Goal: Task Accomplishment & Management: Manage account settings

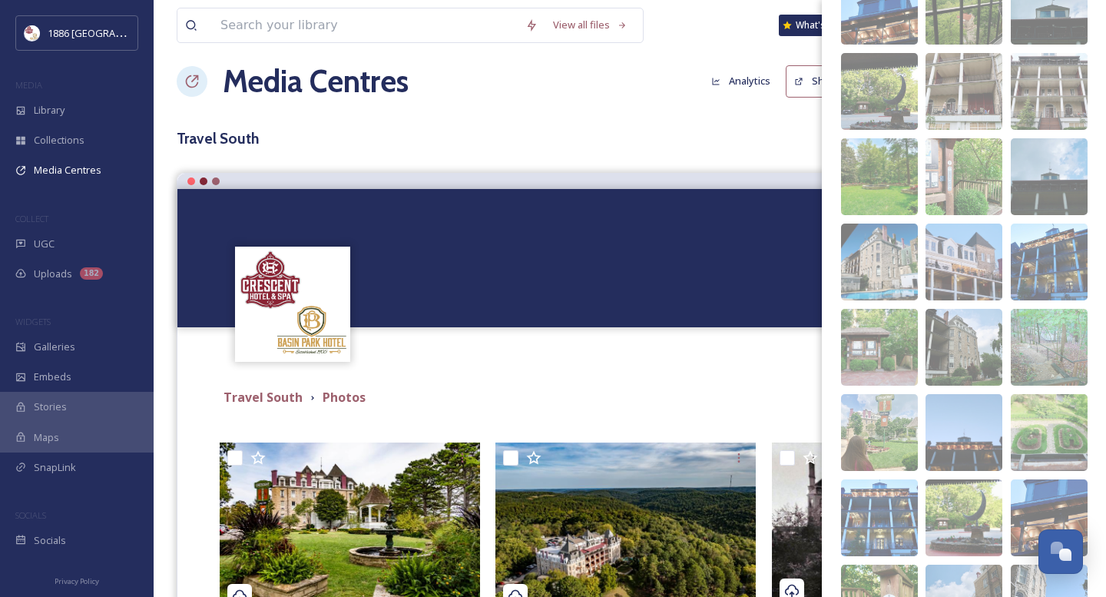
scroll to position [53, 0]
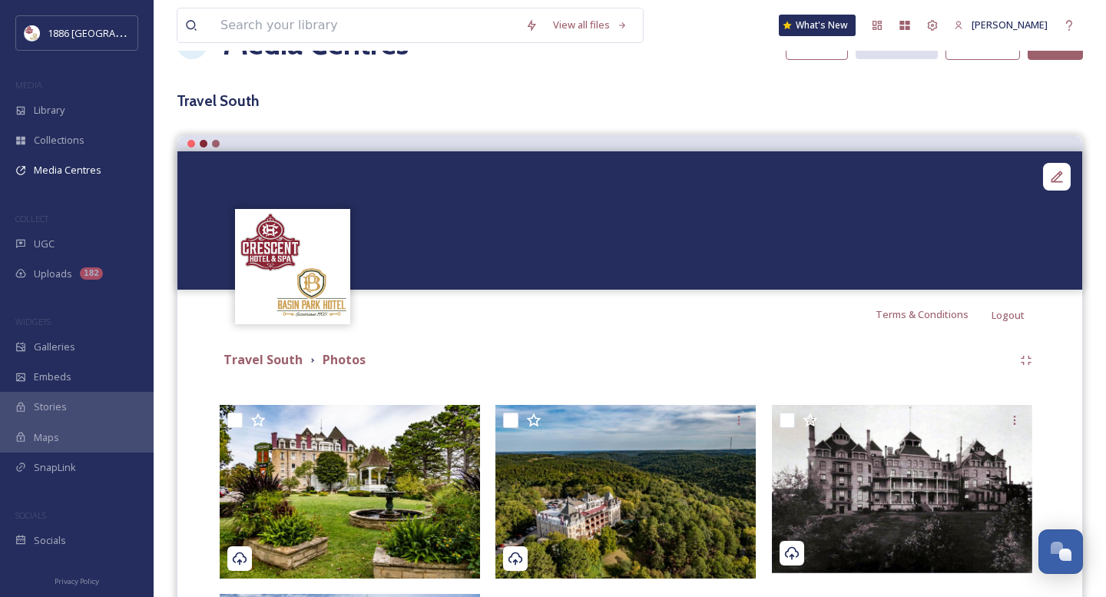
click at [548, 336] on div "Terms & Conditions Logout" at bounding box center [629, 314] width 905 height 49
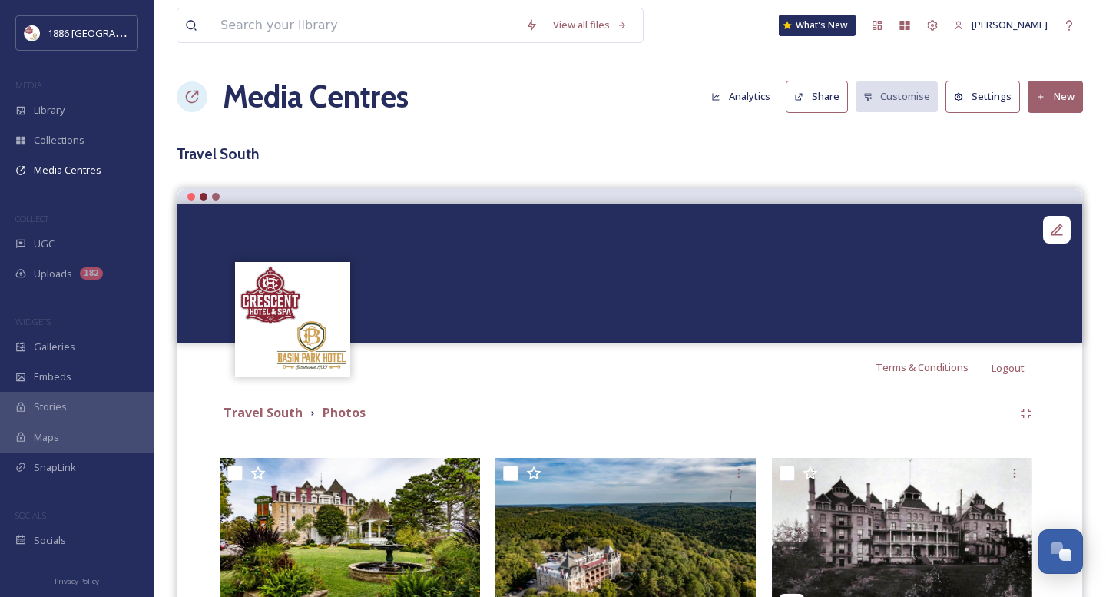
click at [826, 88] on button "Share" at bounding box center [817, 96] width 62 height 31
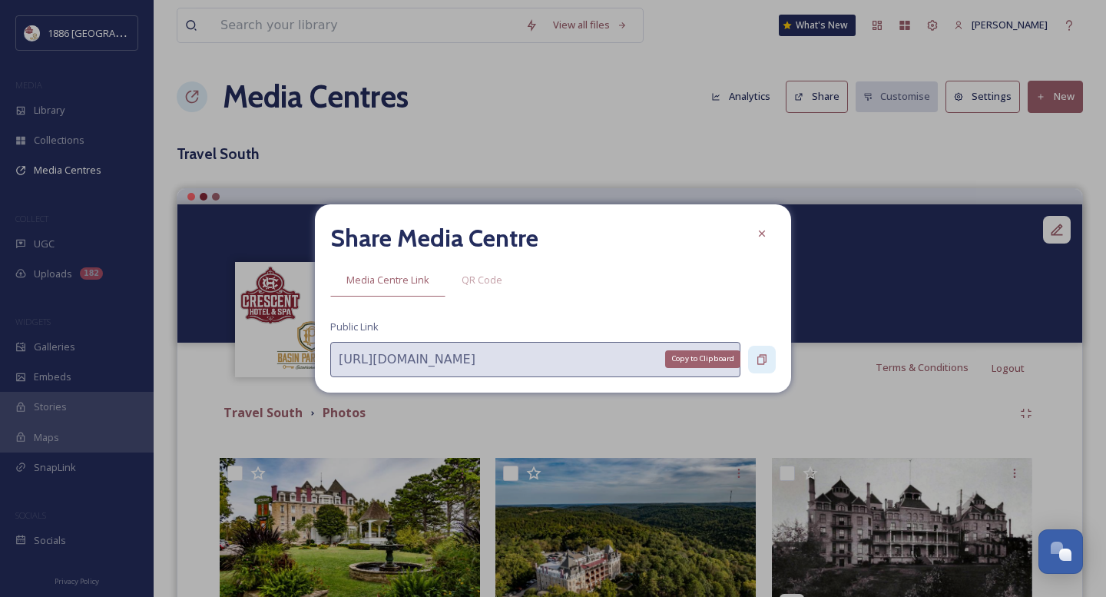
click at [760, 355] on icon at bounding box center [761, 359] width 9 height 10
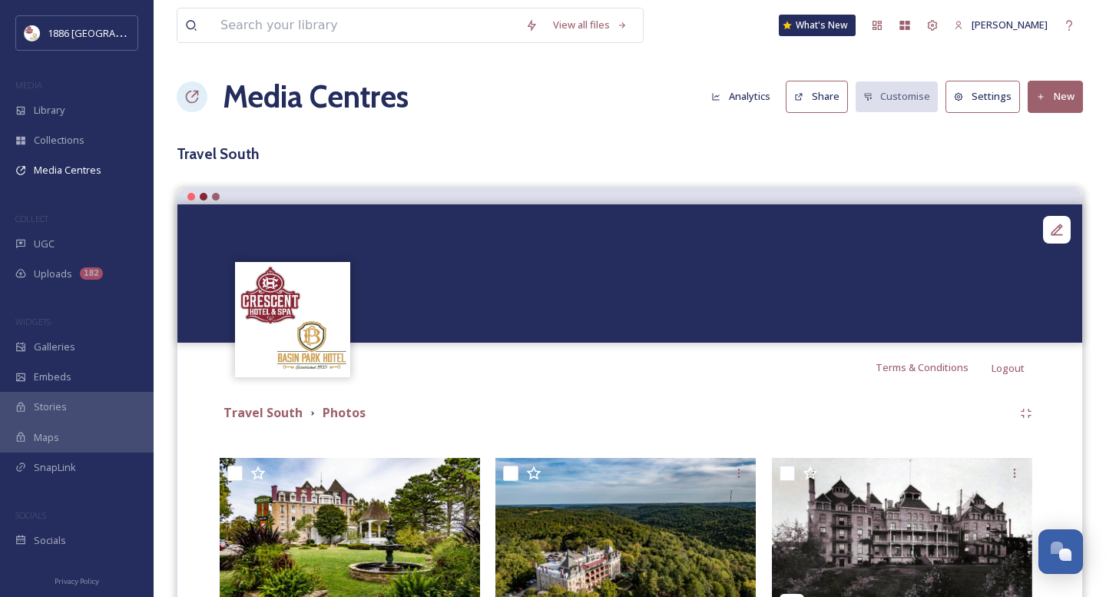
click at [962, 93] on icon at bounding box center [959, 96] width 9 height 9
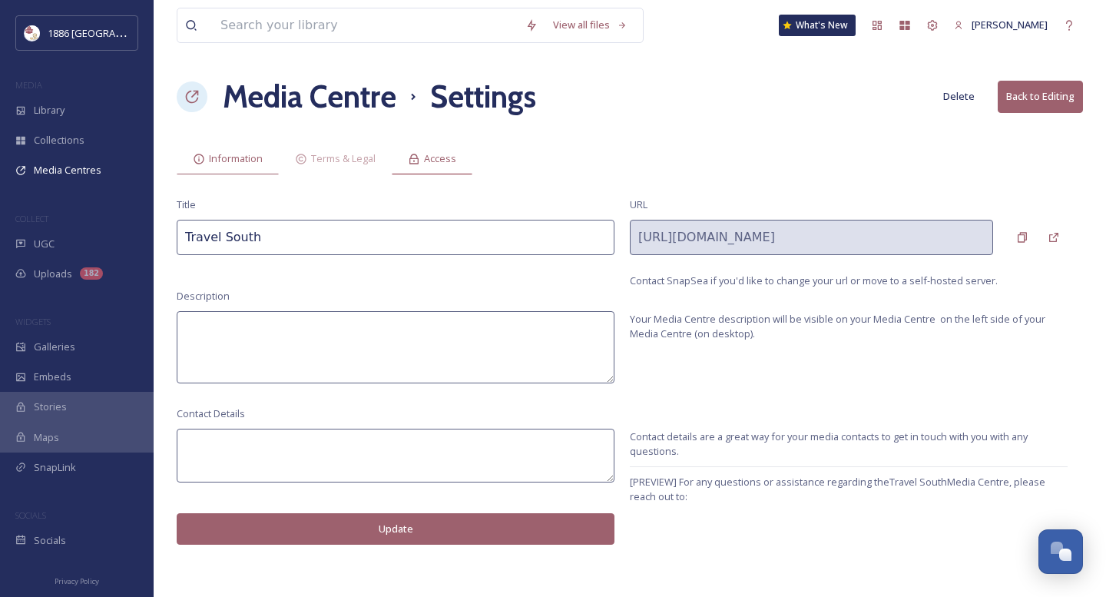
click at [442, 154] on span "Access" at bounding box center [440, 158] width 32 height 15
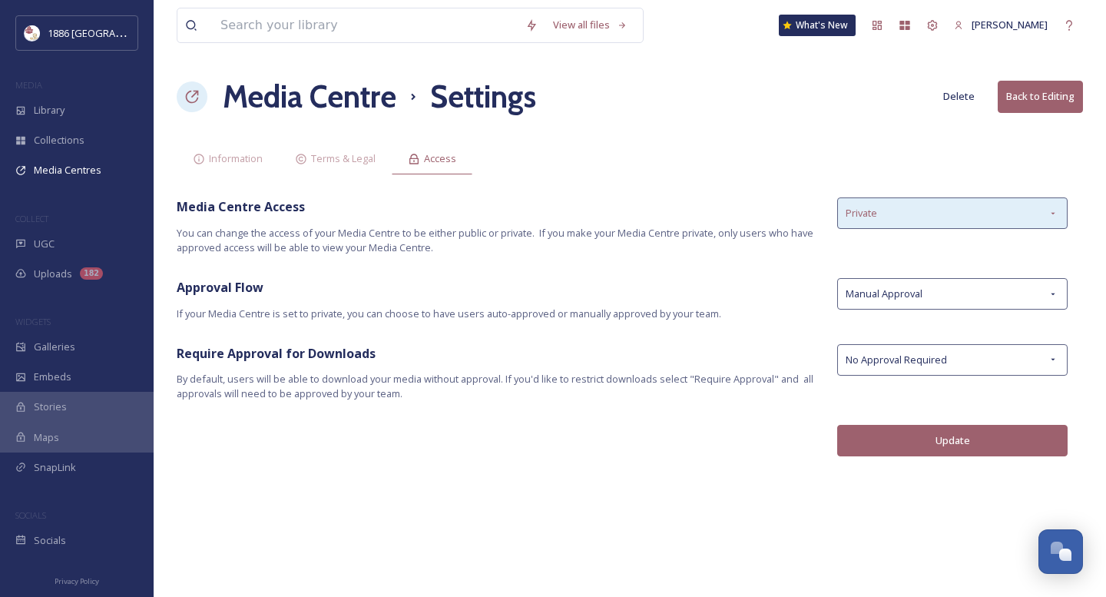
click at [972, 209] on div "Private" at bounding box center [952, 212] width 230 height 31
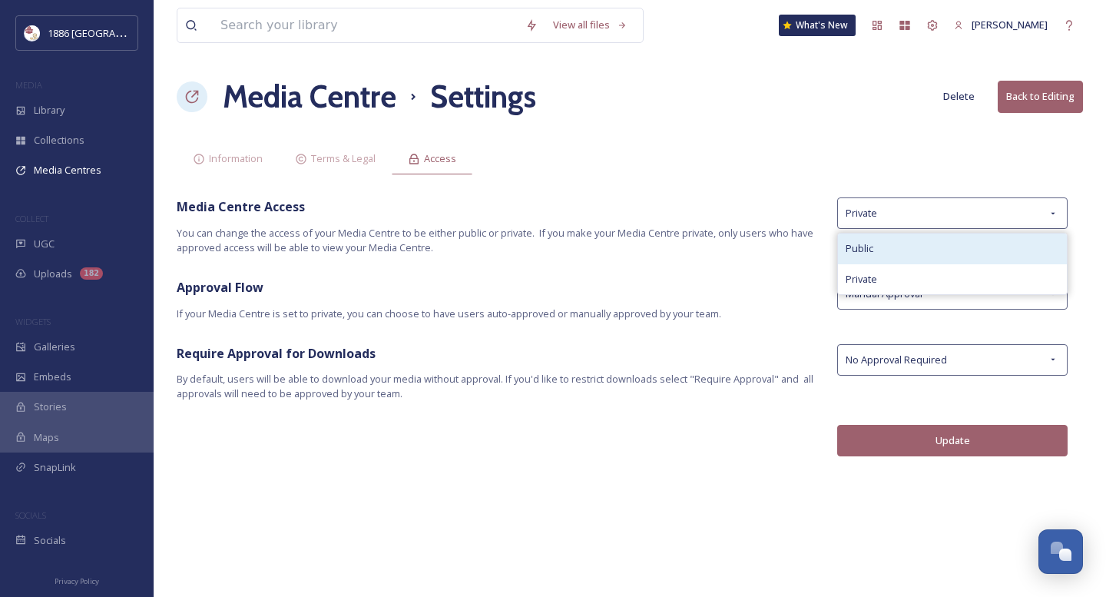
click at [949, 252] on div "Public" at bounding box center [952, 248] width 229 height 30
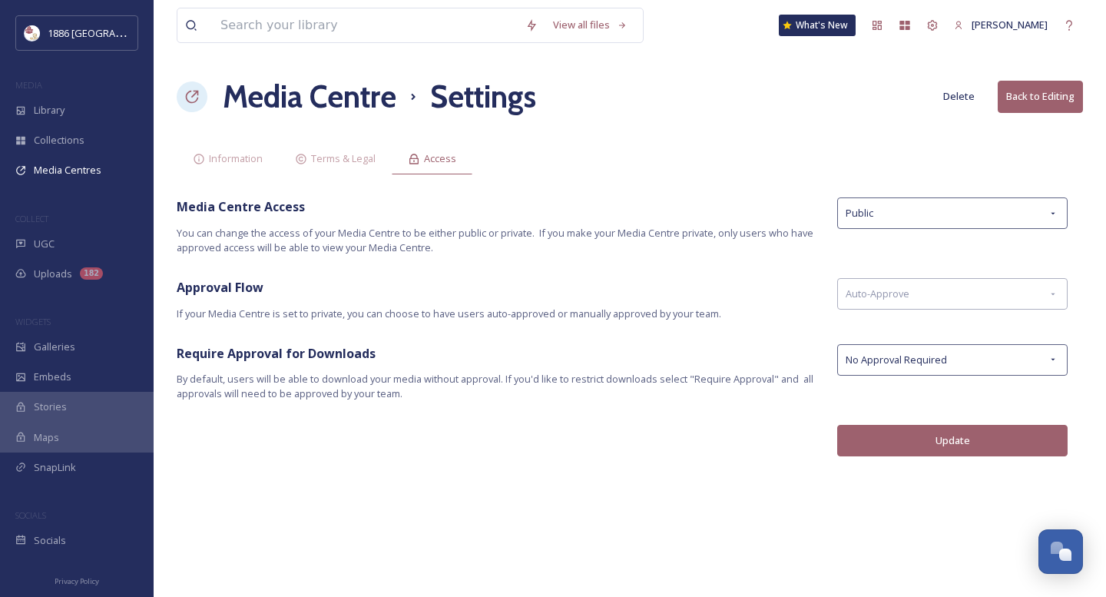
click at [924, 435] on button "Update" at bounding box center [952, 440] width 230 height 31
click at [245, 159] on span "Information" at bounding box center [236, 158] width 54 height 15
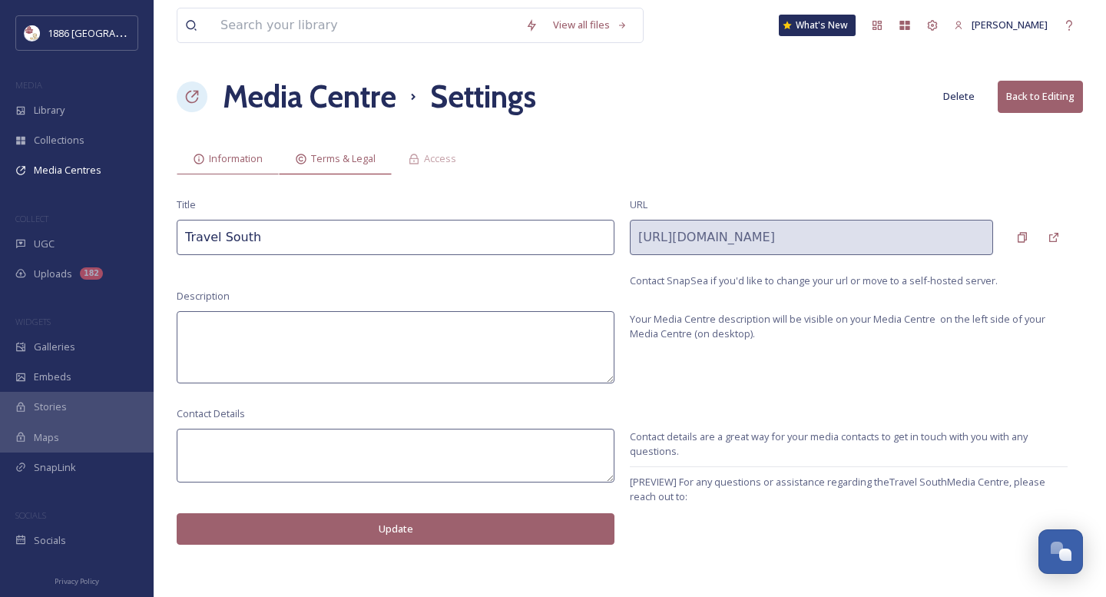
click at [367, 161] on span "Terms & Legal" at bounding box center [343, 158] width 65 height 15
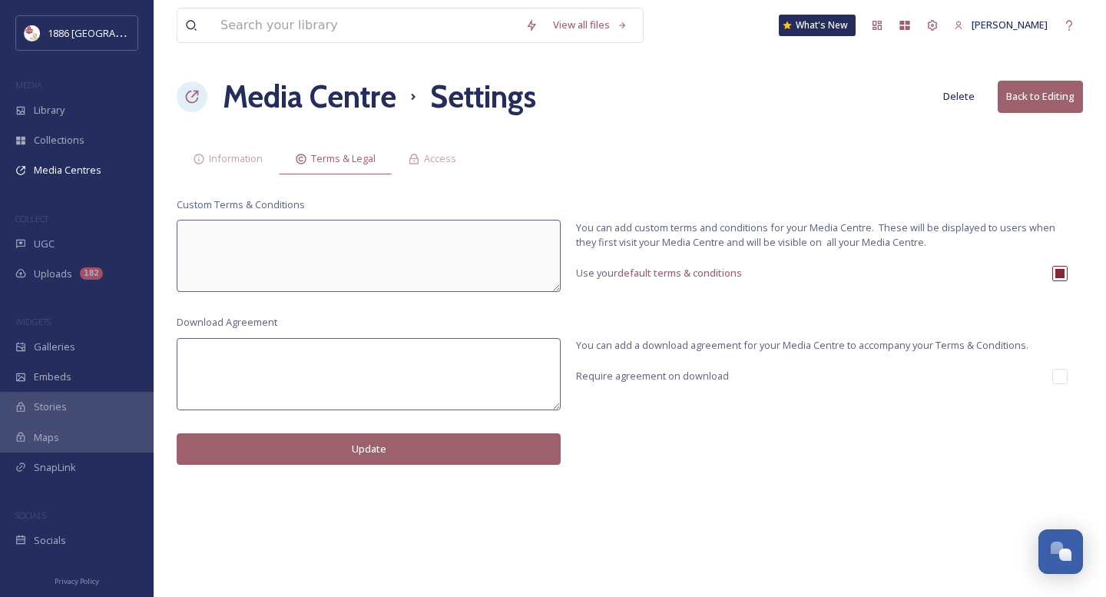
click at [992, 98] on button "Back to Editing" at bounding box center [1040, 96] width 85 height 31
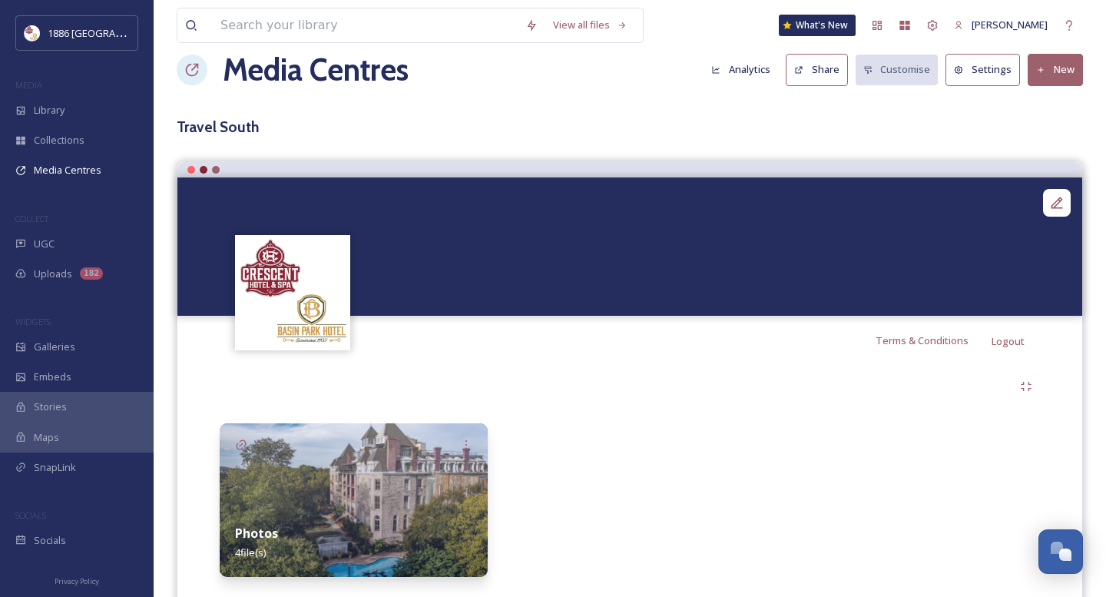
scroll to position [31, 0]
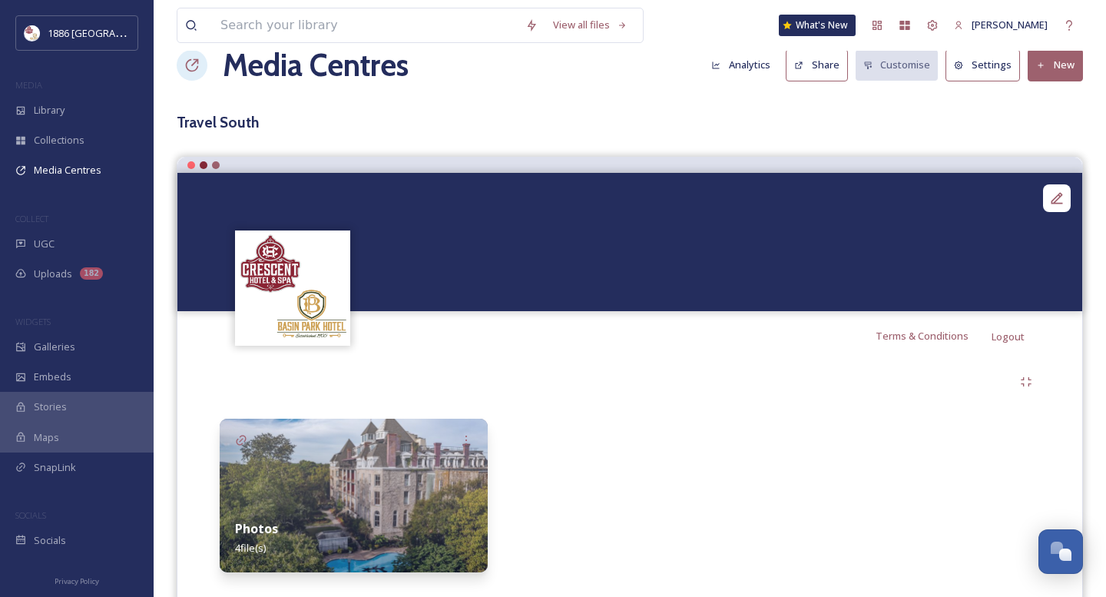
click at [985, 70] on button "Settings" at bounding box center [982, 64] width 74 height 31
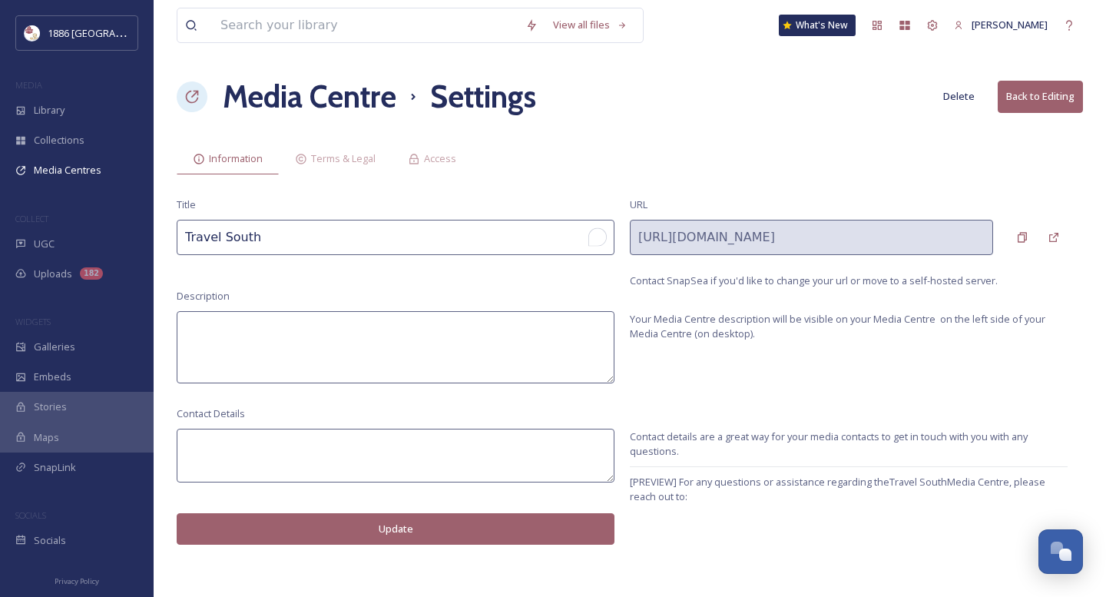
drag, startPoint x: 323, startPoint y: 242, endPoint x: 0, endPoint y: 191, distance: 326.5
click at [0, 191] on div "1886 [GEOGRAPHIC_DATA] MEDIA Library Collections Media Centres COLLECT UGC Uplo…" at bounding box center [553, 298] width 1106 height 597
type input "Convention South"
click at [992, 237] on icon at bounding box center [1022, 238] width 9 height 10
click at [864, 343] on div "Description Your Media Centre description will be visible on your Media Centre …" at bounding box center [630, 336] width 906 height 94
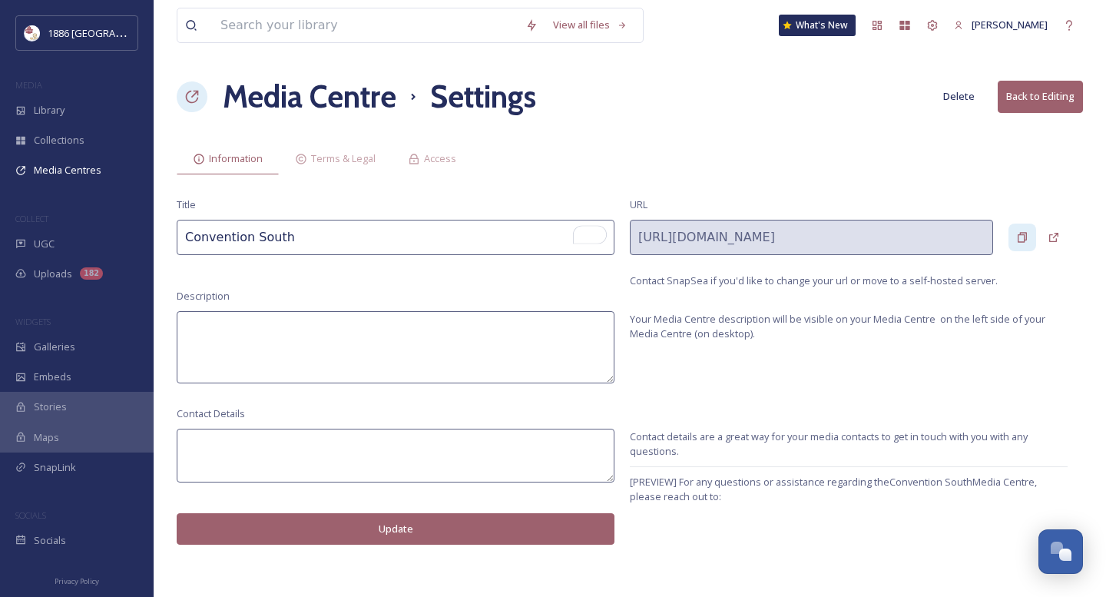
click at [539, 336] on textarea at bounding box center [396, 347] width 438 height 72
click at [432, 519] on button "Update" at bounding box center [396, 528] width 438 height 31
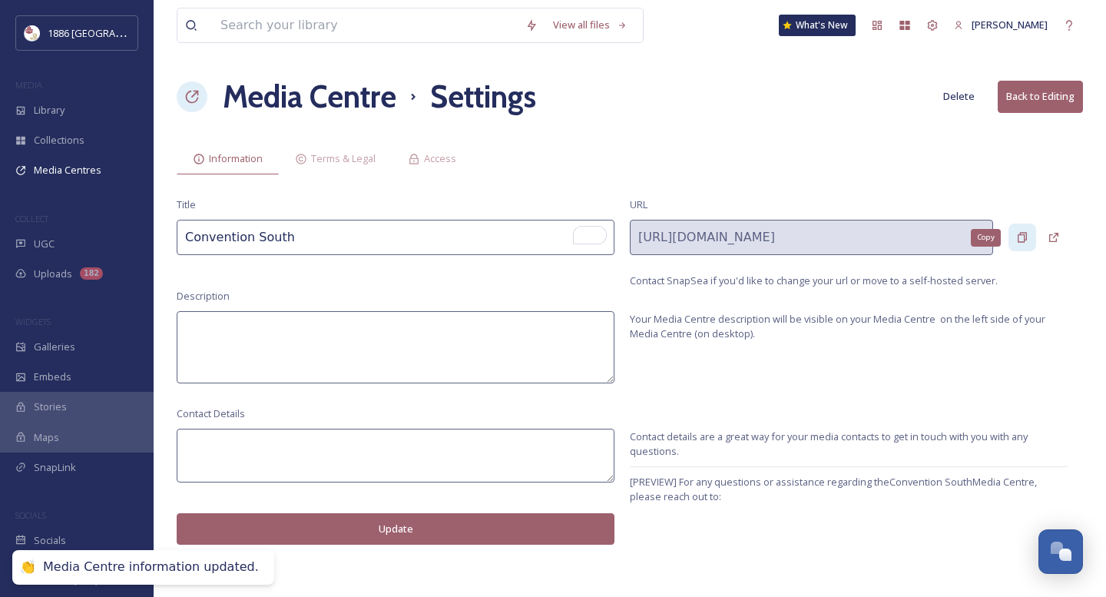
click at [992, 237] on icon at bounding box center [1022, 237] width 12 height 12
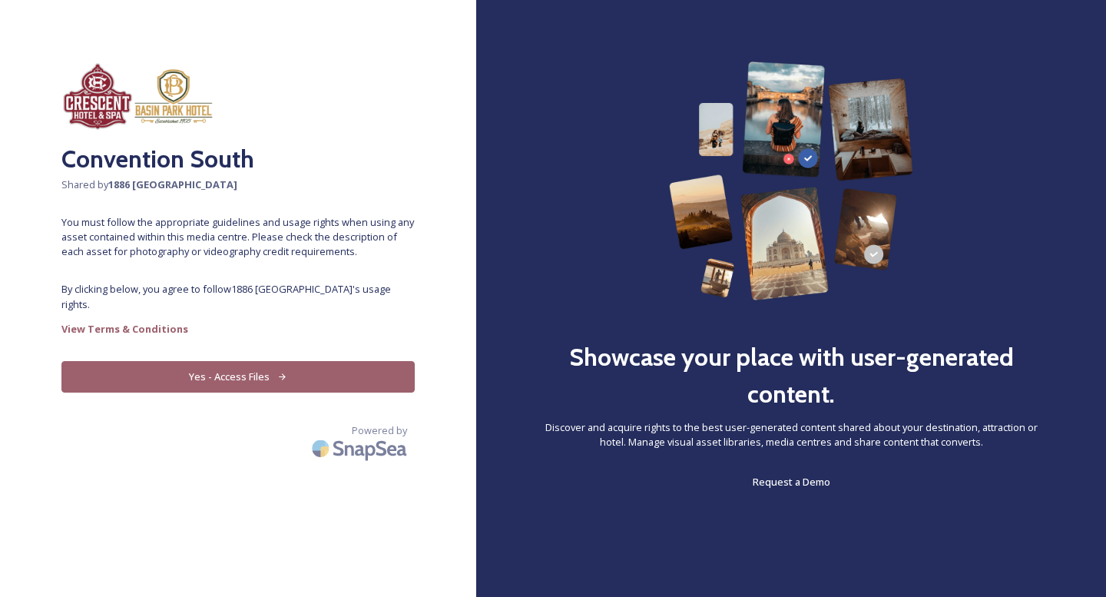
click at [210, 376] on button "Yes - Access Files" at bounding box center [237, 376] width 353 height 31
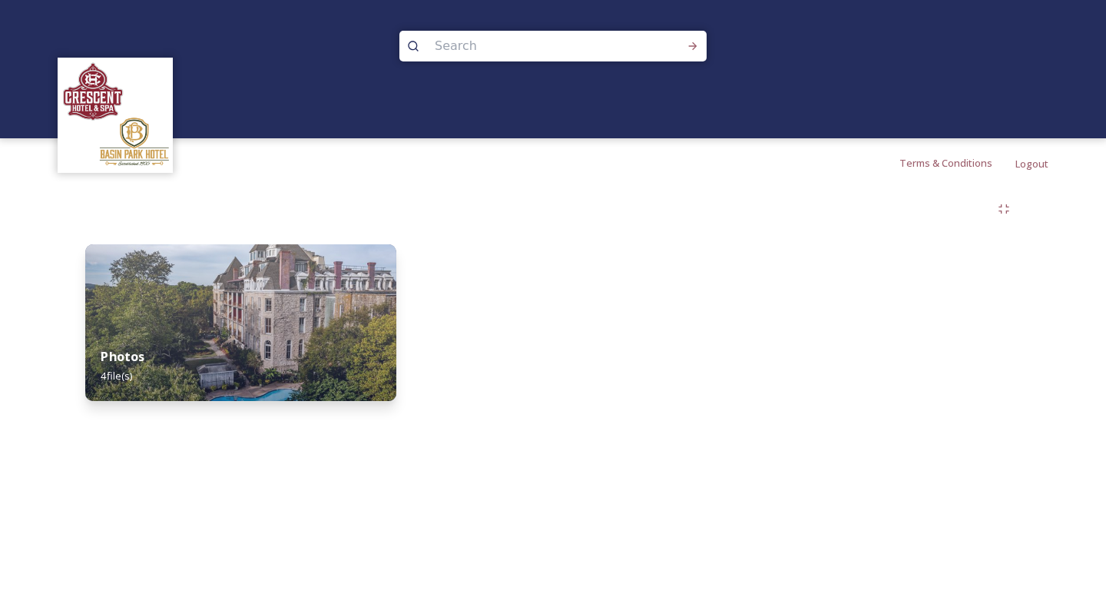
click at [246, 349] on div "Photos 4 file(s)" at bounding box center [240, 366] width 311 height 70
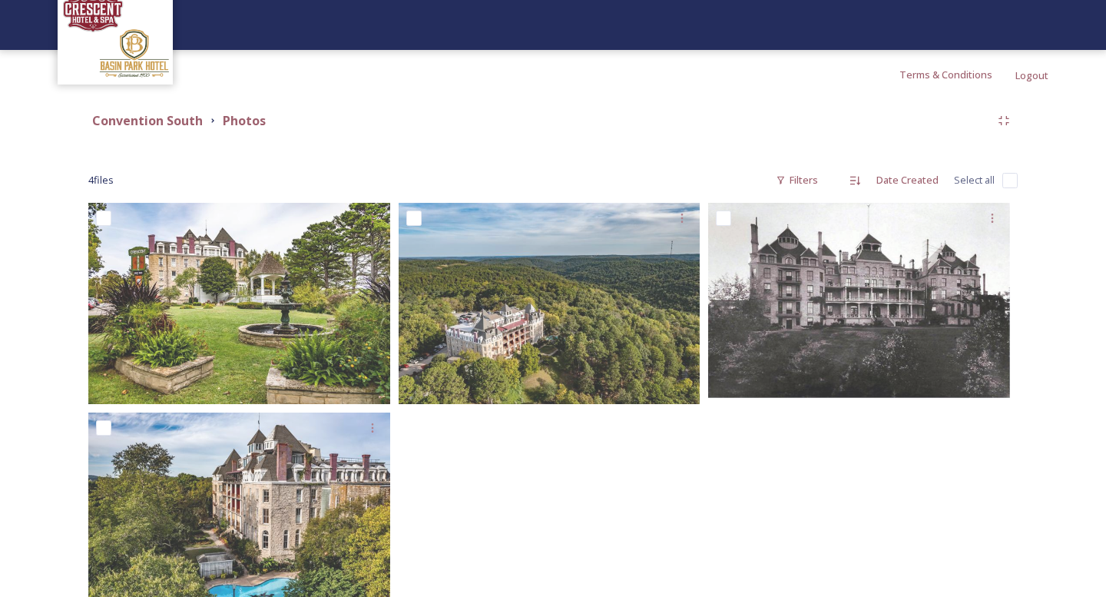
scroll to position [139, 0]
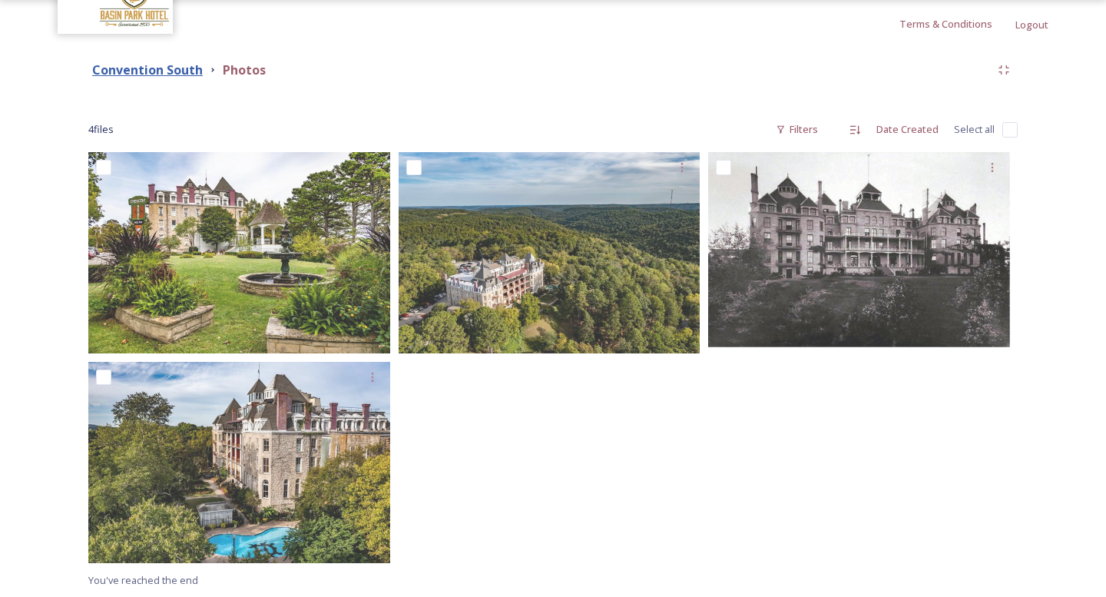
click at [180, 72] on strong "Convention South" at bounding box center [147, 69] width 111 height 17
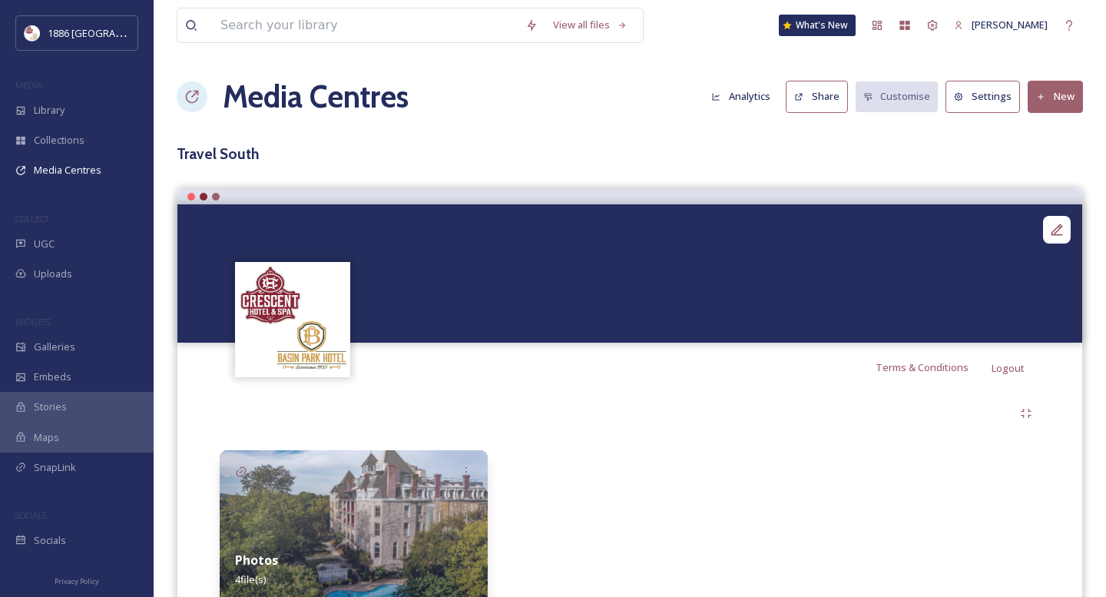
scroll to position [31, 0]
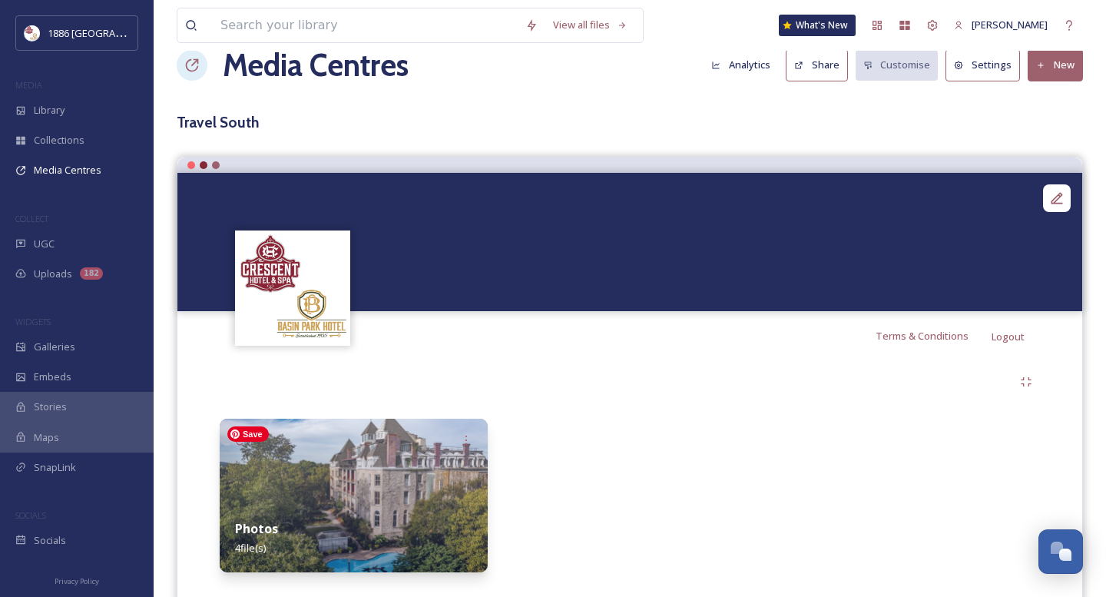
click at [422, 476] on img at bounding box center [354, 496] width 268 height 154
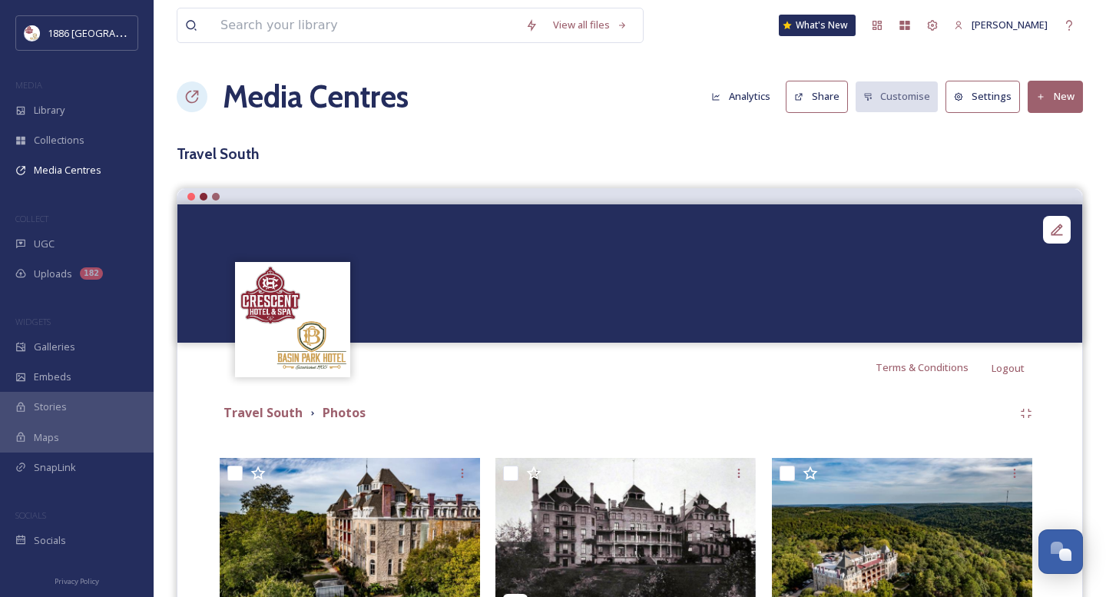
click at [1064, 103] on button "New" at bounding box center [1055, 96] width 55 height 31
click at [1061, 128] on span "Add Files" at bounding box center [1045, 132] width 41 height 15
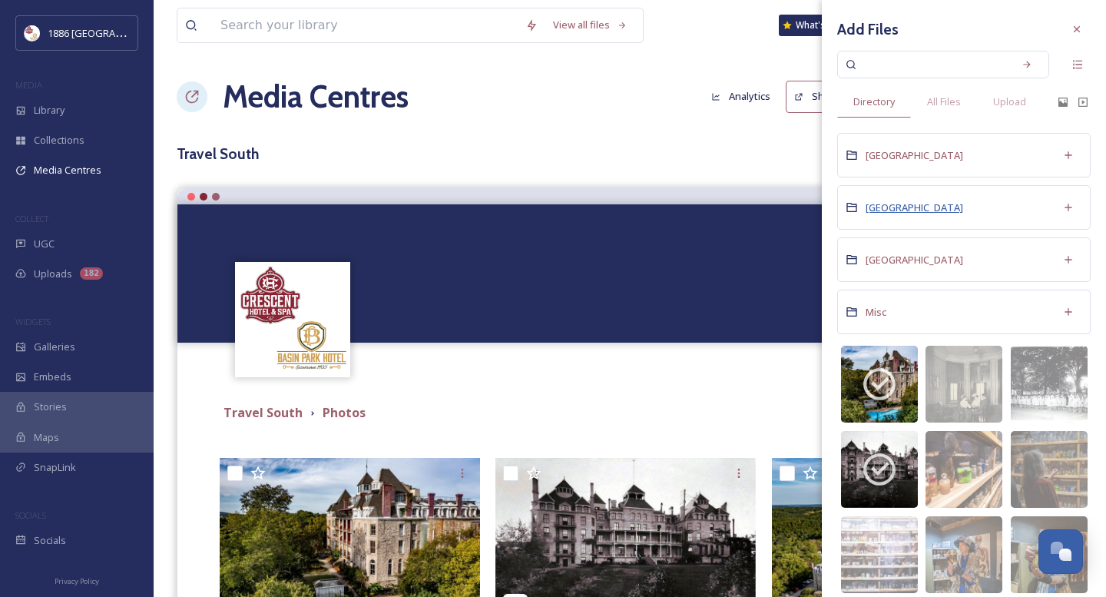
click at [897, 201] on span "[GEOGRAPHIC_DATA]" at bounding box center [915, 207] width 98 height 14
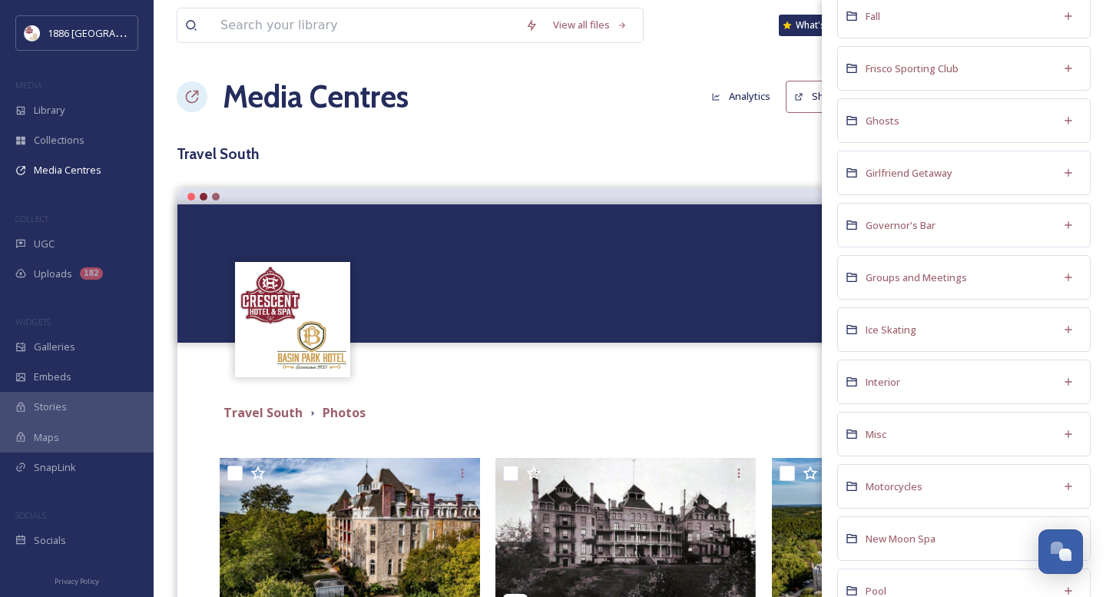
scroll to position [625, 0]
click at [887, 376] on span "Interior" at bounding box center [883, 380] width 35 height 14
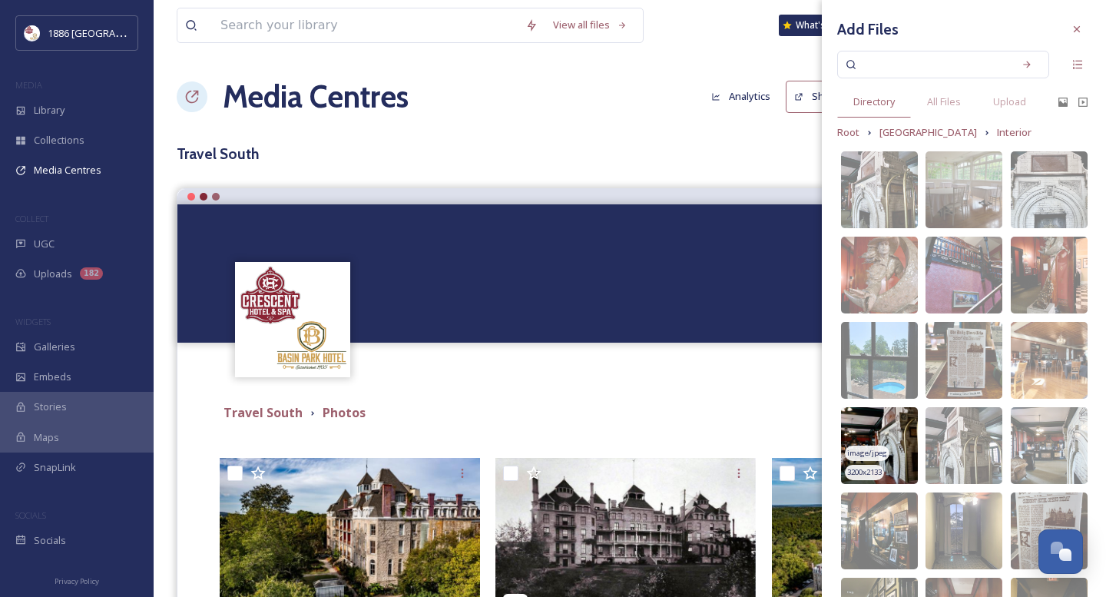
click at [886, 434] on img at bounding box center [879, 445] width 77 height 77
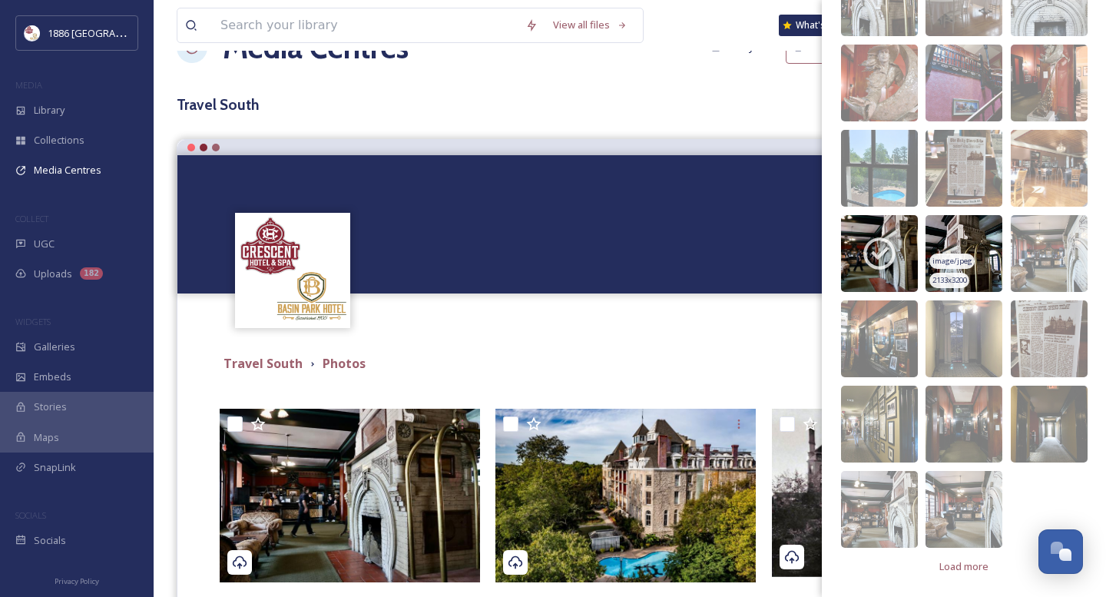
scroll to position [71, 0]
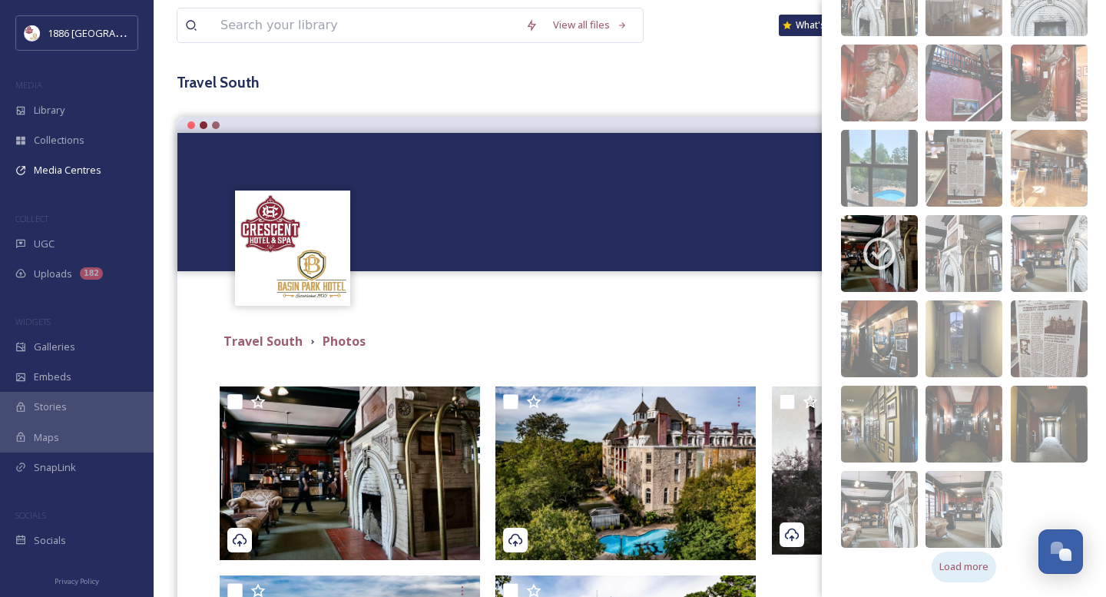
click at [968, 563] on span "Load more" at bounding box center [963, 566] width 49 height 15
click at [881, 490] on img at bounding box center [879, 509] width 77 height 77
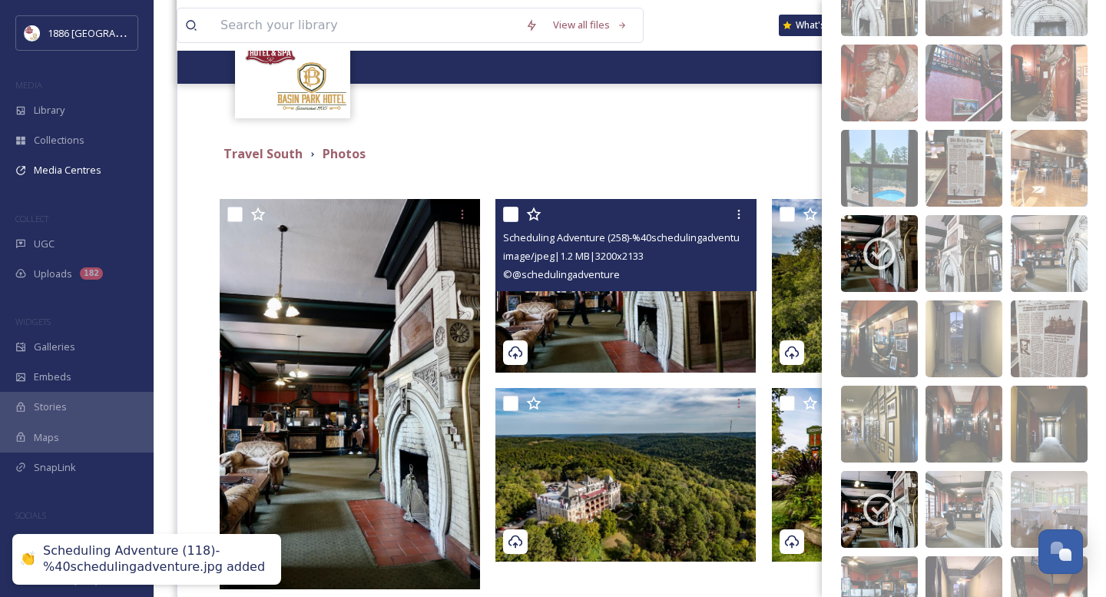
scroll to position [260, 0]
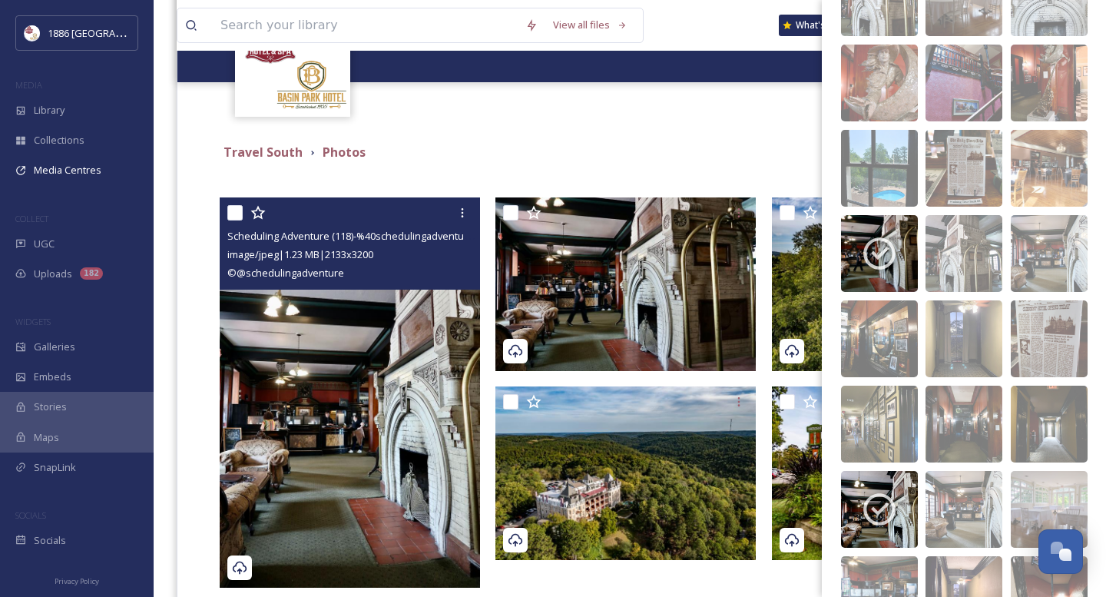
click at [359, 427] on img at bounding box center [350, 392] width 260 height 391
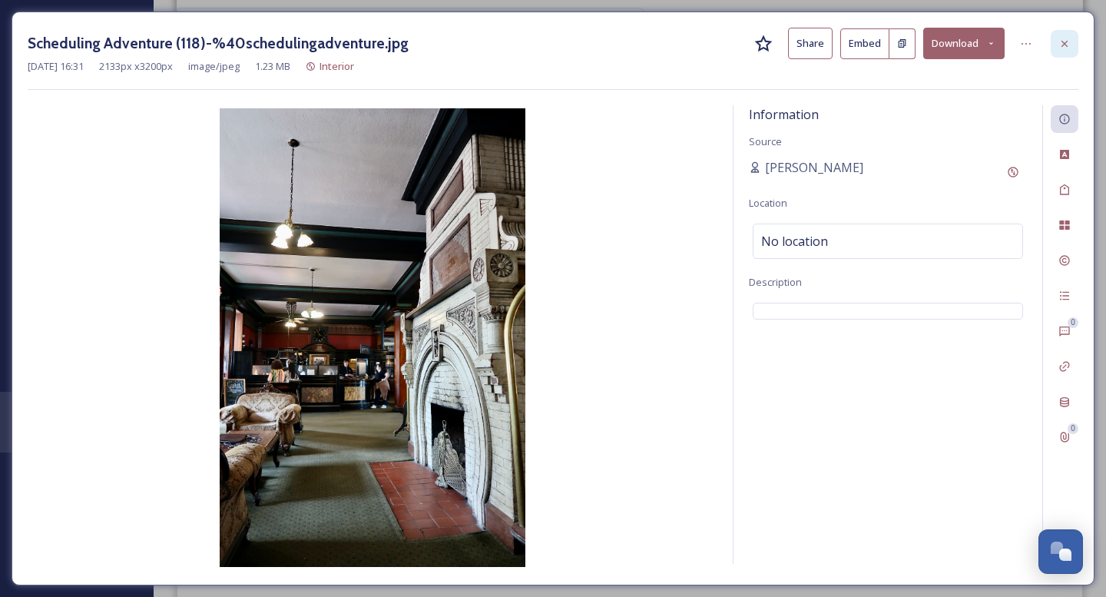
click at [1070, 45] on icon at bounding box center [1064, 44] width 12 height 12
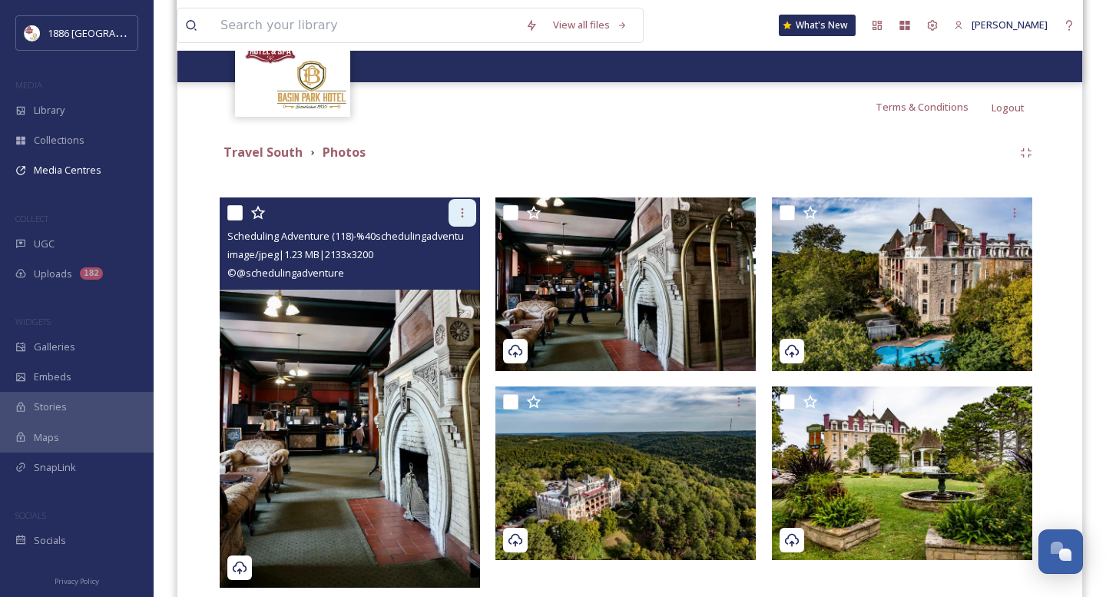
click at [462, 214] on icon at bounding box center [462, 213] width 12 height 12
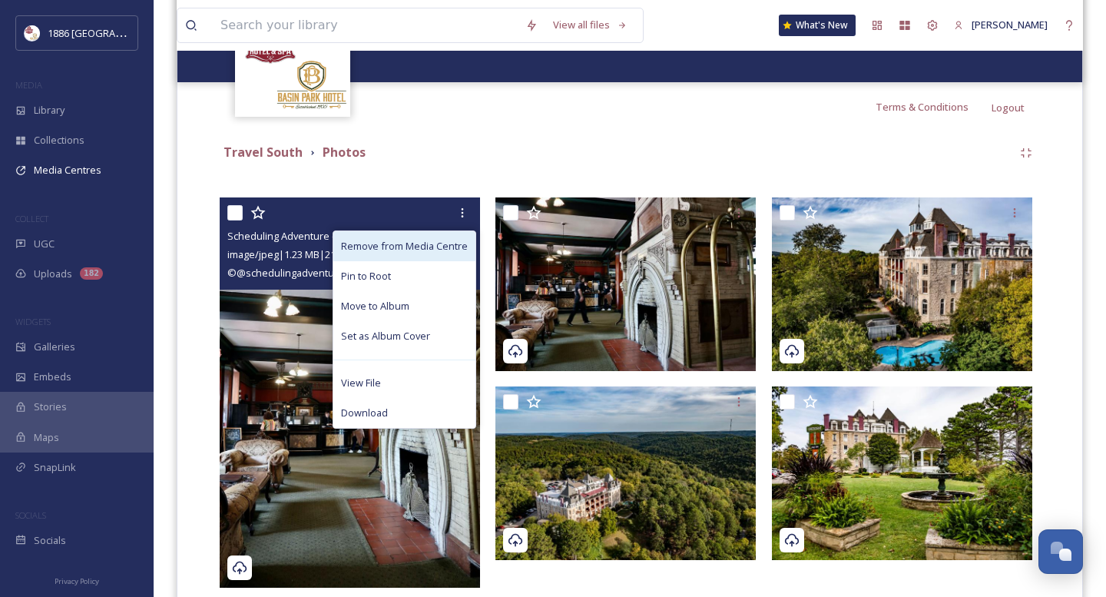
click at [416, 254] on div "Remove from Media Centre" at bounding box center [404, 246] width 142 height 30
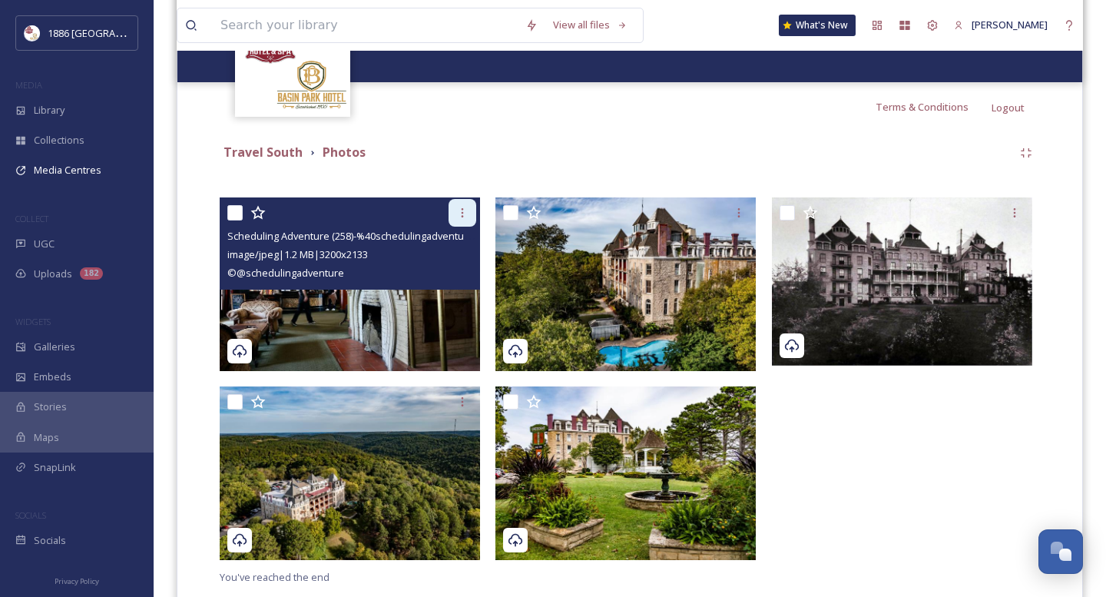
click at [466, 220] on div at bounding box center [463, 213] width 28 height 28
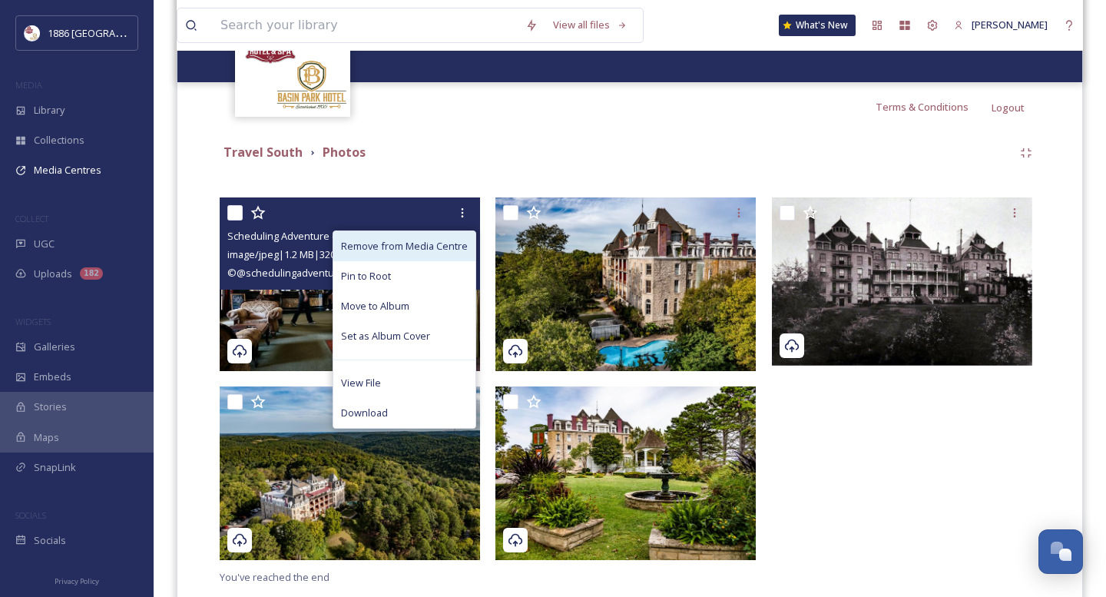
click at [422, 247] on span "Remove from Media Centre" at bounding box center [404, 246] width 127 height 15
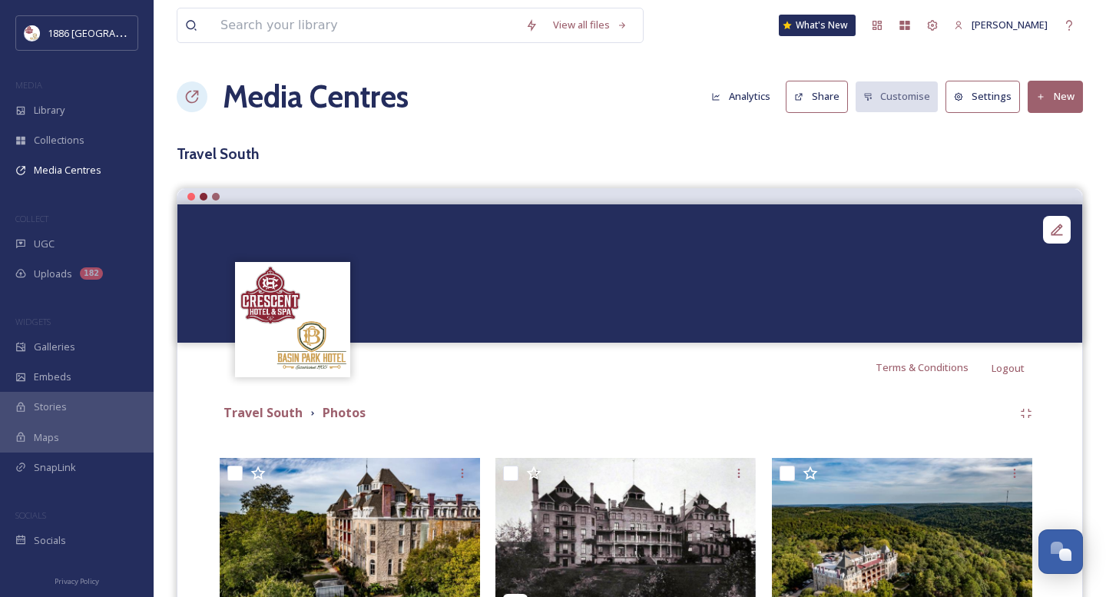
click at [1059, 91] on button "New" at bounding box center [1055, 96] width 55 height 31
click at [1051, 137] on span "Add Files" at bounding box center [1045, 132] width 41 height 15
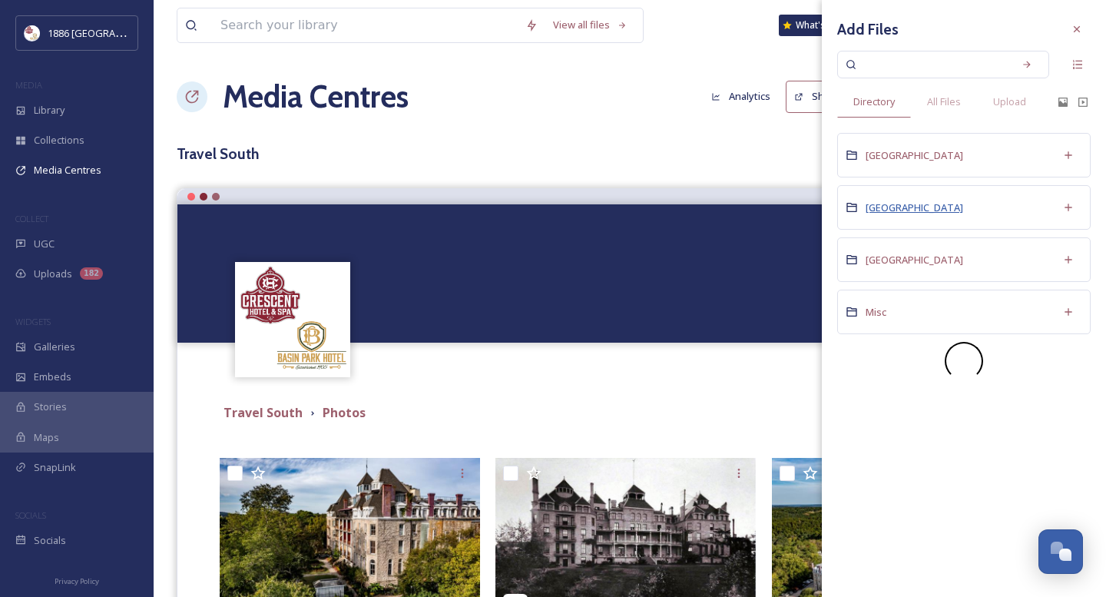
click at [902, 207] on span "[GEOGRAPHIC_DATA]" at bounding box center [915, 207] width 98 height 14
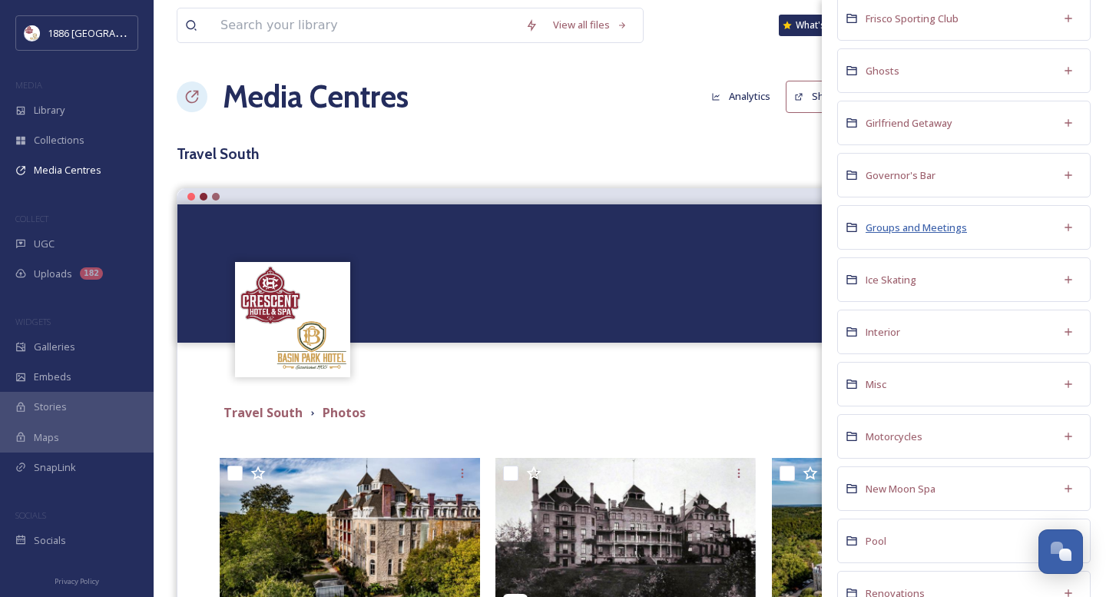
scroll to position [688, 0]
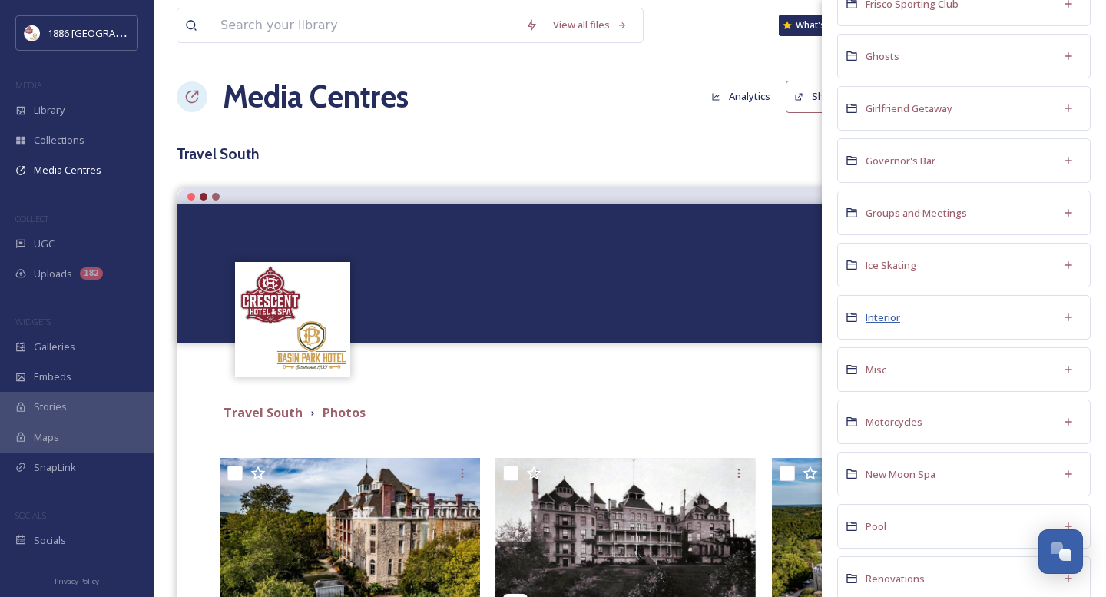
click at [886, 319] on span "Interior" at bounding box center [883, 317] width 35 height 14
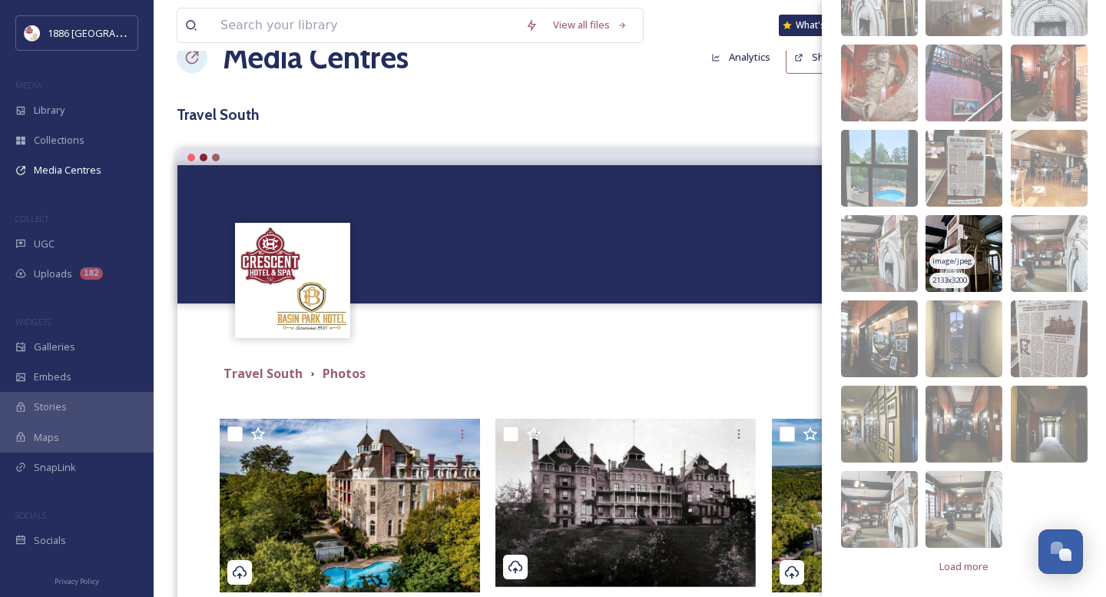
scroll to position [42, 0]
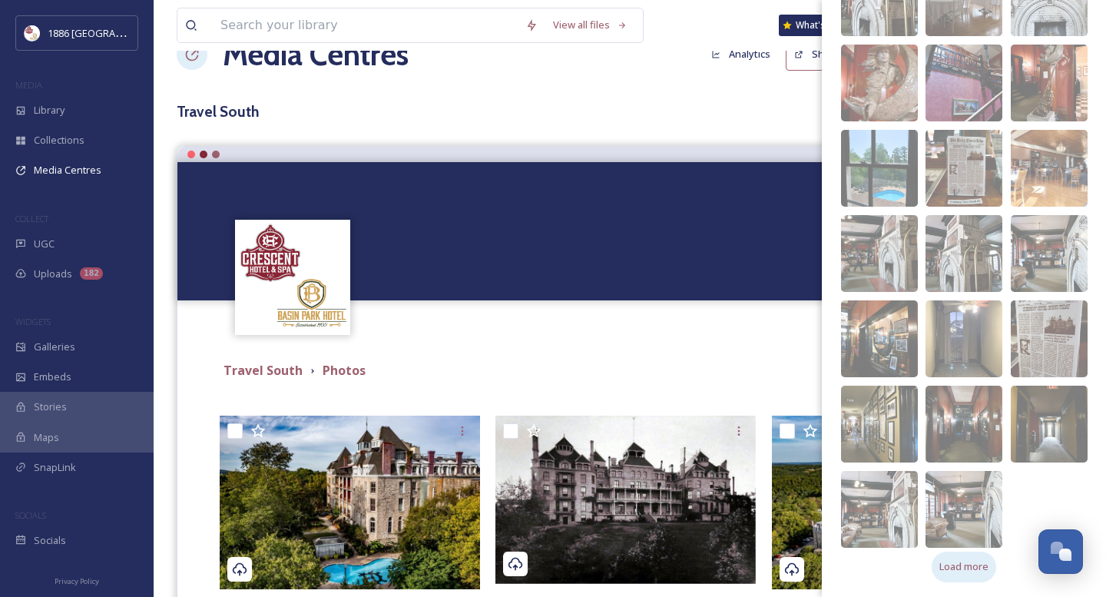
click at [975, 559] on span "Load more" at bounding box center [963, 566] width 49 height 15
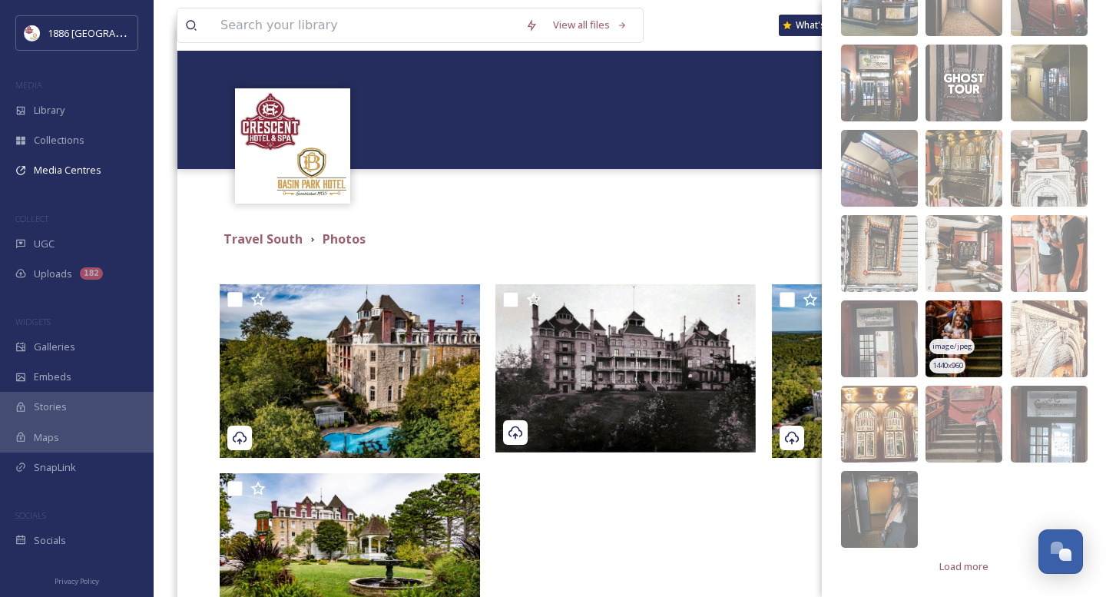
scroll to position [190, 0]
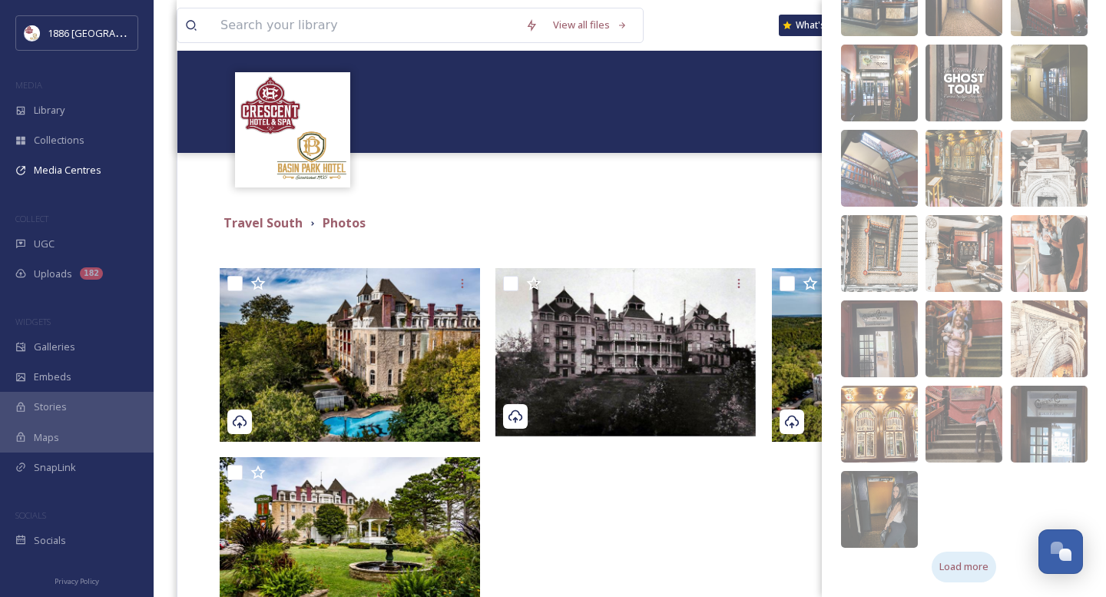
click at [953, 565] on span "Load more" at bounding box center [963, 566] width 49 height 15
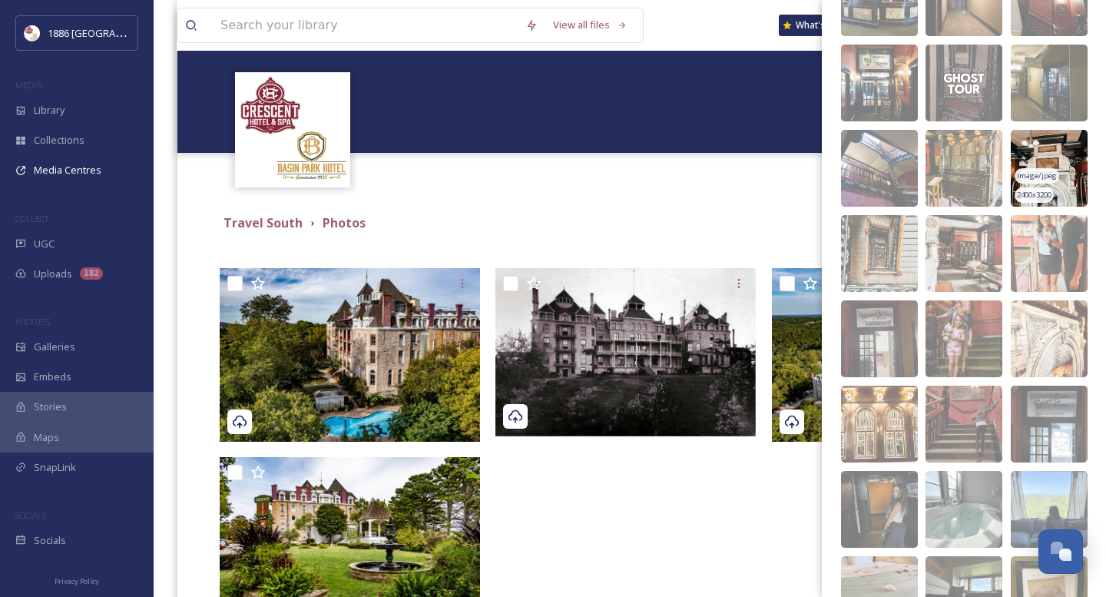
click at [1058, 157] on img at bounding box center [1049, 168] width 77 height 77
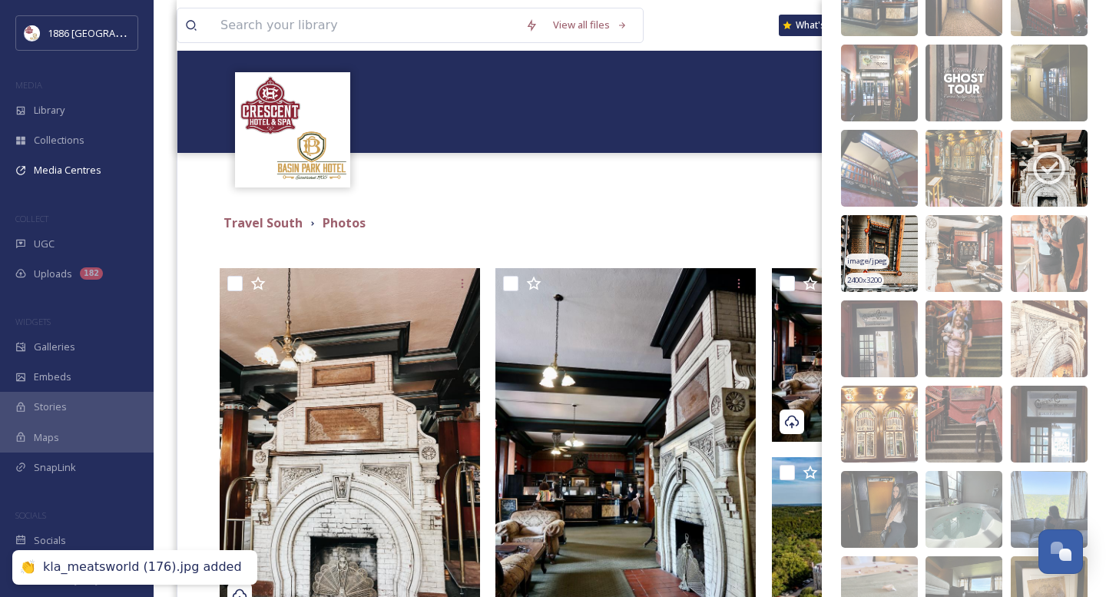
click at [897, 240] on img at bounding box center [879, 253] width 77 height 77
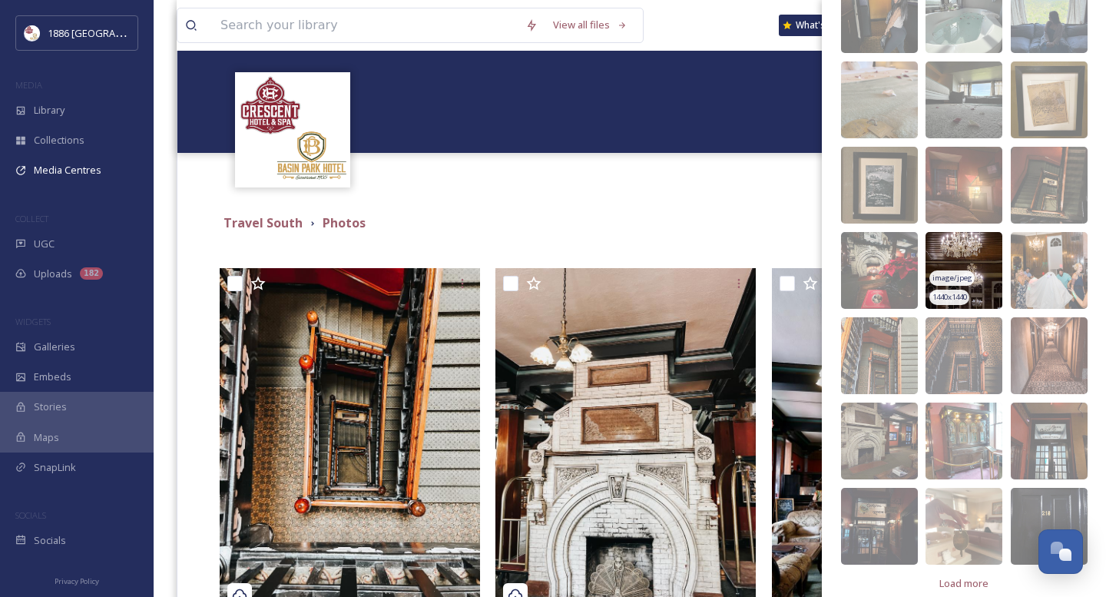
scroll to position [1300, 0]
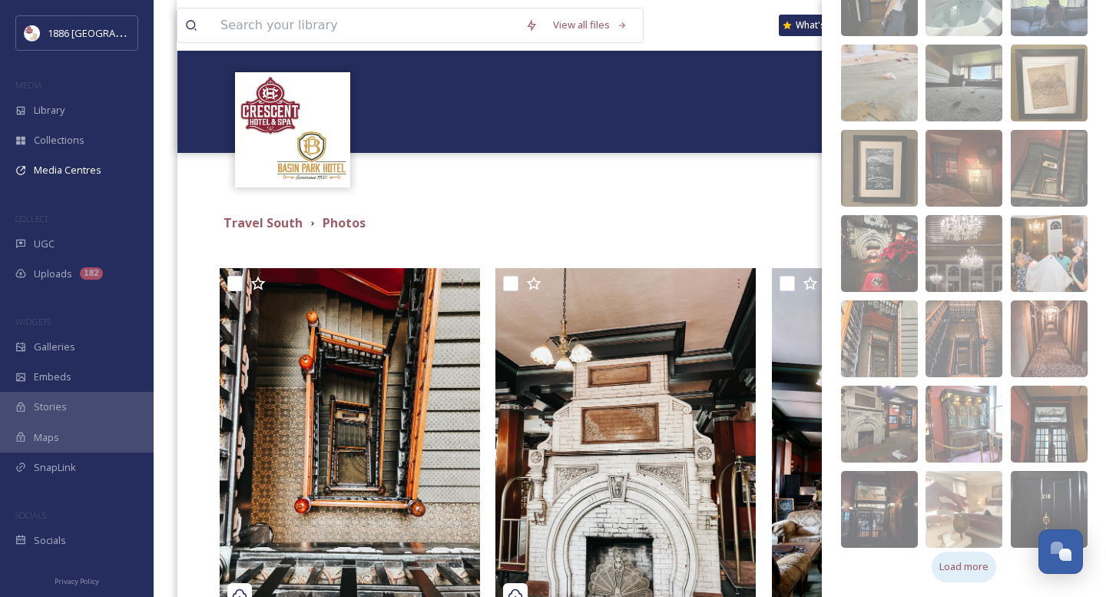
click at [975, 564] on span "Load more" at bounding box center [963, 566] width 49 height 15
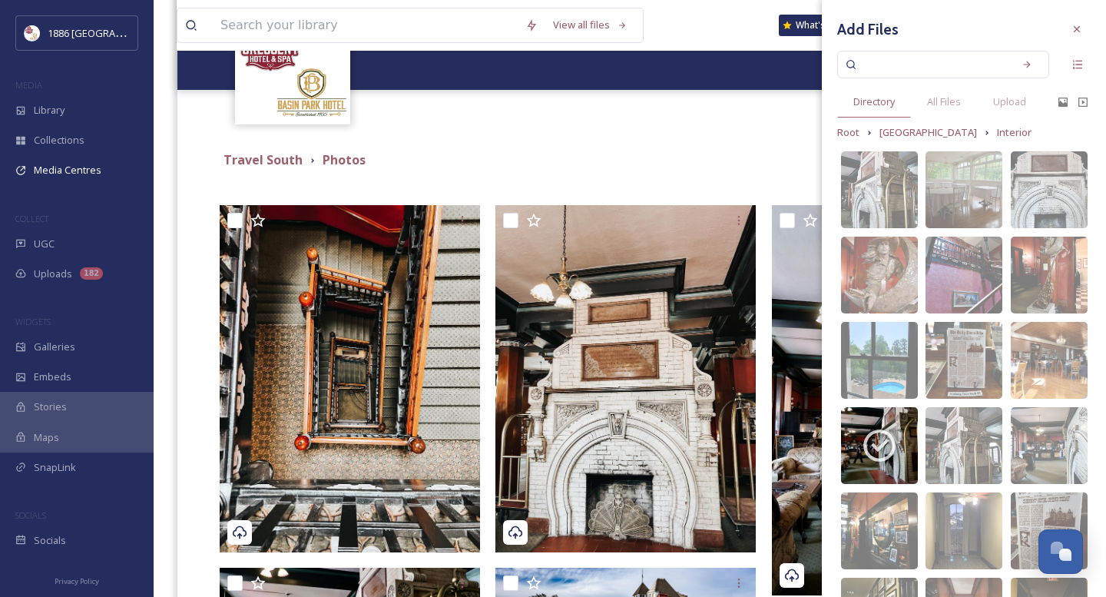
scroll to position [0, 0]
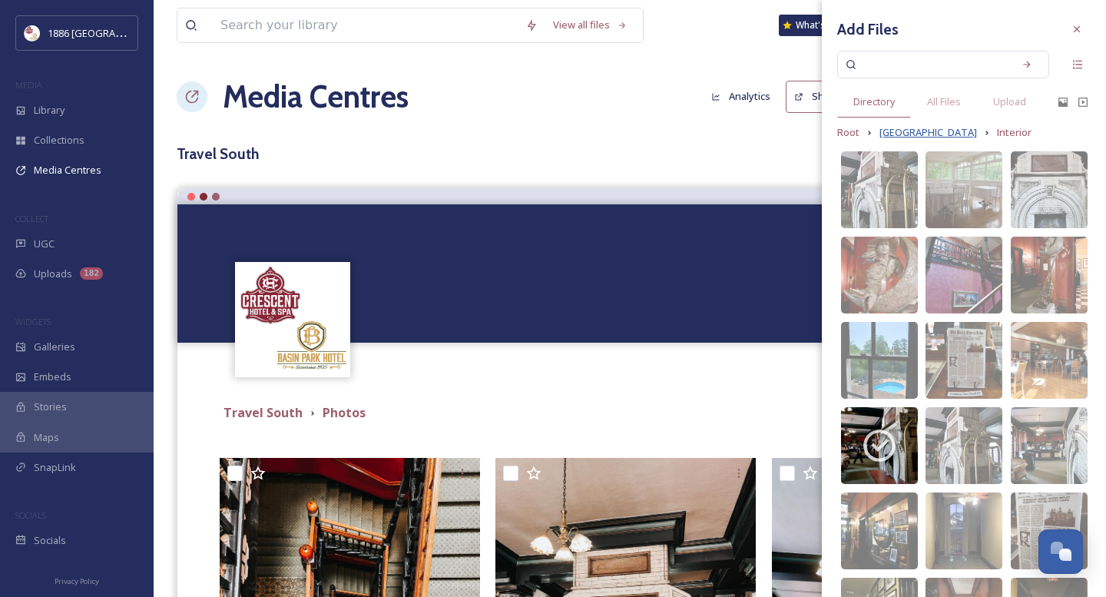
click at [926, 133] on span "[GEOGRAPHIC_DATA]" at bounding box center [928, 132] width 98 height 15
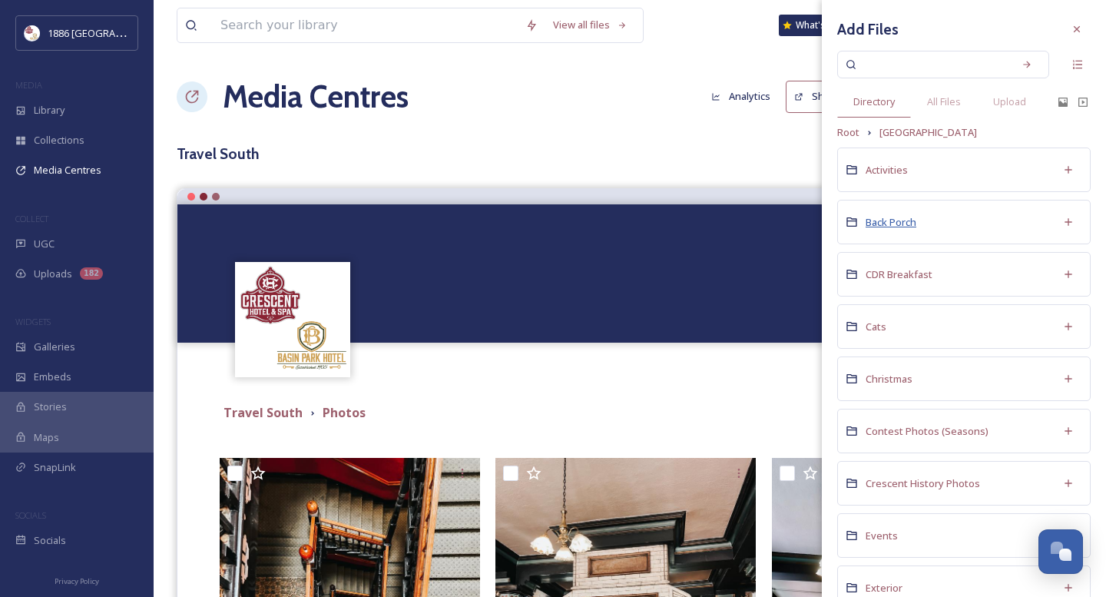
click at [897, 220] on span "Back Porch" at bounding box center [891, 222] width 51 height 14
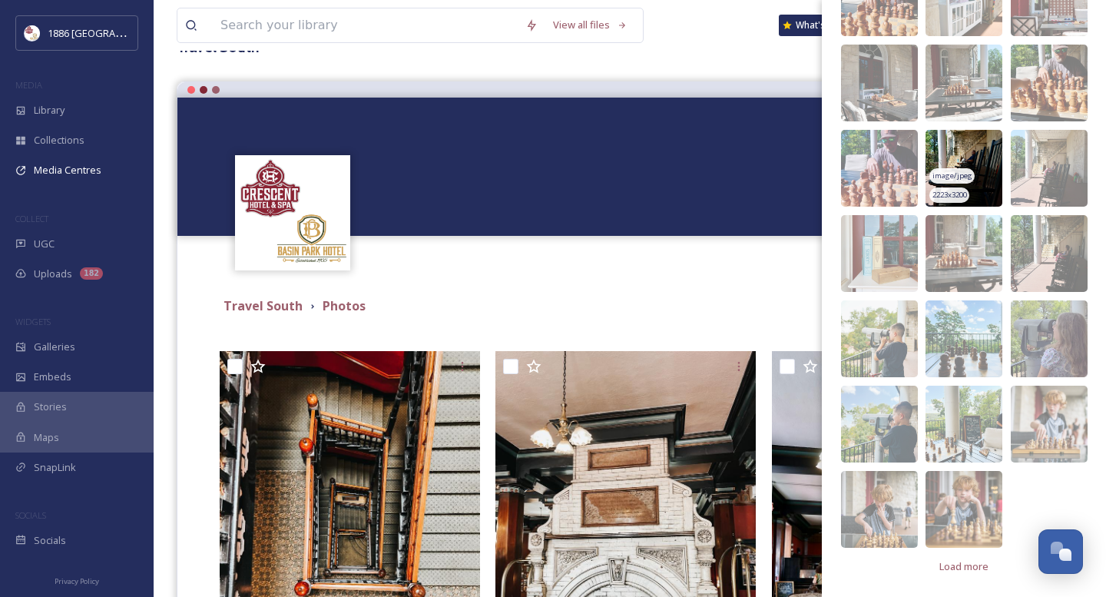
scroll to position [180, 0]
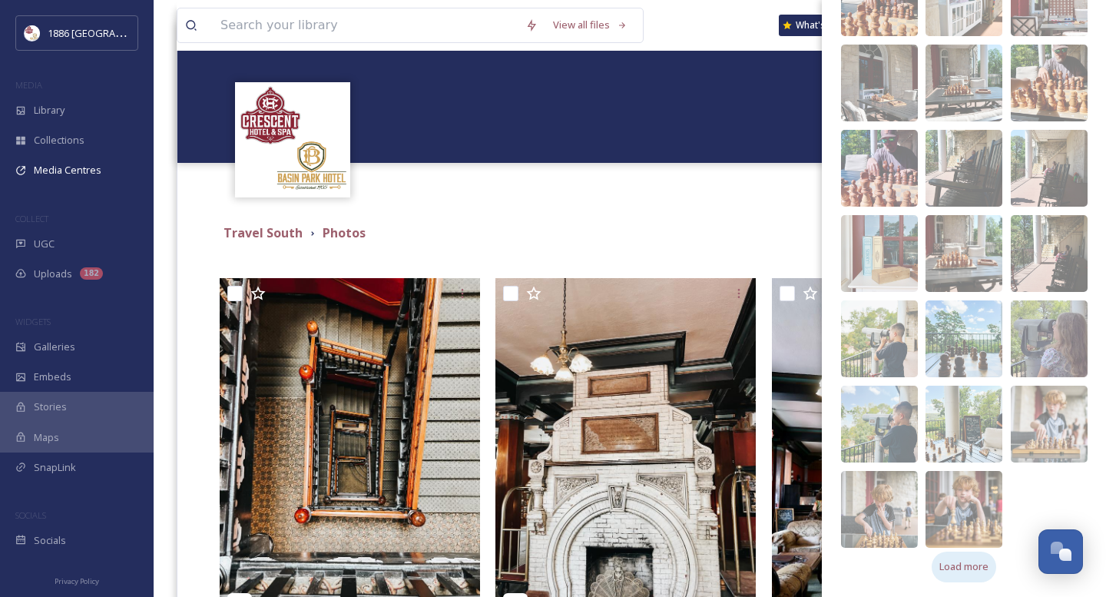
click at [974, 564] on span "Load more" at bounding box center [963, 566] width 49 height 15
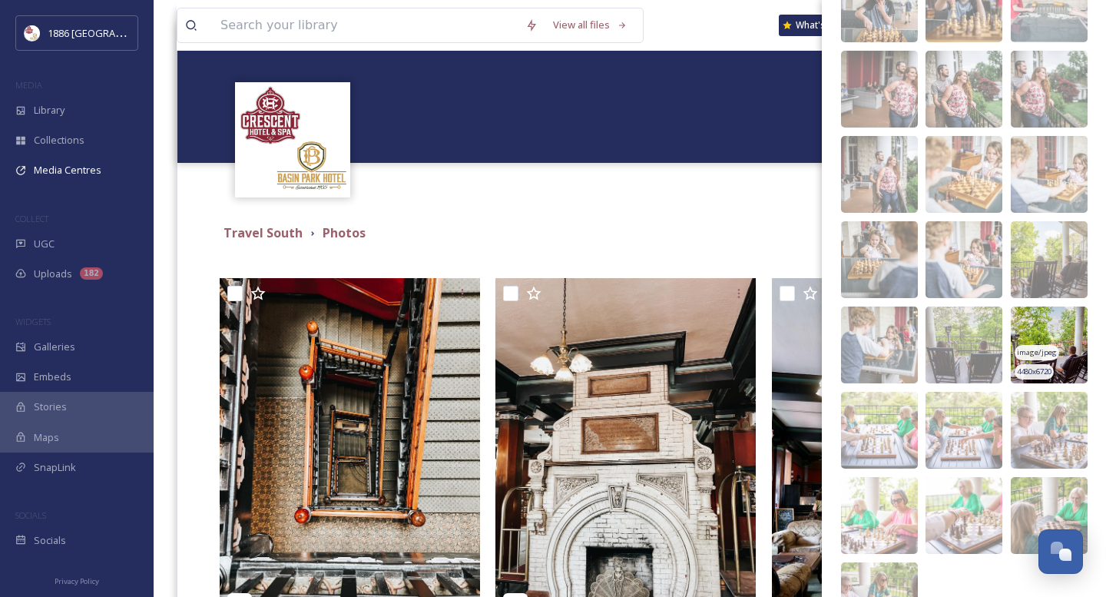
scroll to position [789, 0]
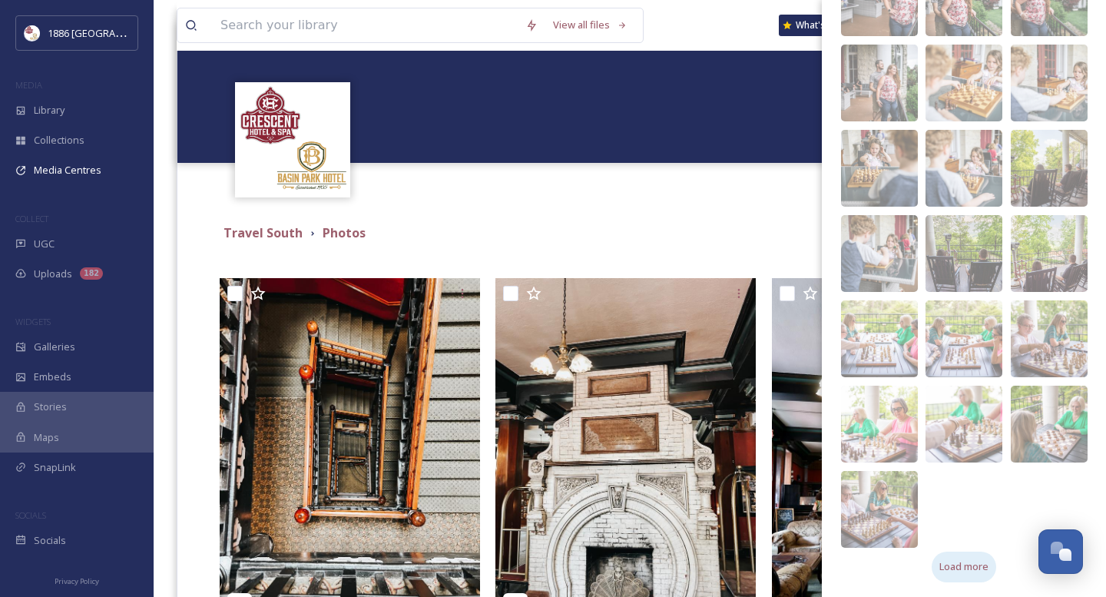
click at [968, 567] on span "Load more" at bounding box center [963, 566] width 49 height 15
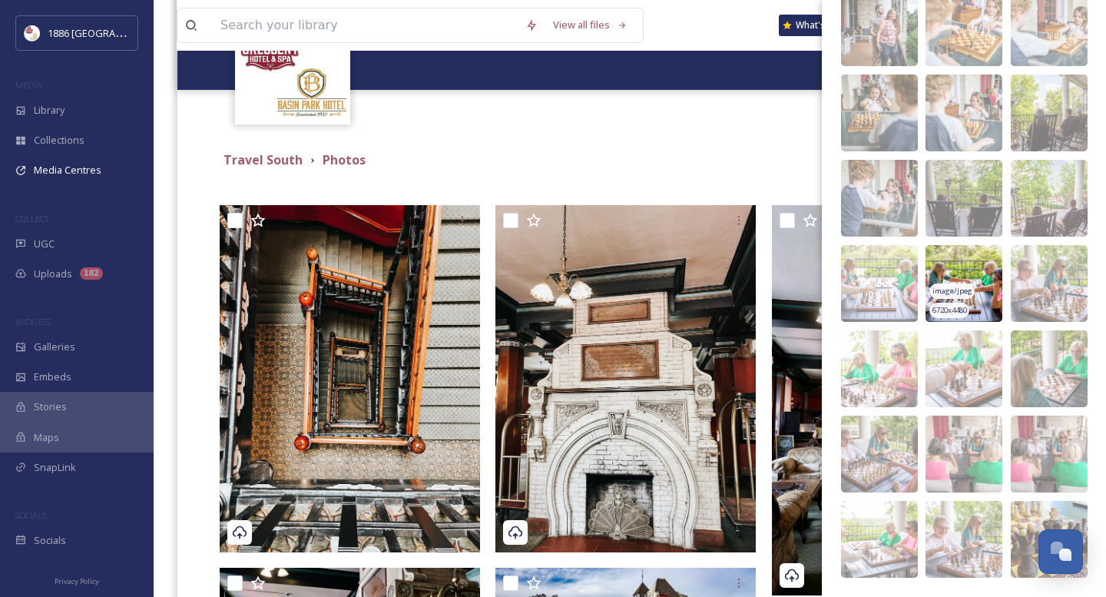
scroll to position [303, 0]
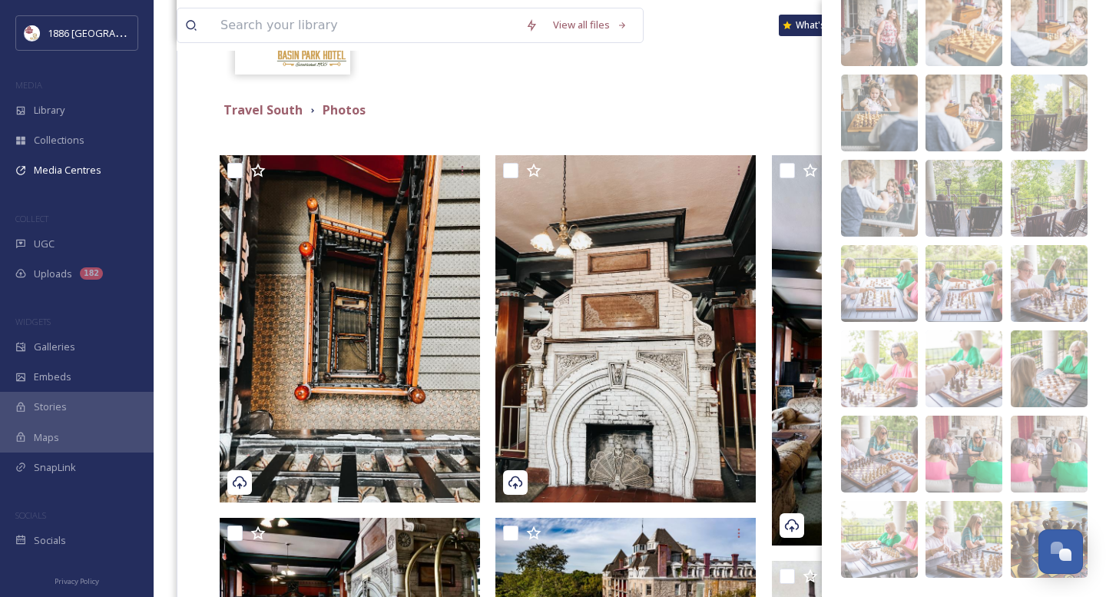
click at [669, 125] on div "Travel South Photos You've reached the end Add Files Directory All Files Upload…" at bounding box center [630, 501] width 882 height 825
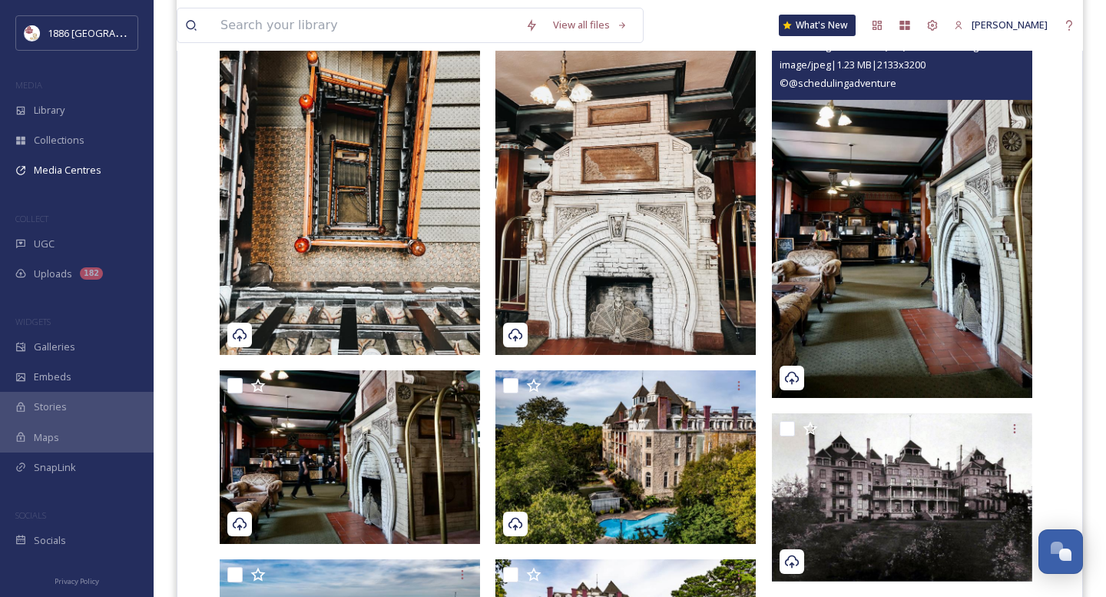
scroll to position [467, 0]
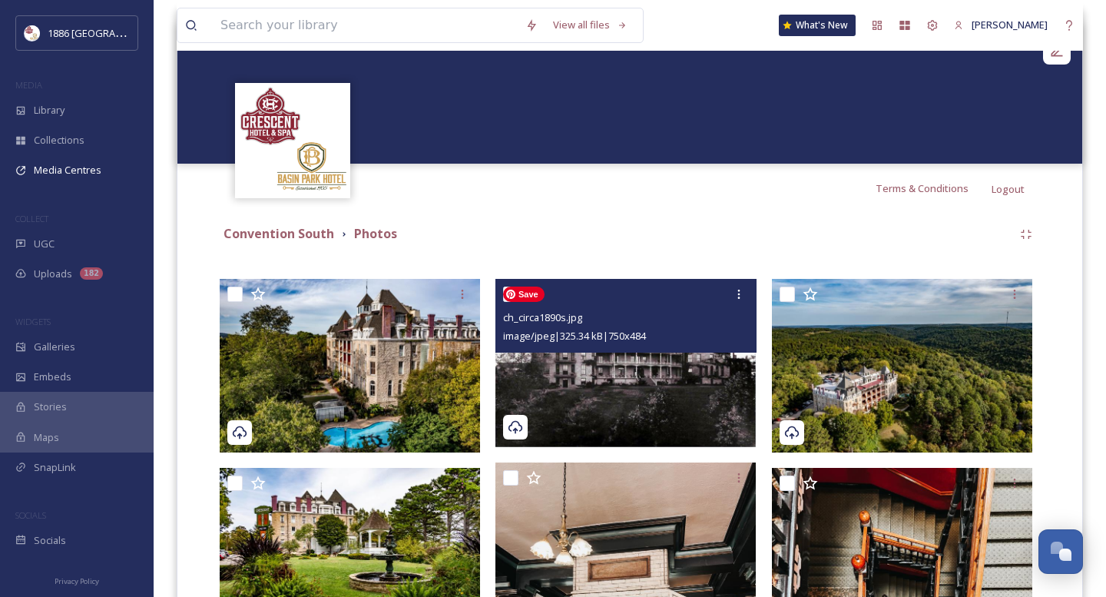
scroll to position [182, 0]
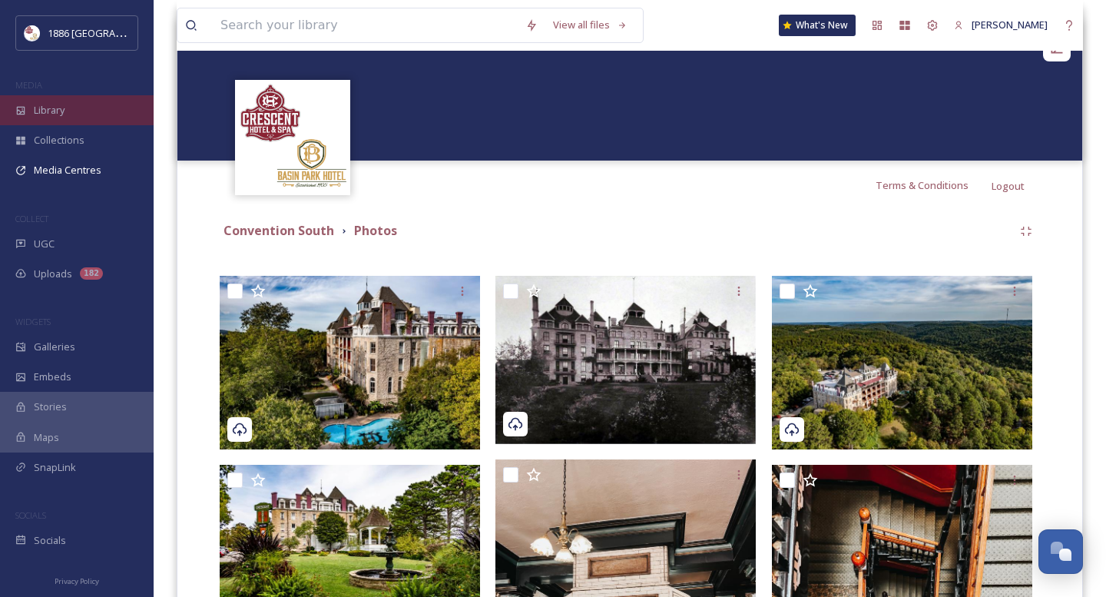
click at [58, 105] on span "Library" at bounding box center [49, 110] width 31 height 15
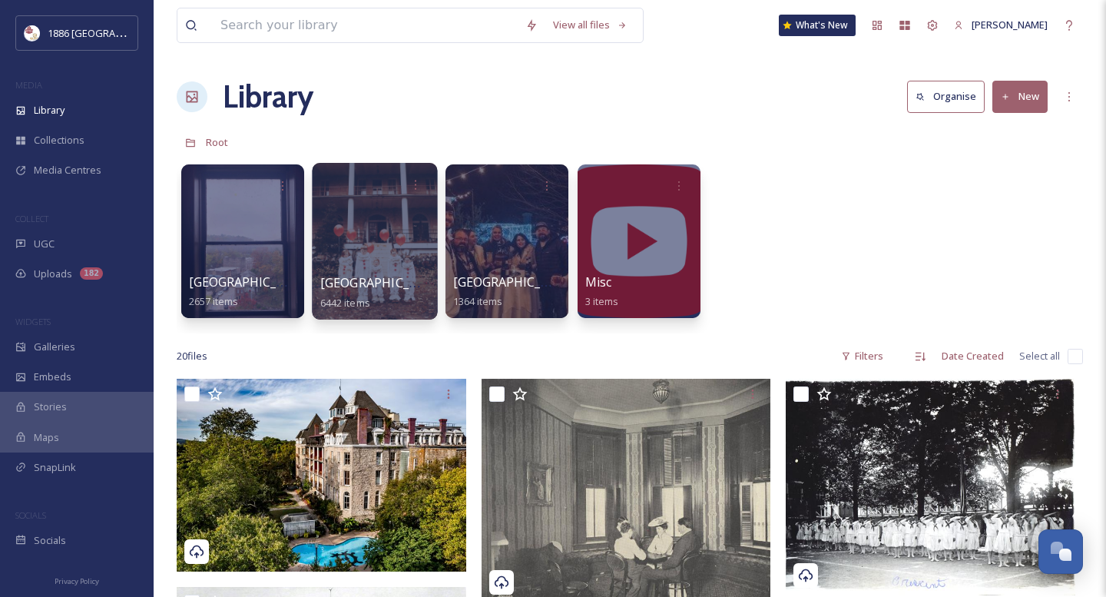
click at [369, 281] on span "[GEOGRAPHIC_DATA]" at bounding box center [383, 282] width 126 height 17
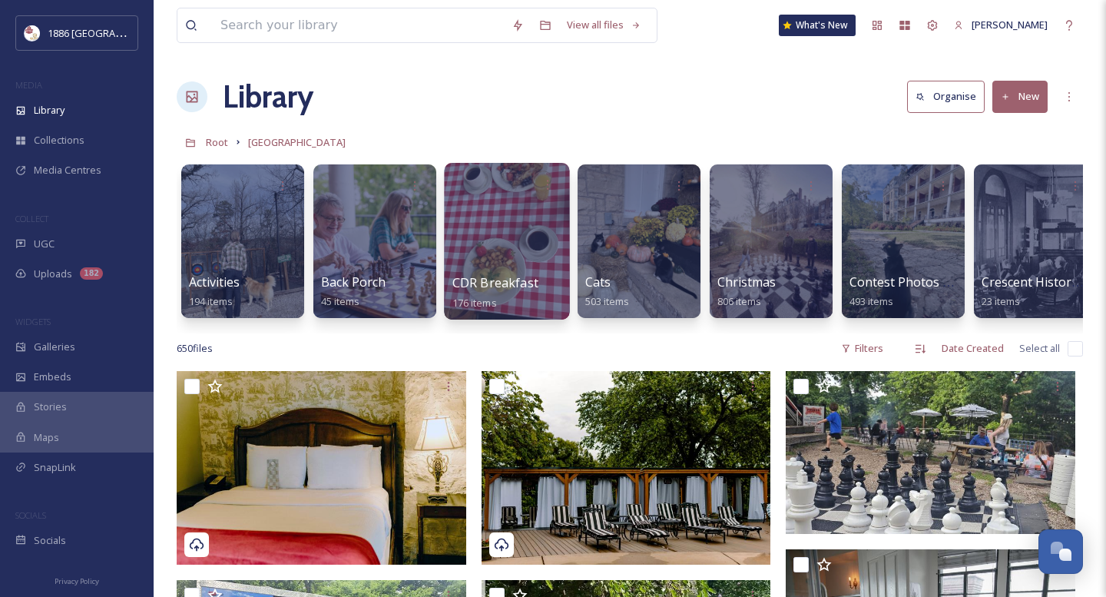
click at [538, 221] on div at bounding box center [506, 241] width 125 height 157
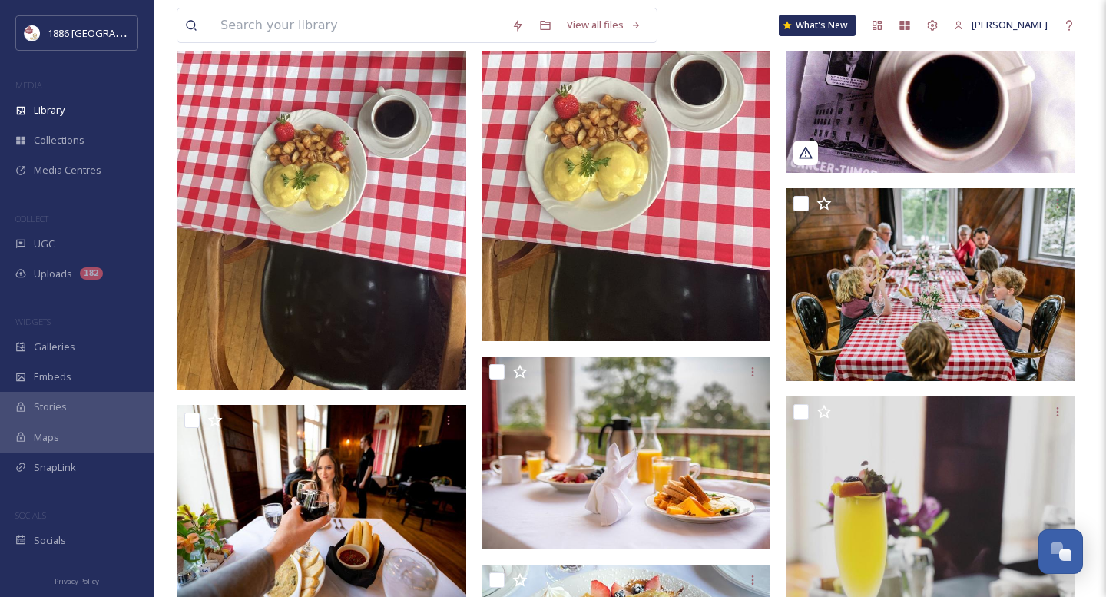
scroll to position [4085, 0]
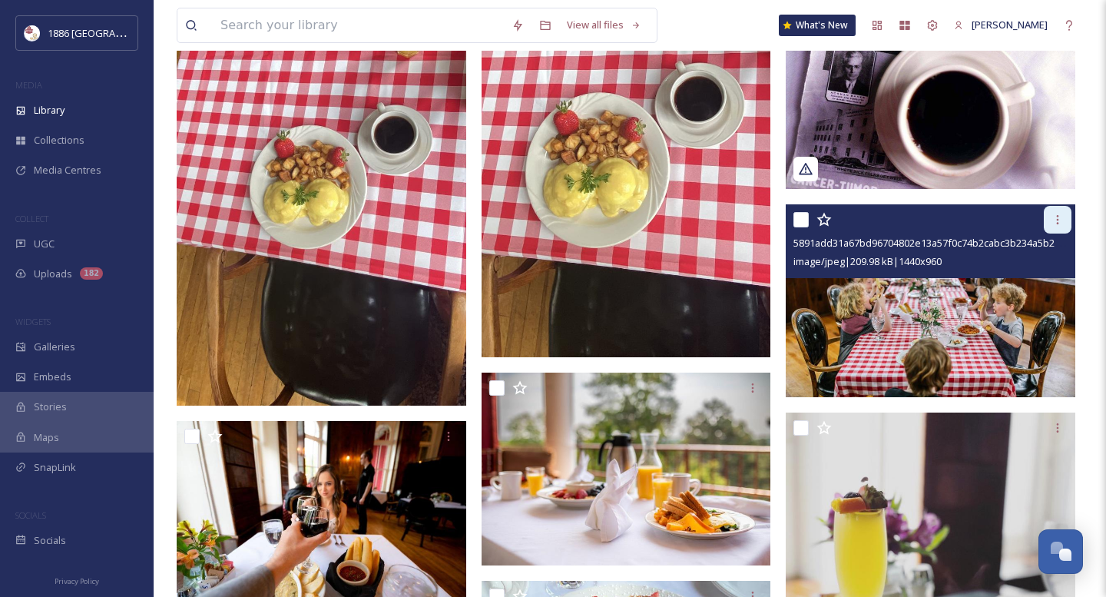
click at [1057, 216] on icon at bounding box center [1058, 219] width 2 height 9
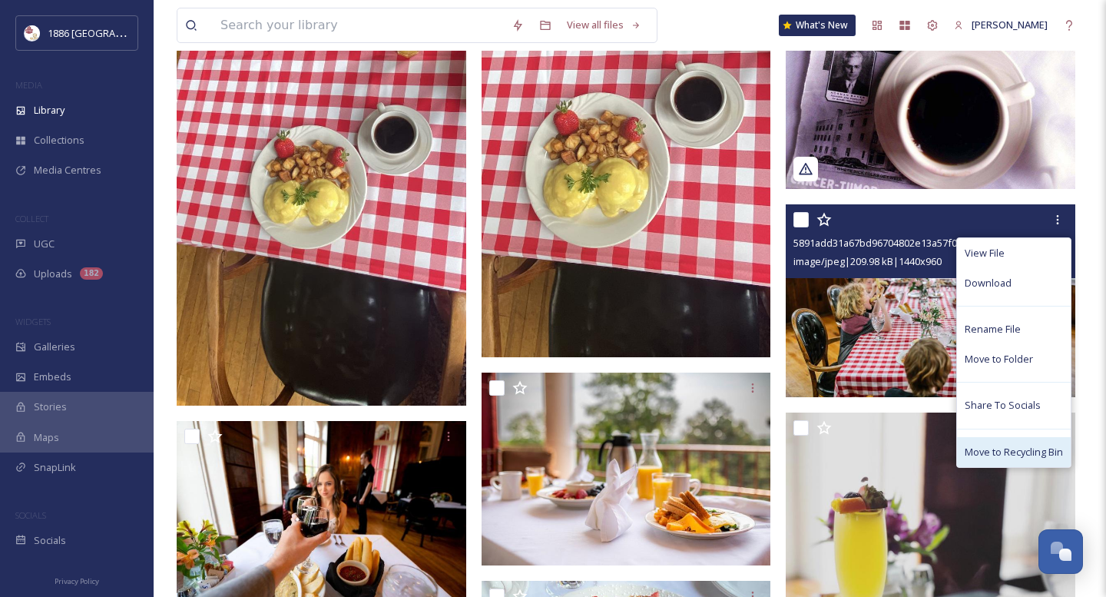
click at [1015, 448] on span "Move to Recycling Bin" at bounding box center [1014, 452] width 98 height 15
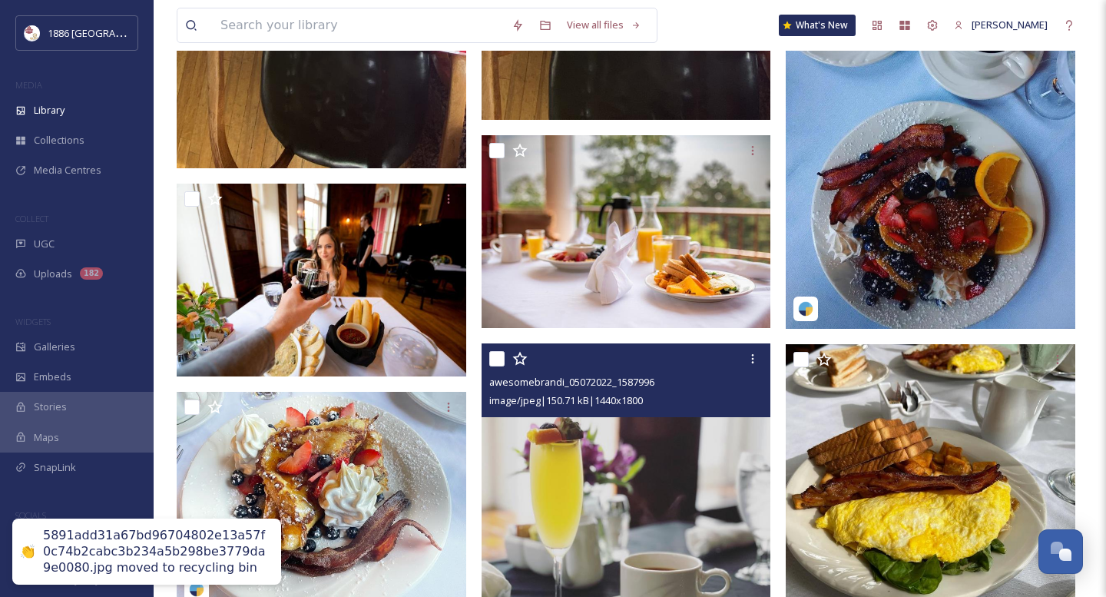
scroll to position [4323, 0]
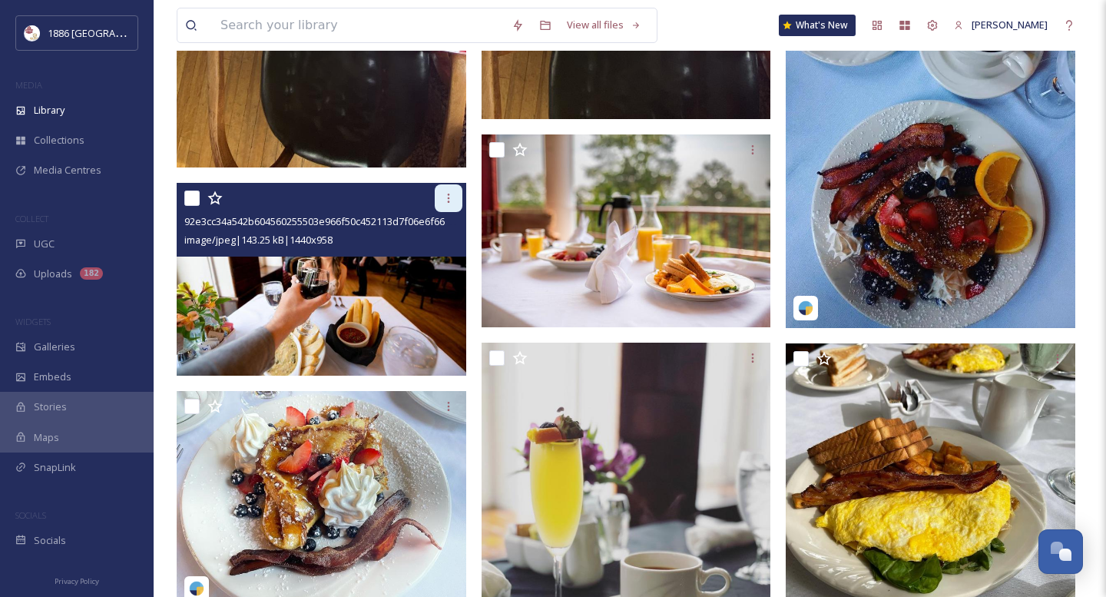
click at [448, 199] on icon at bounding box center [448, 198] width 2 height 9
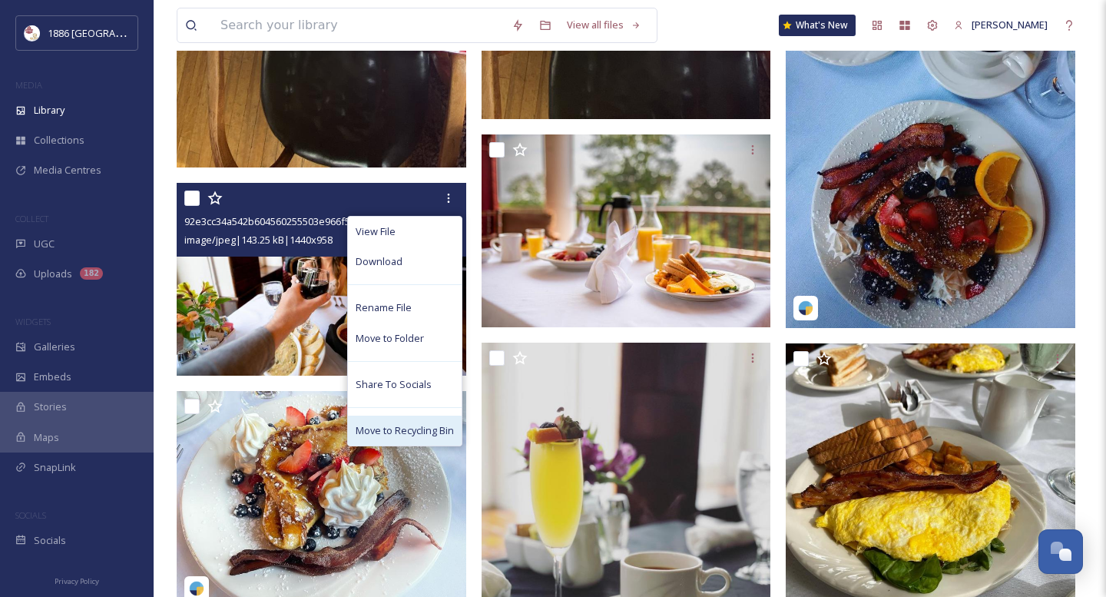
click at [409, 432] on span "Move to Recycling Bin" at bounding box center [405, 430] width 98 height 15
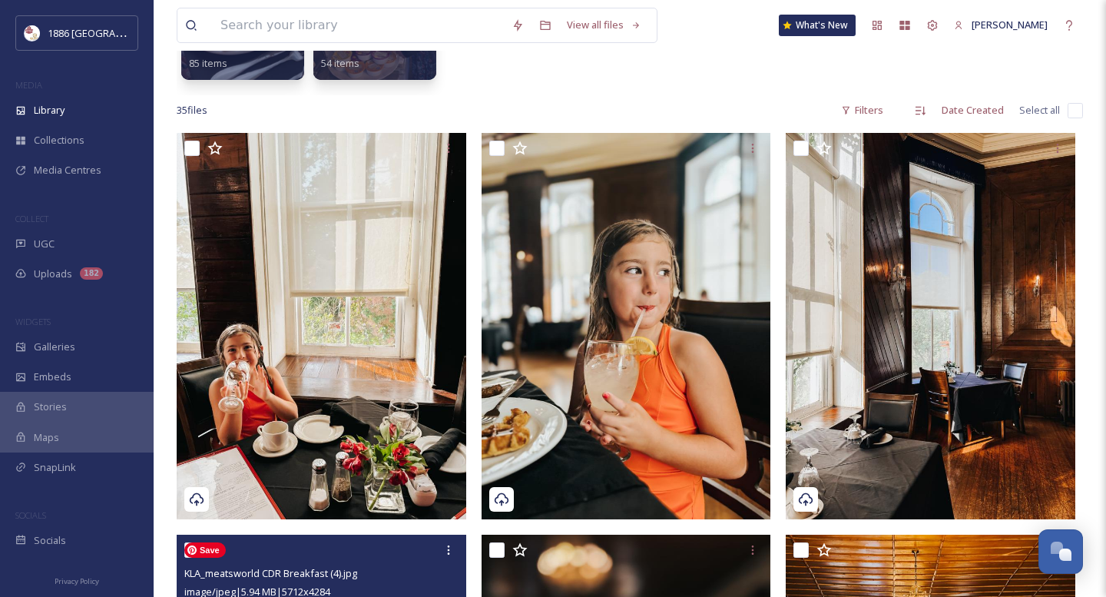
scroll to position [0, 0]
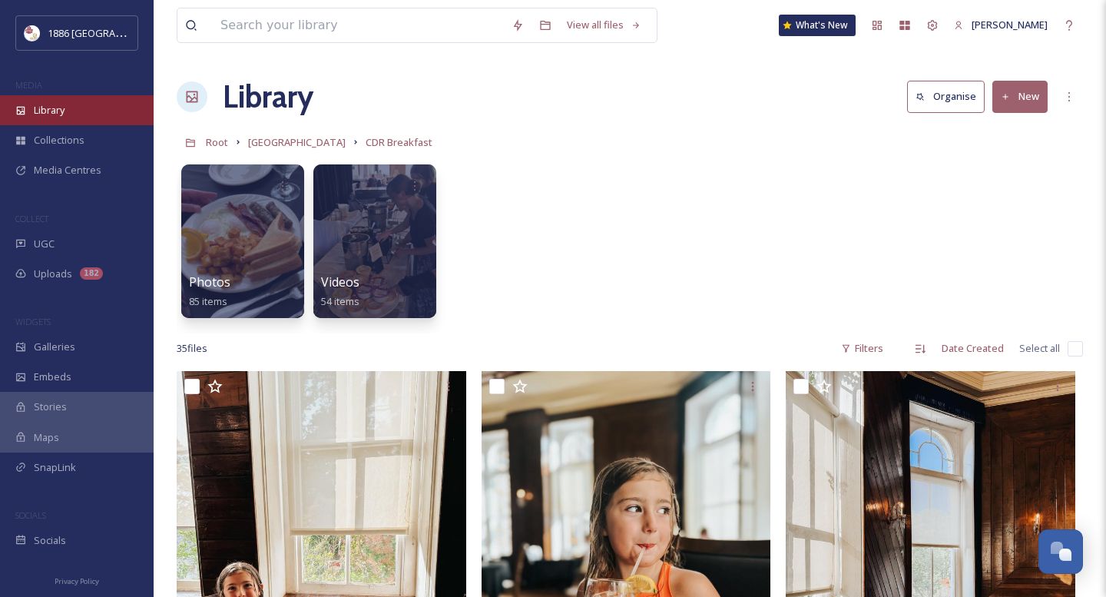
click at [83, 110] on div "Library" at bounding box center [77, 110] width 154 height 30
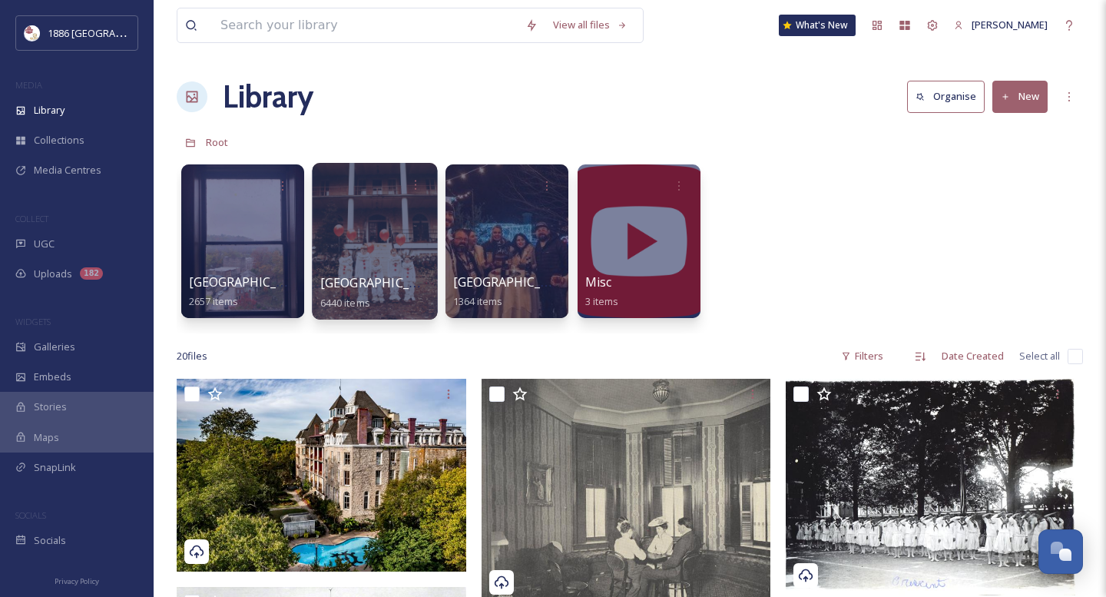
click at [376, 271] on div at bounding box center [374, 241] width 125 height 157
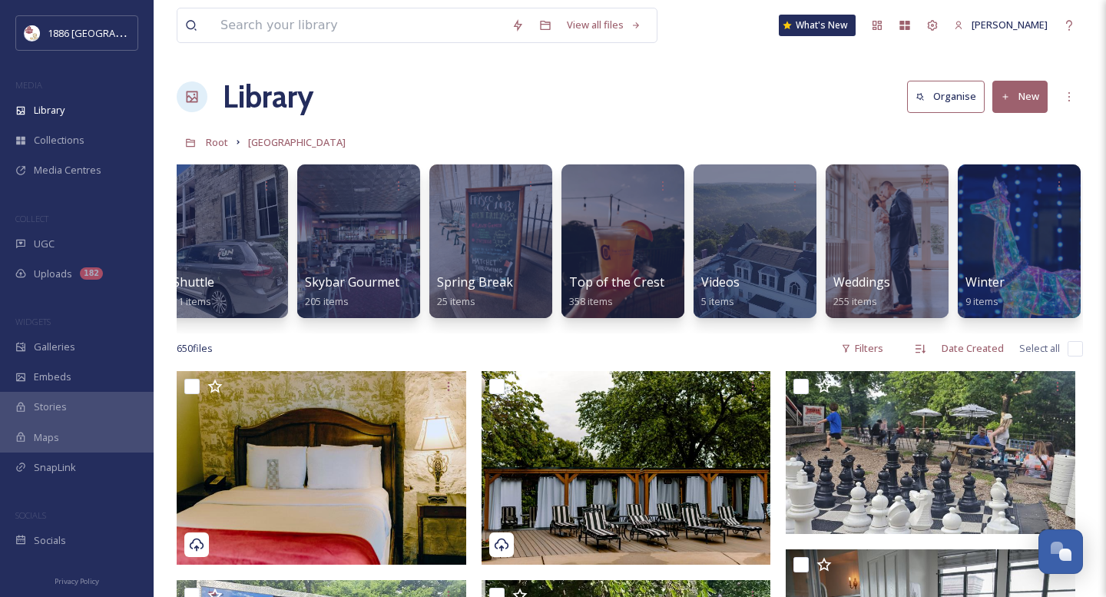
scroll to position [0, 3057]
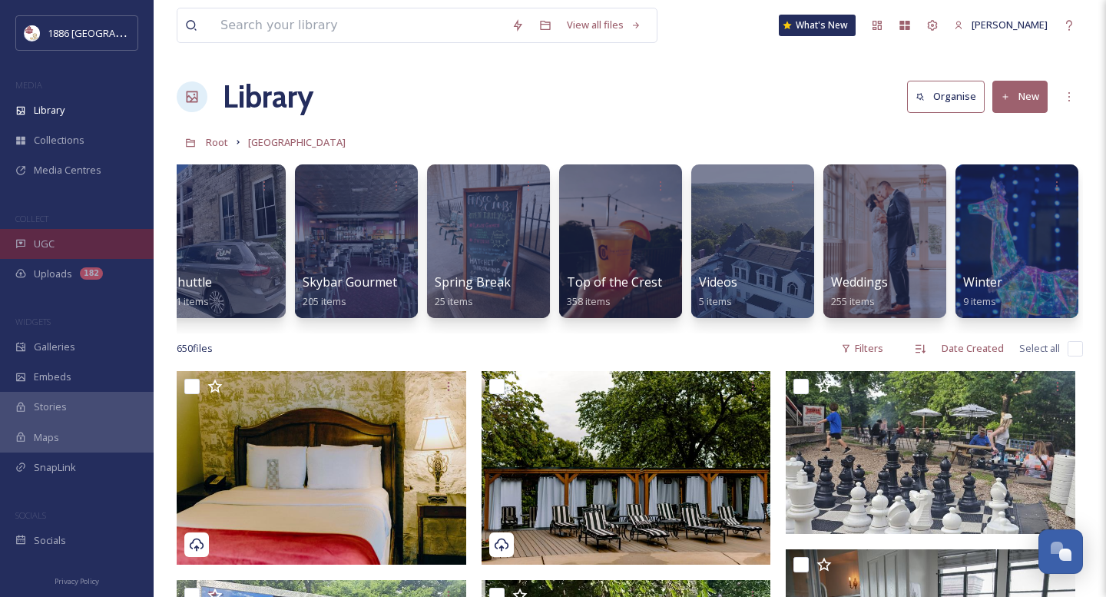
click at [61, 237] on div "UGC" at bounding box center [77, 244] width 154 height 30
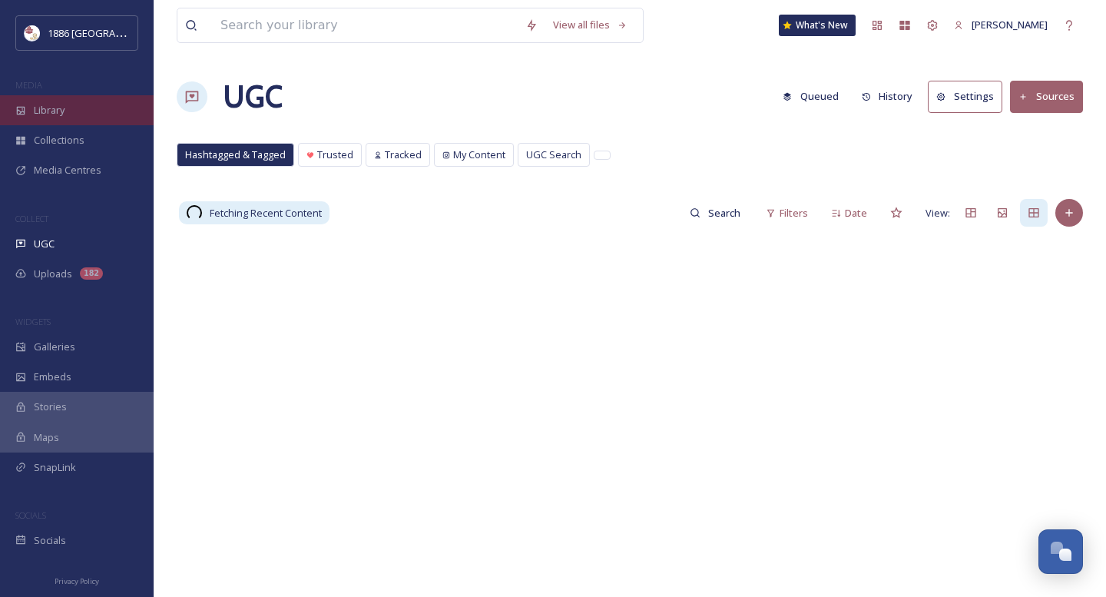
click at [84, 108] on div "Library" at bounding box center [77, 110] width 154 height 30
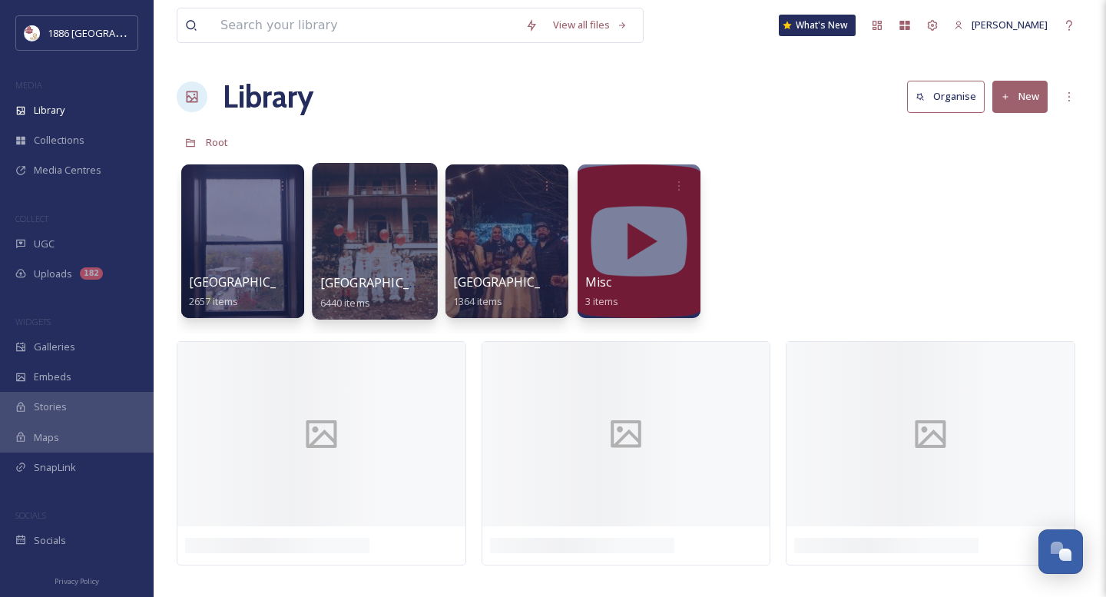
click at [369, 271] on div at bounding box center [374, 241] width 125 height 157
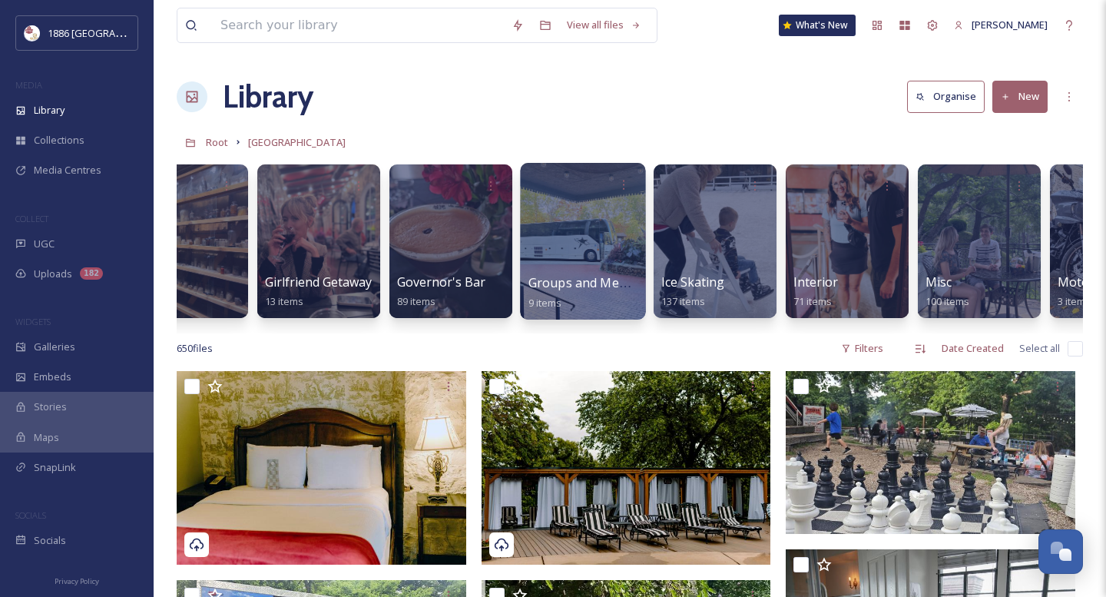
scroll to position [0, 1531]
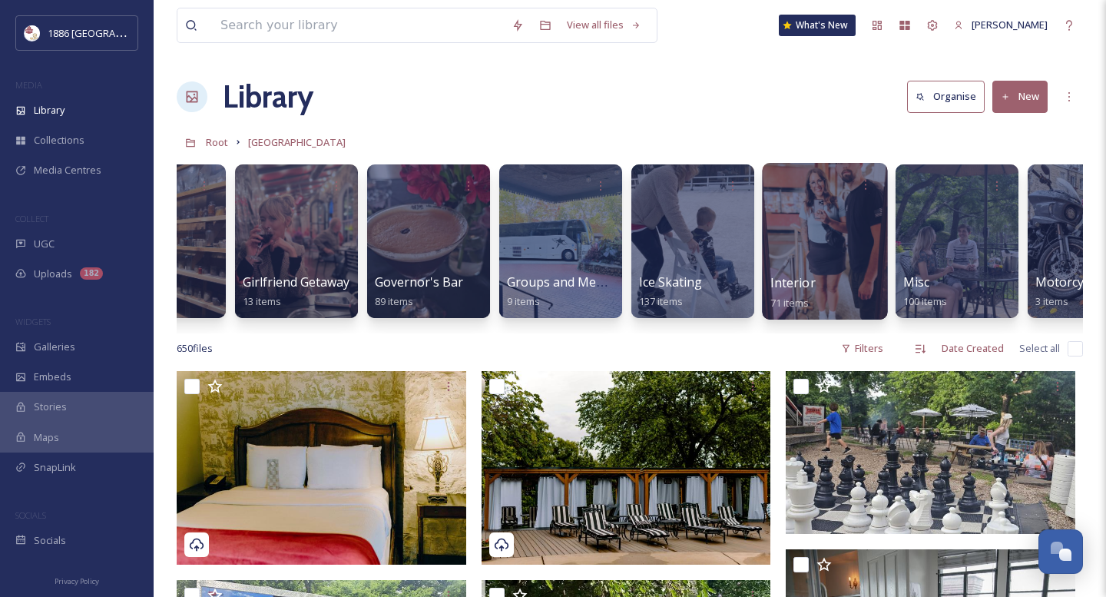
click at [787, 259] on div at bounding box center [824, 241] width 125 height 157
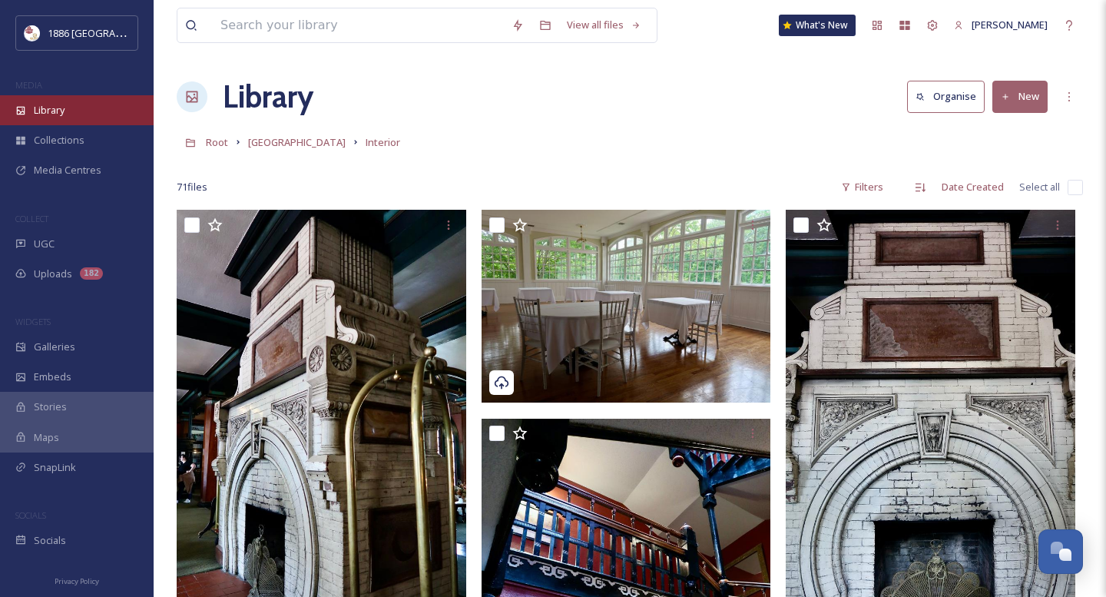
click at [74, 107] on div "Library" at bounding box center [77, 110] width 154 height 30
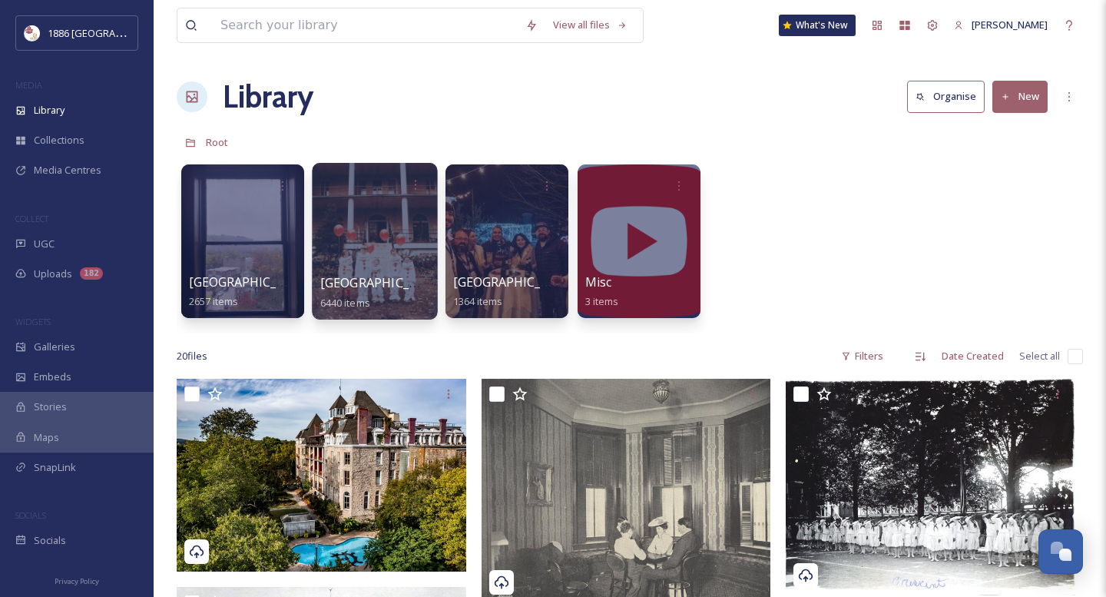
click at [380, 280] on span "[GEOGRAPHIC_DATA]" at bounding box center [383, 282] width 126 height 17
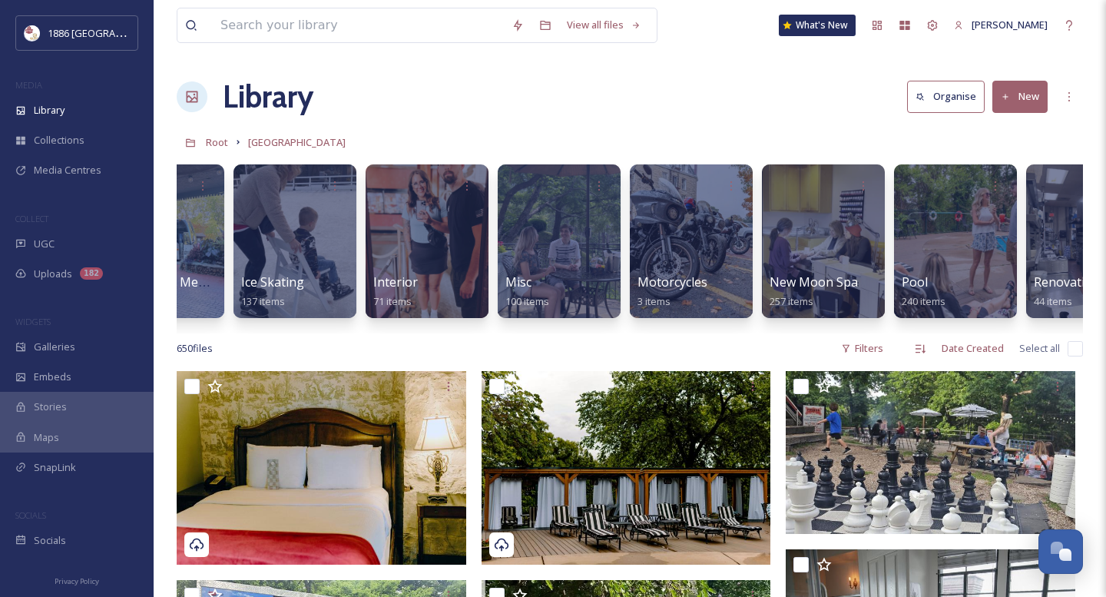
scroll to position [0, 1958]
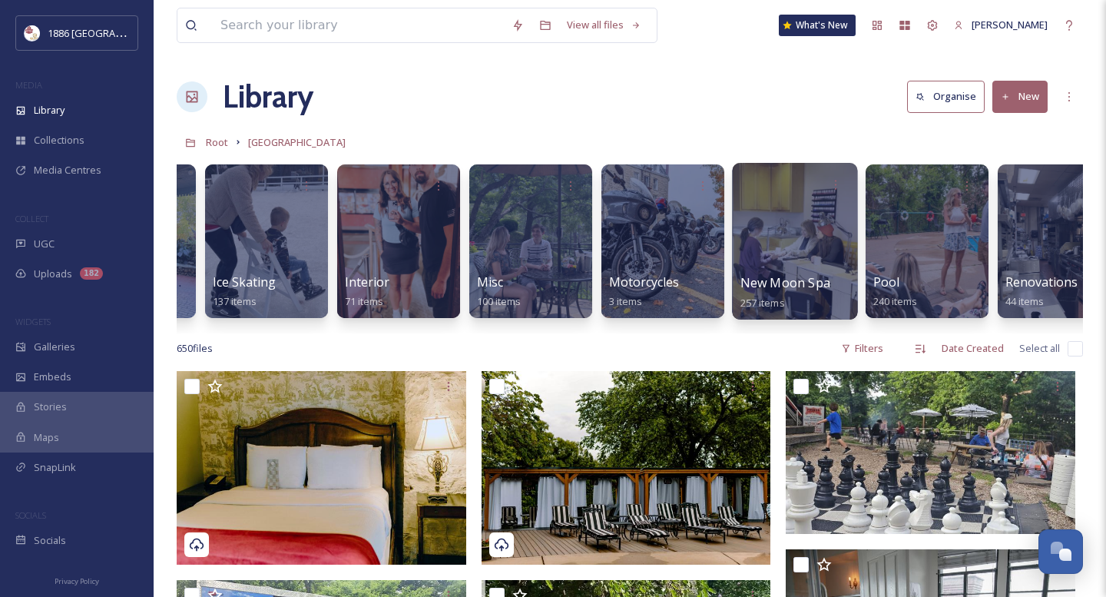
click at [789, 280] on span "New Moon Spa" at bounding box center [785, 282] width 90 height 17
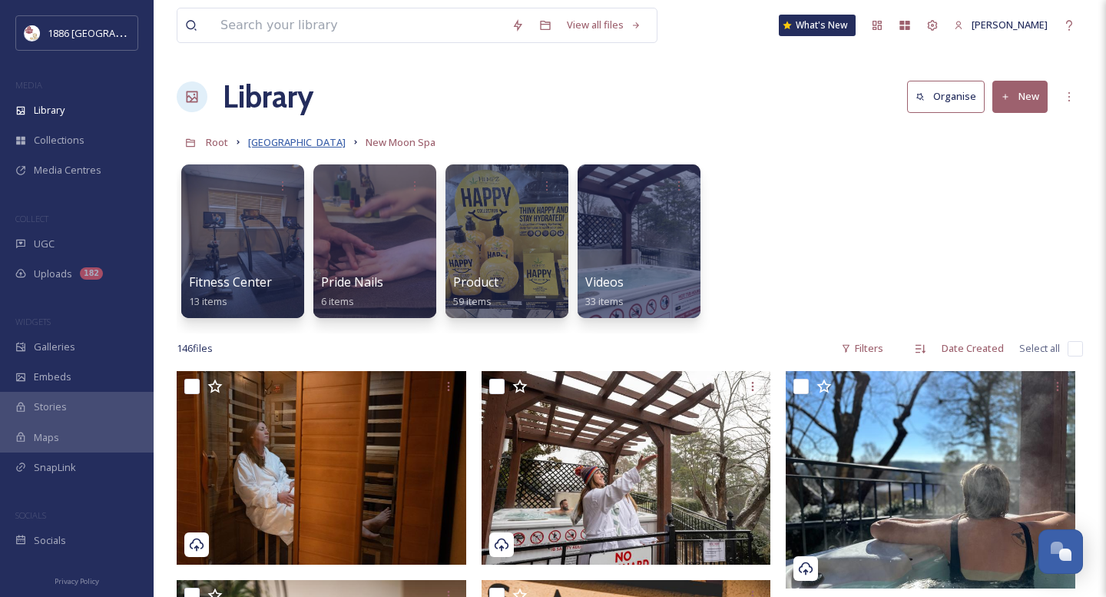
click at [274, 144] on span "[GEOGRAPHIC_DATA]" at bounding box center [297, 142] width 98 height 14
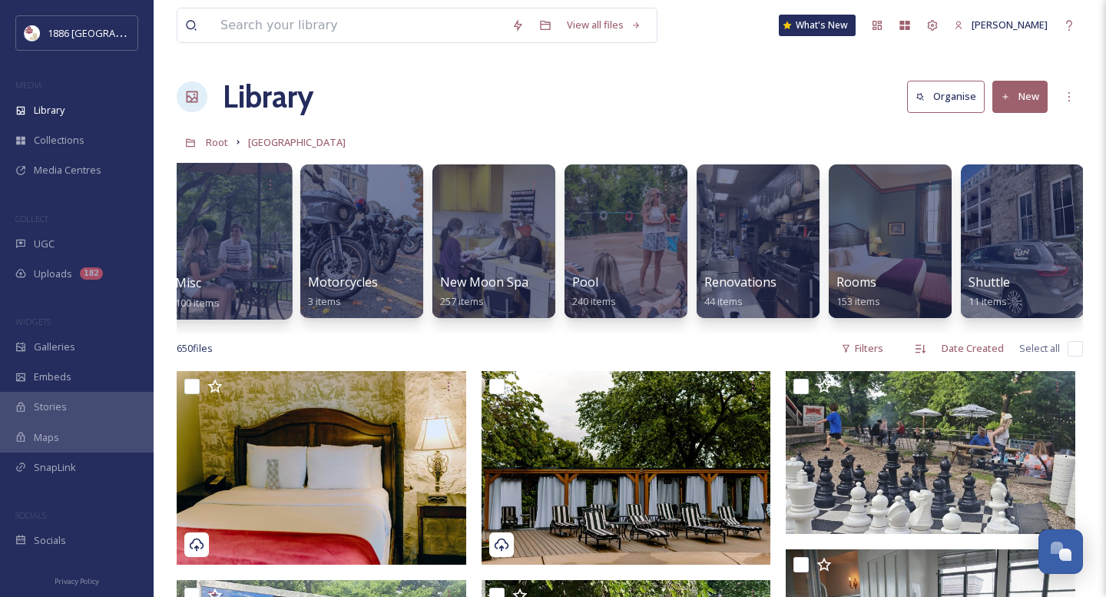
scroll to position [0, 2261]
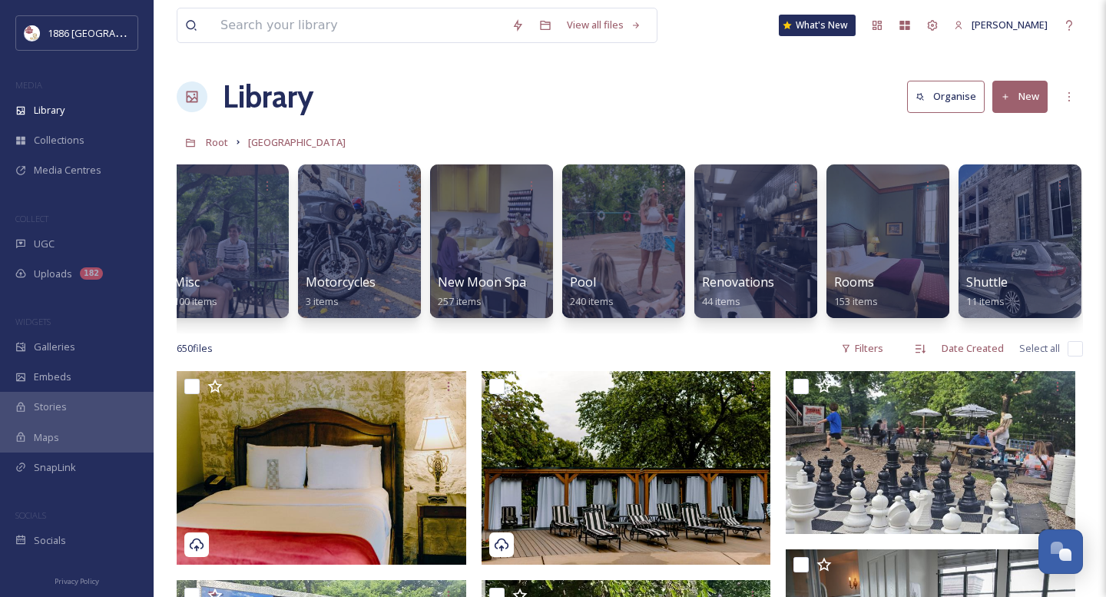
click at [558, 269] on div "Activities 194 items Back Porch 45 items CDR Breakfast 174 items Cats 503 items…" at bounding box center [630, 245] width 906 height 177
click at [612, 278] on div "Pool 240 items" at bounding box center [624, 292] width 110 height 38
click at [588, 282] on span "Pool" at bounding box center [582, 282] width 27 height 17
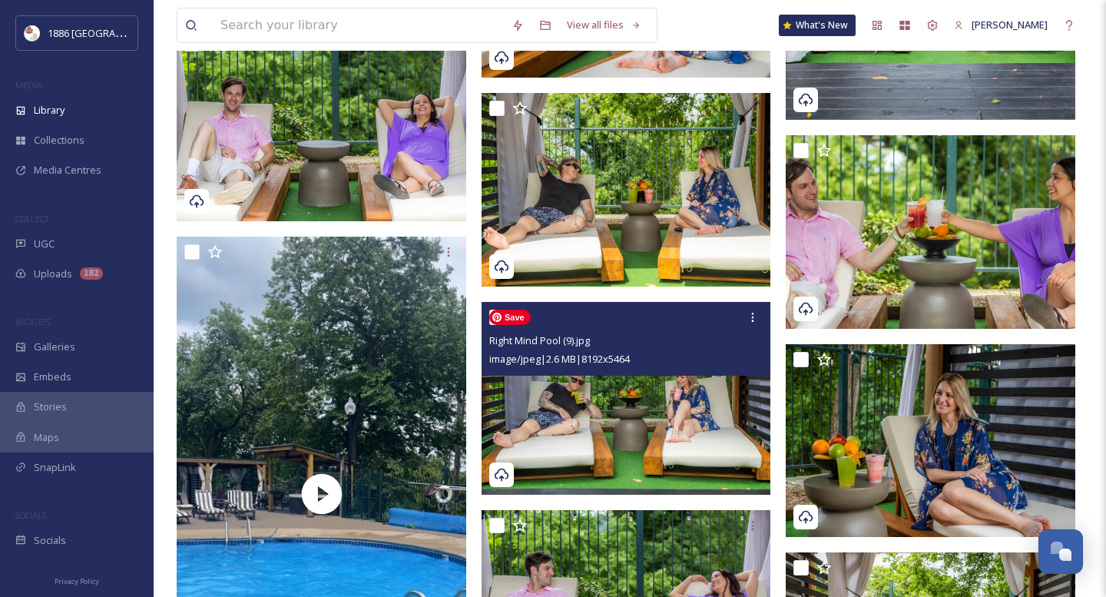
scroll to position [3472, 0]
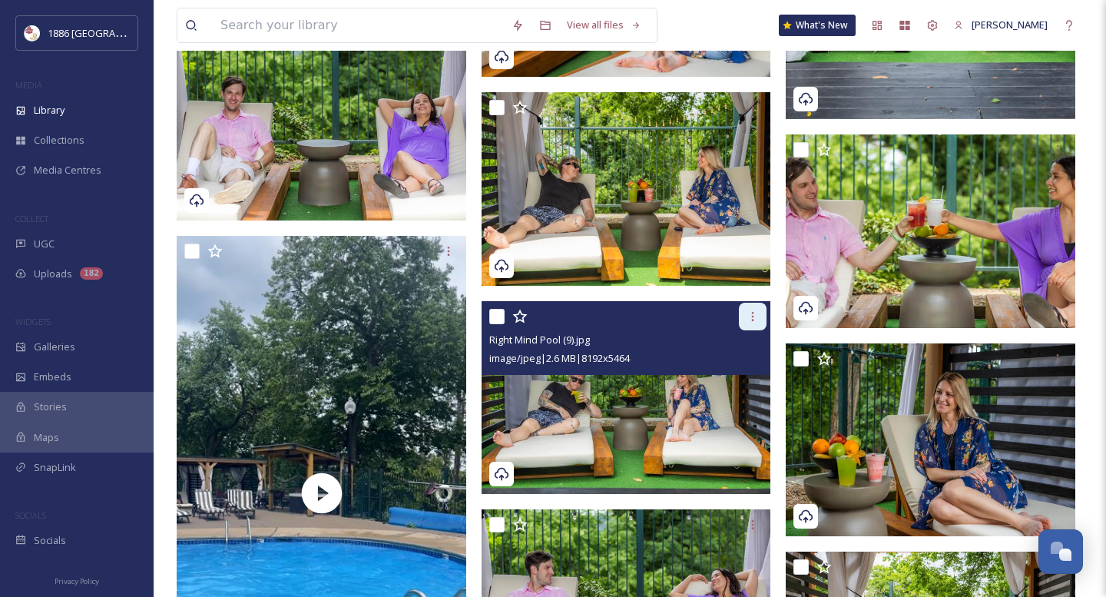
click at [757, 308] on div at bounding box center [753, 317] width 28 height 28
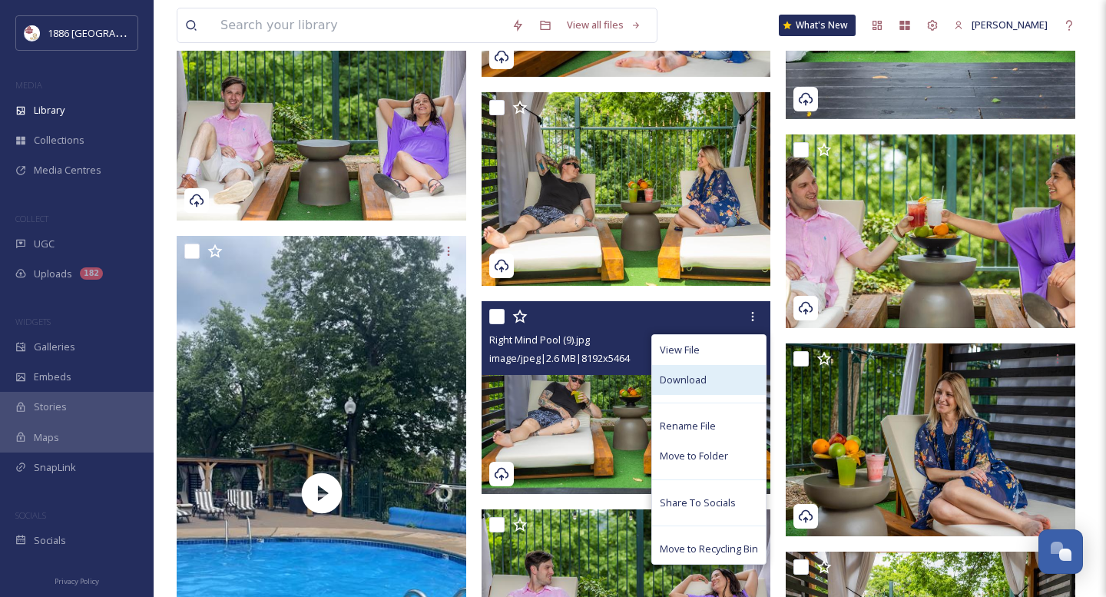
click at [713, 376] on div "Download" at bounding box center [709, 380] width 114 height 30
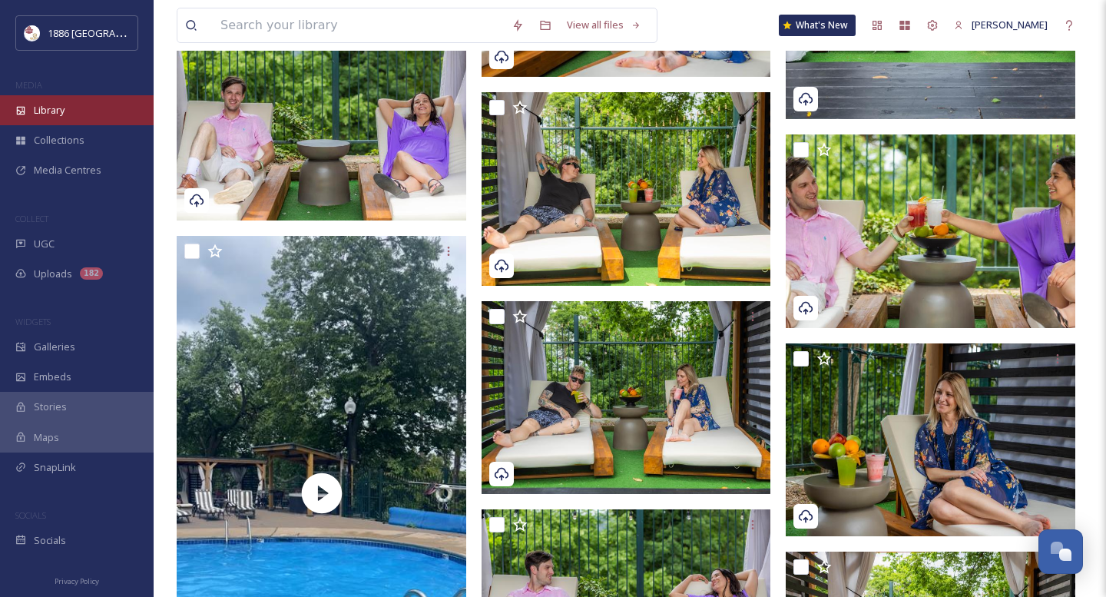
click at [94, 114] on div "Library" at bounding box center [77, 110] width 154 height 30
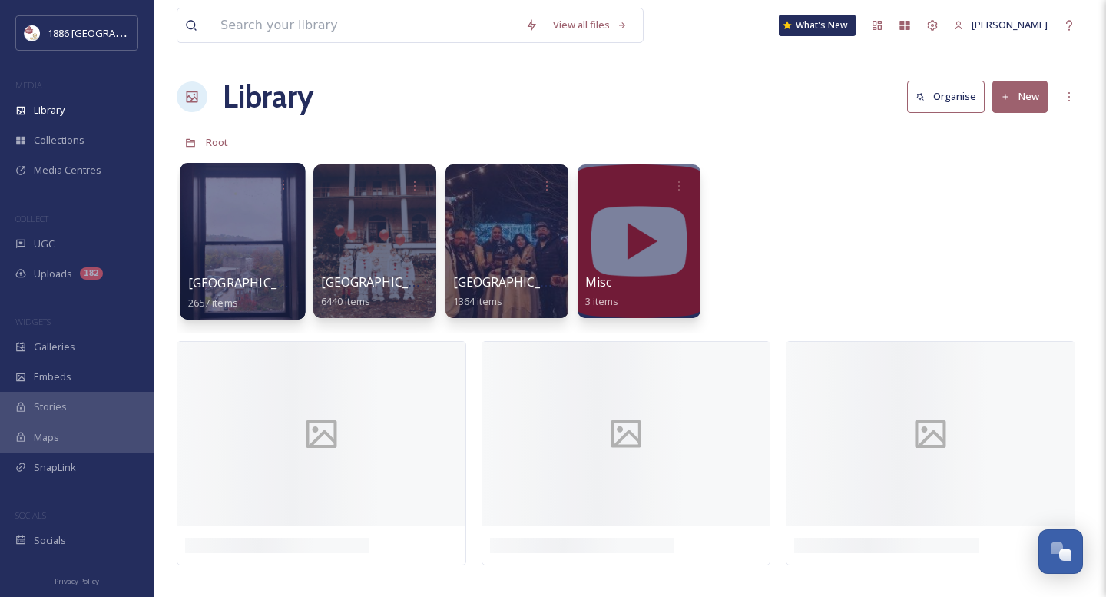
click at [268, 279] on span "Basin Park Hotel" at bounding box center [251, 282] width 126 height 17
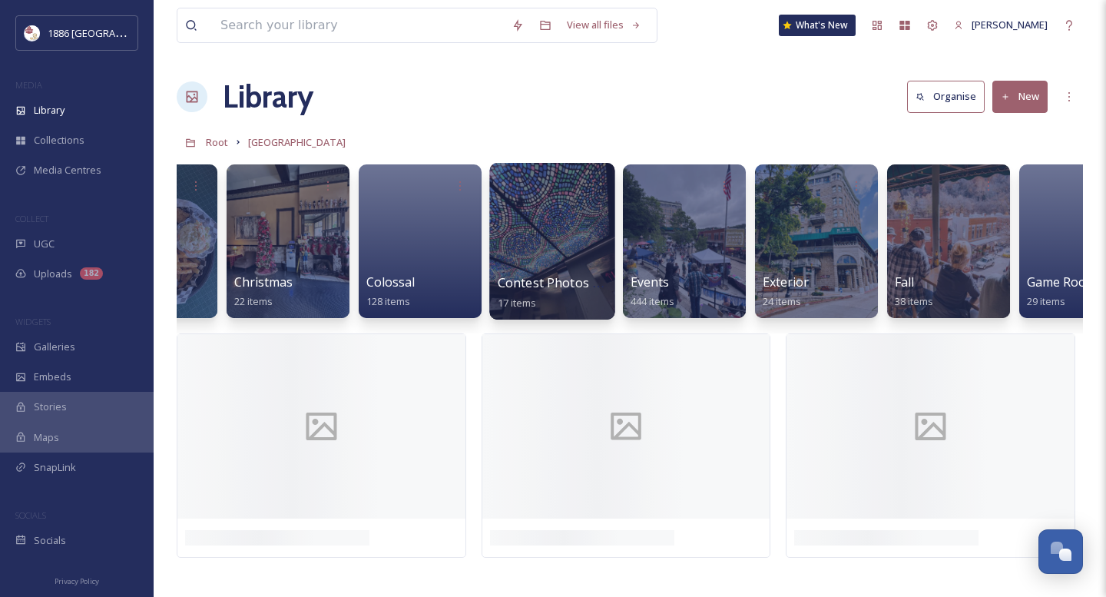
scroll to position [0, 220]
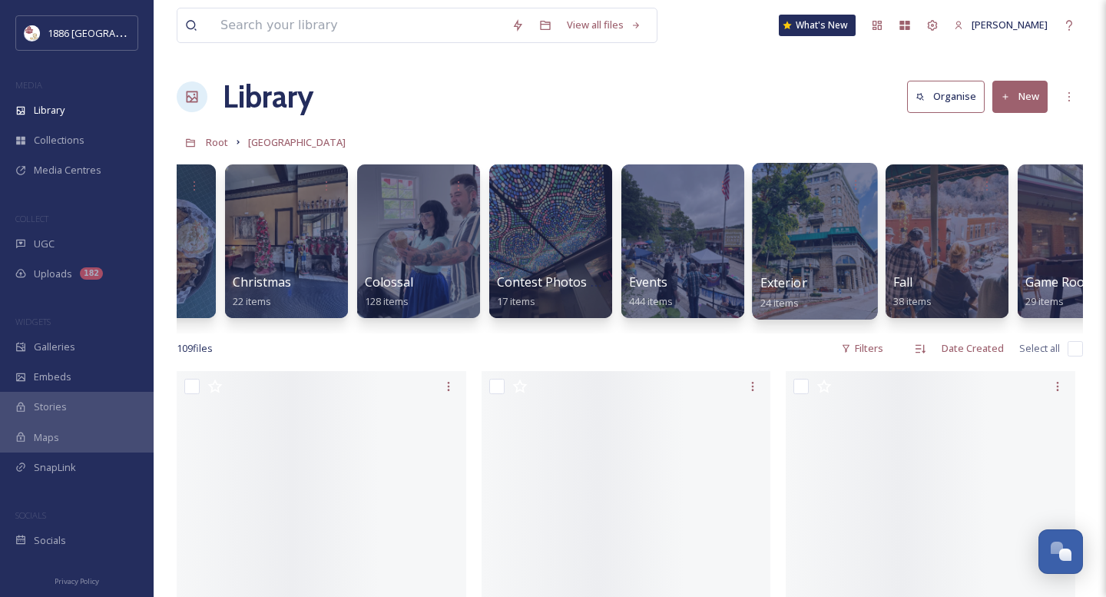
click at [795, 238] on div at bounding box center [814, 241] width 125 height 157
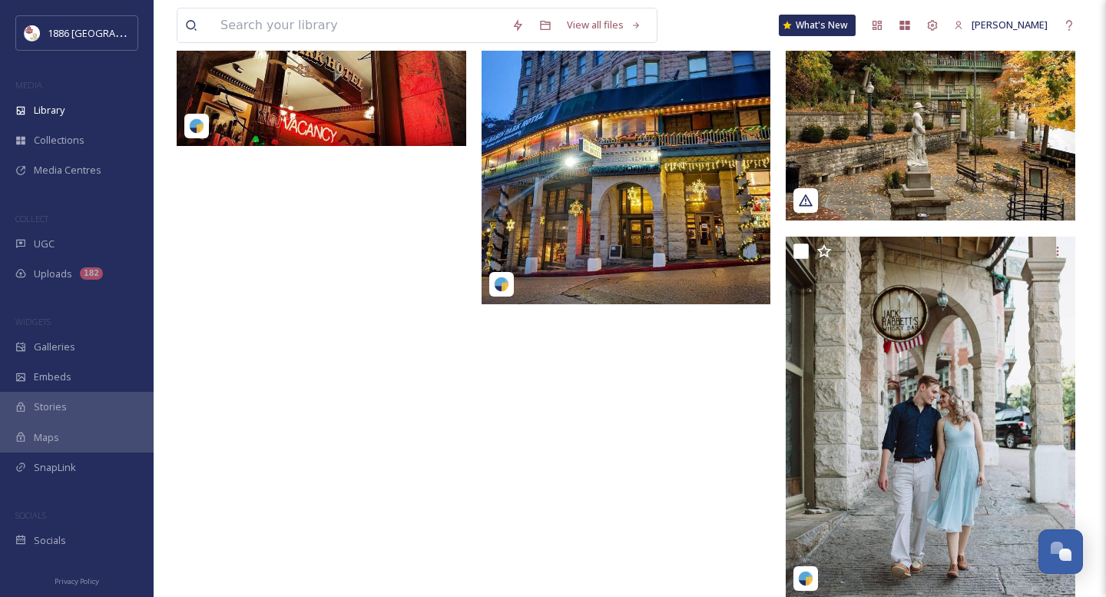
scroll to position [2984, 0]
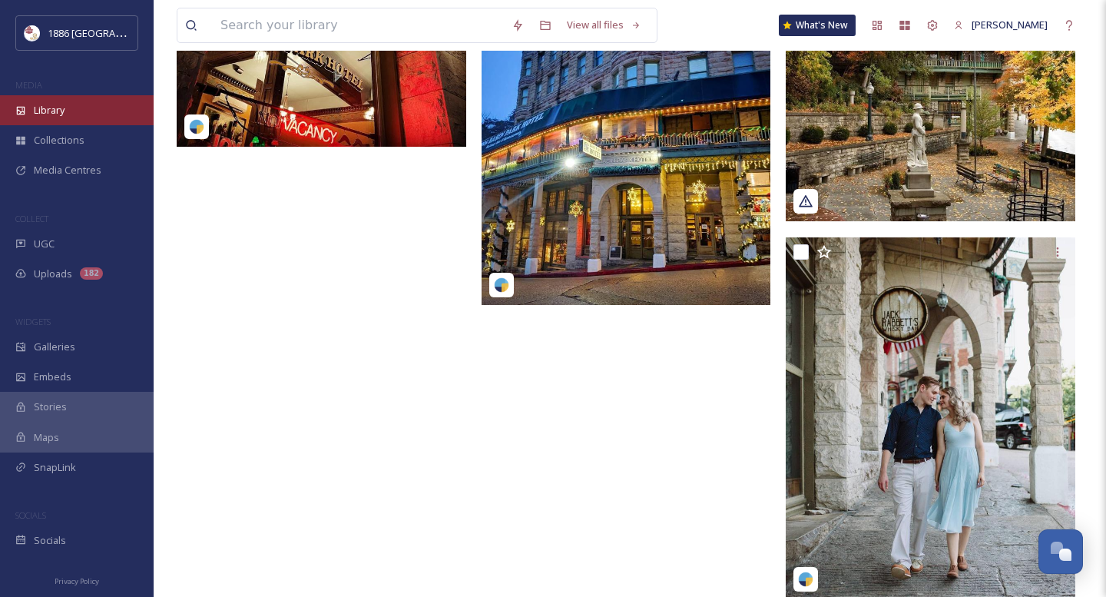
click at [84, 108] on div "Library" at bounding box center [77, 110] width 154 height 30
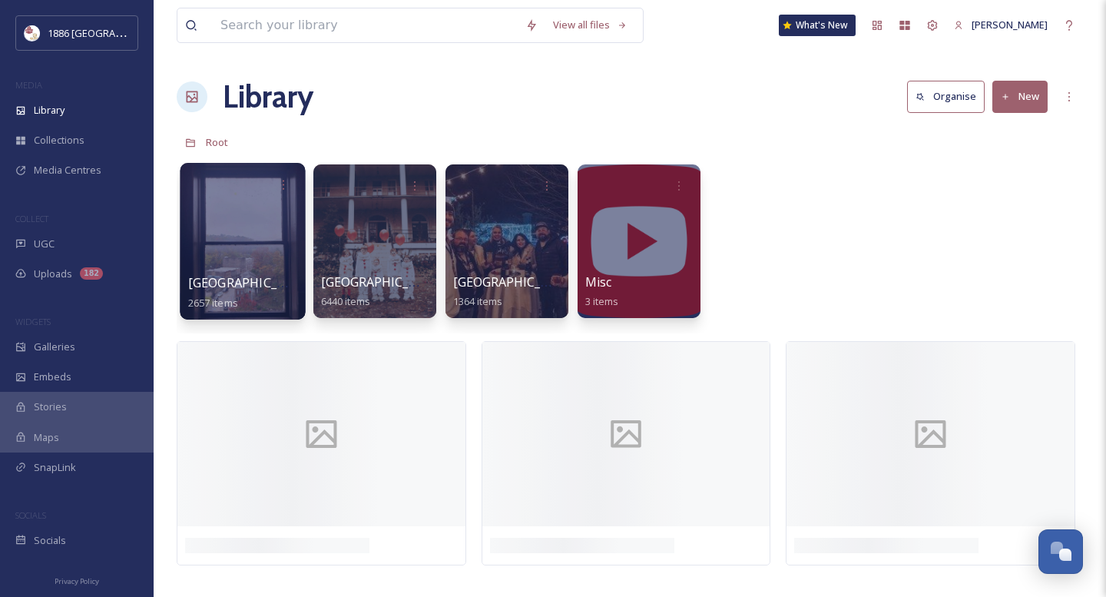
click at [284, 248] on div at bounding box center [242, 241] width 125 height 157
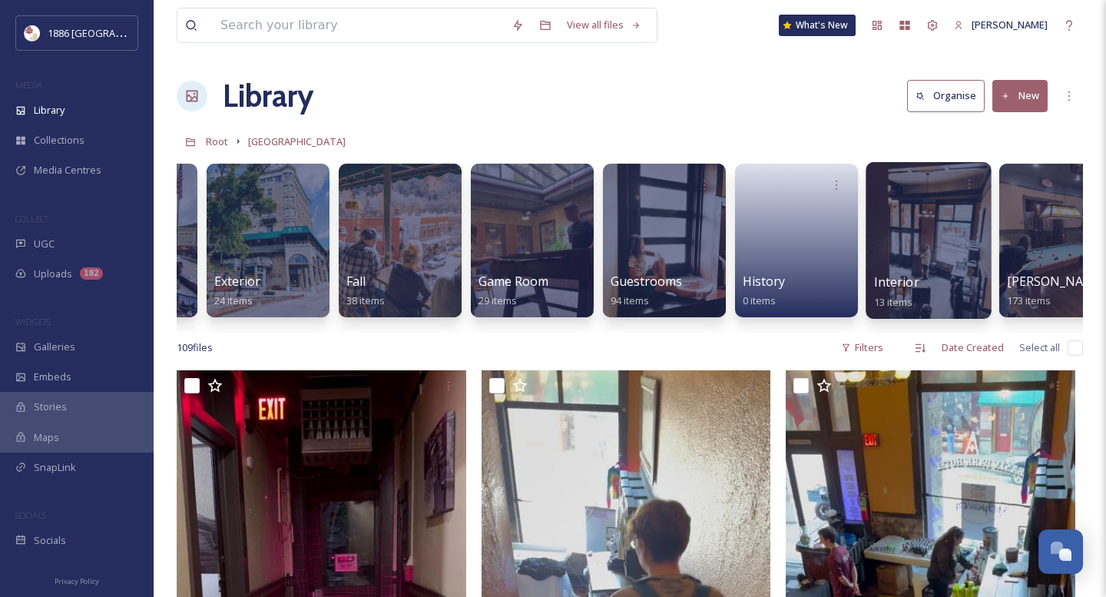
scroll to position [0, 774]
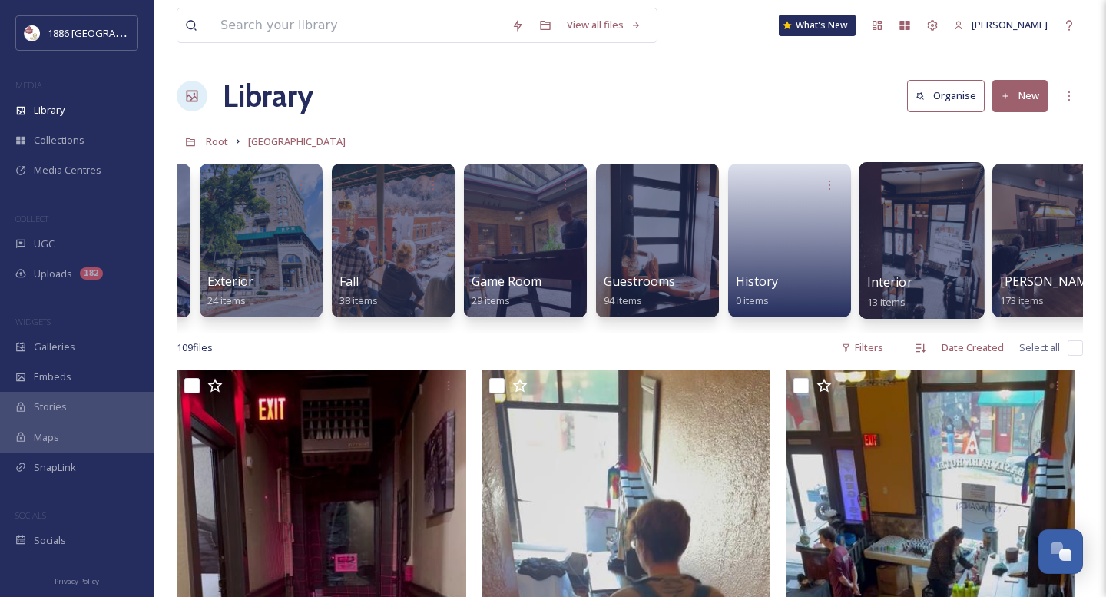
click at [905, 267] on div at bounding box center [921, 240] width 125 height 157
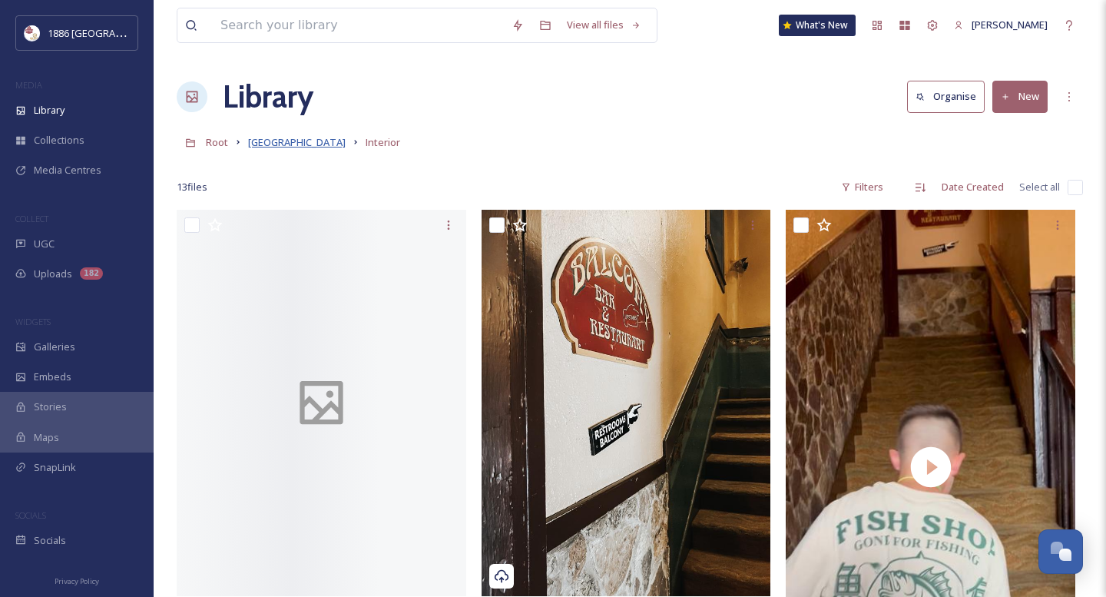
click at [276, 148] on span "Basin Park Hotel" at bounding box center [297, 142] width 98 height 14
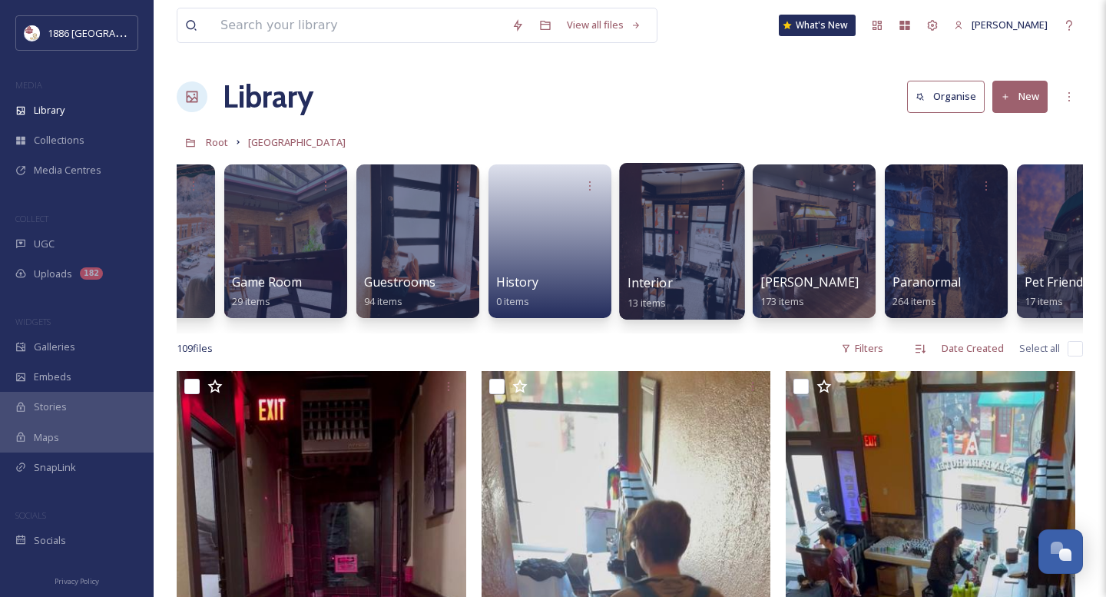
scroll to position [0, 1048]
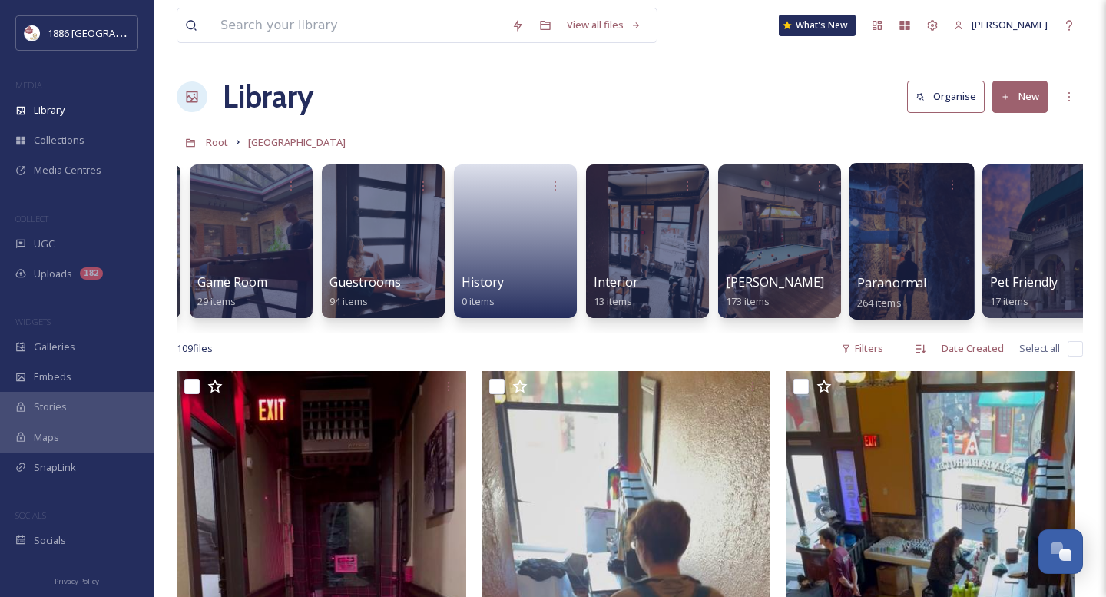
click at [909, 258] on div at bounding box center [911, 241] width 125 height 157
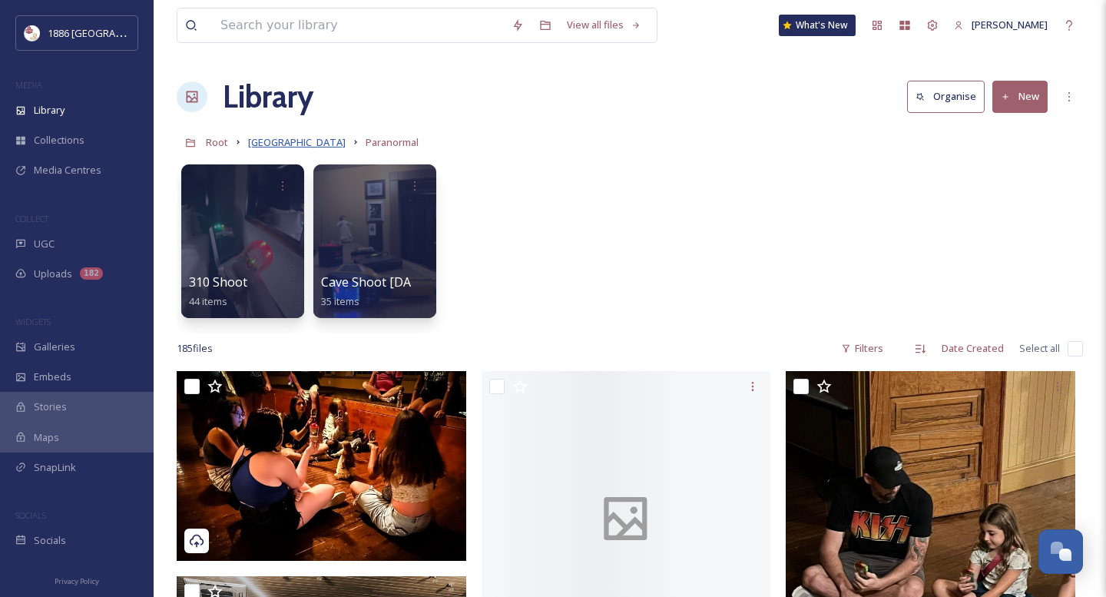
click at [290, 145] on span "Basin Park Hotel" at bounding box center [297, 142] width 98 height 14
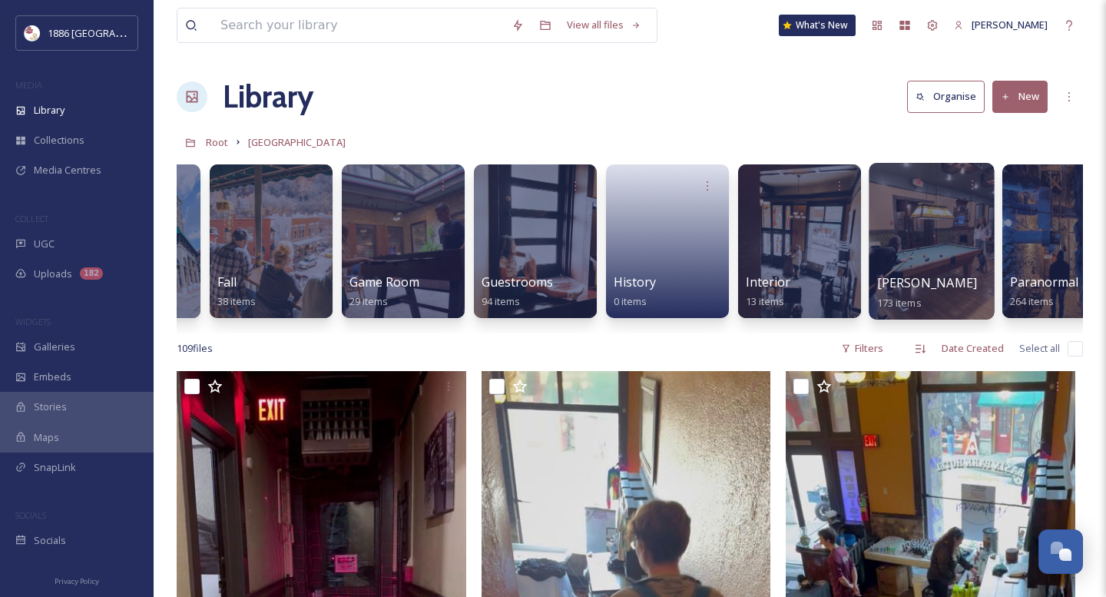
scroll to position [0, 905]
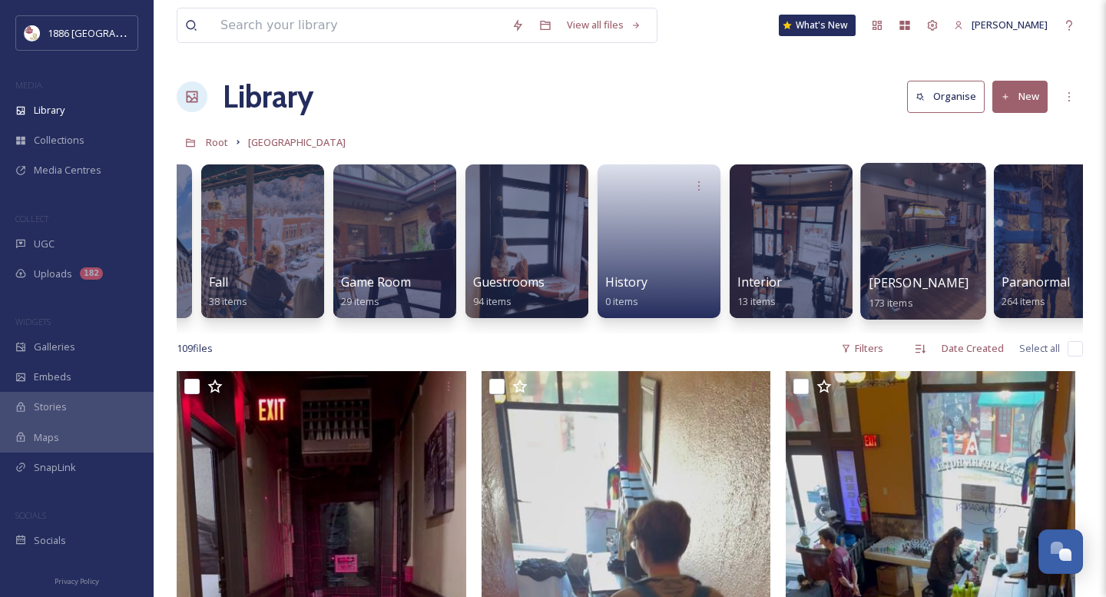
click at [905, 283] on span "Jack Rabbett’s" at bounding box center [919, 282] width 101 height 17
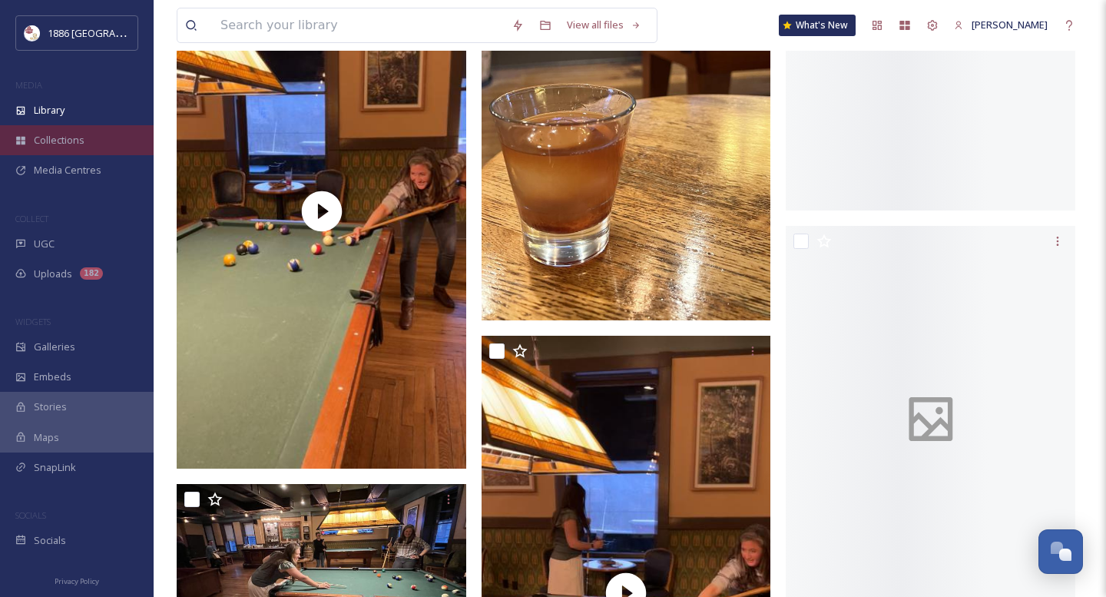
scroll to position [18660, 0]
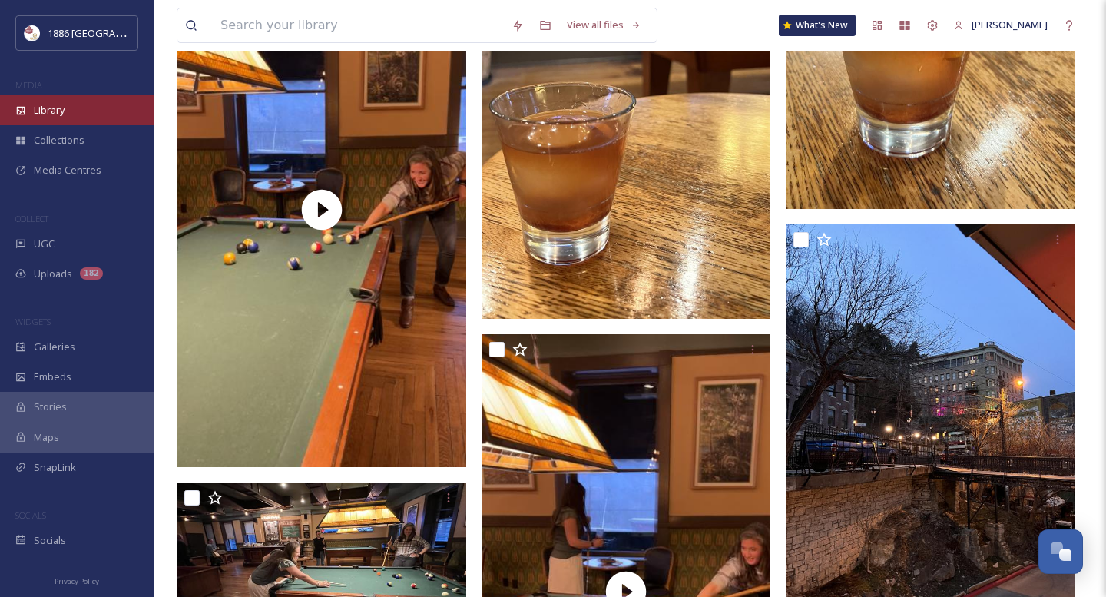
click at [57, 113] on span "Library" at bounding box center [49, 110] width 31 height 15
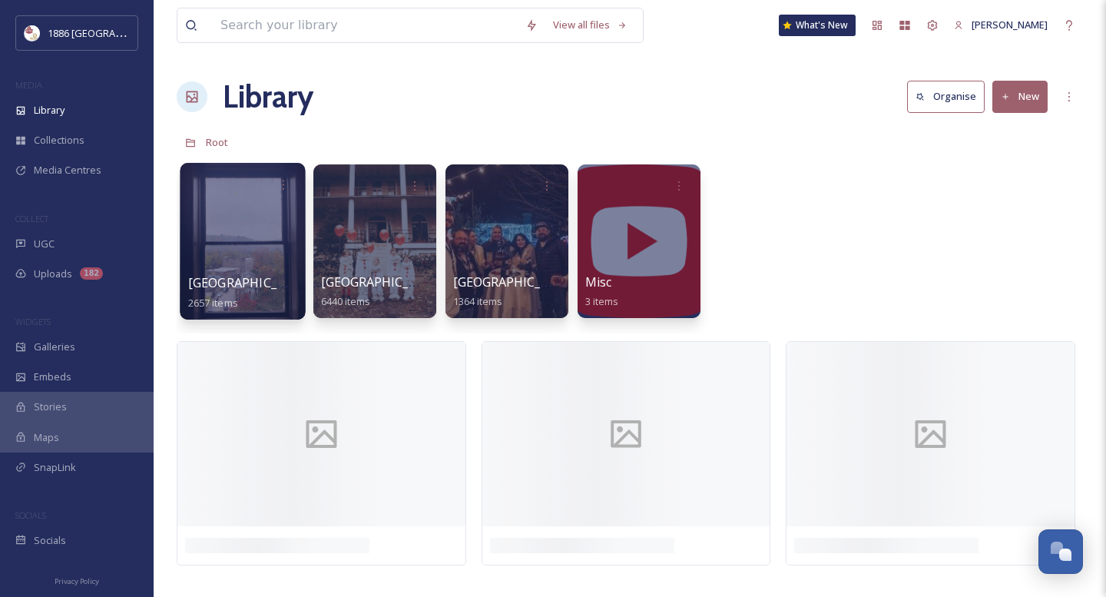
click at [231, 303] on span "2657 items" at bounding box center [213, 302] width 50 height 14
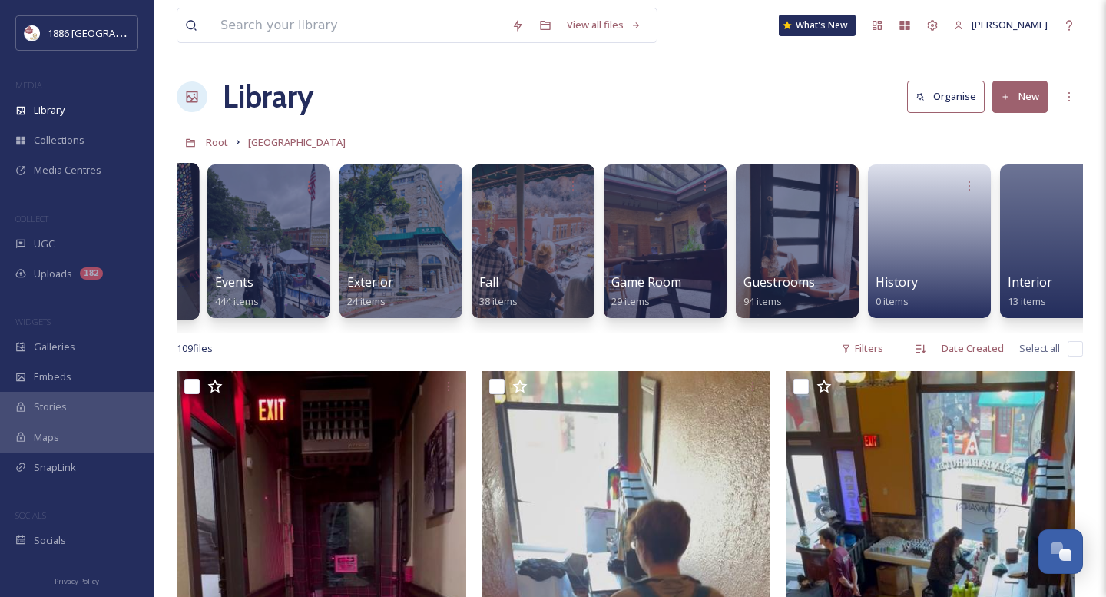
scroll to position [0, 660]
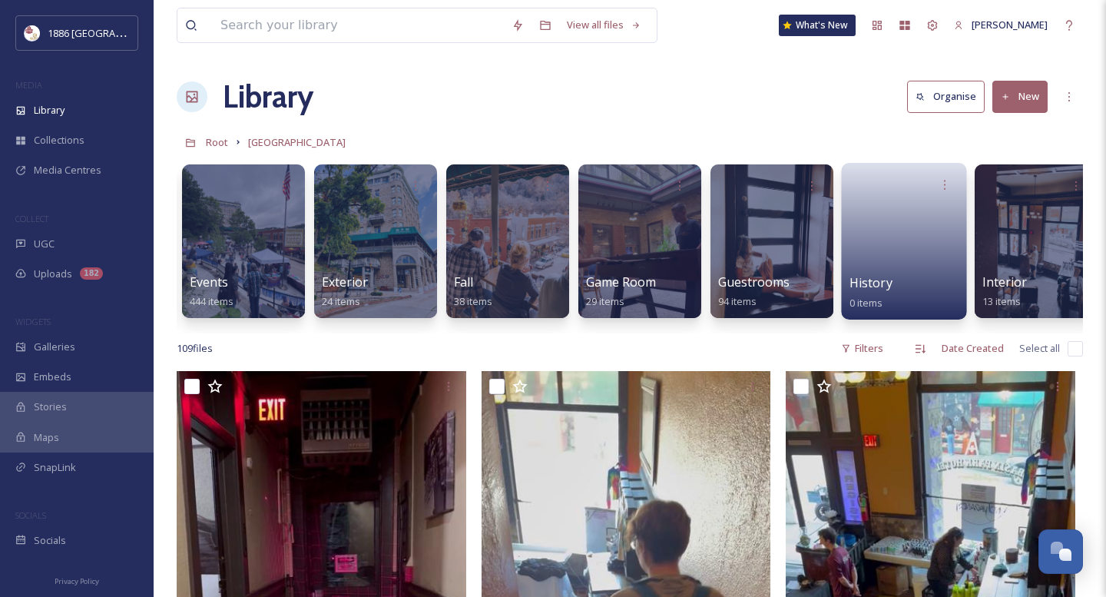
click at [884, 266] on link at bounding box center [904, 236] width 110 height 74
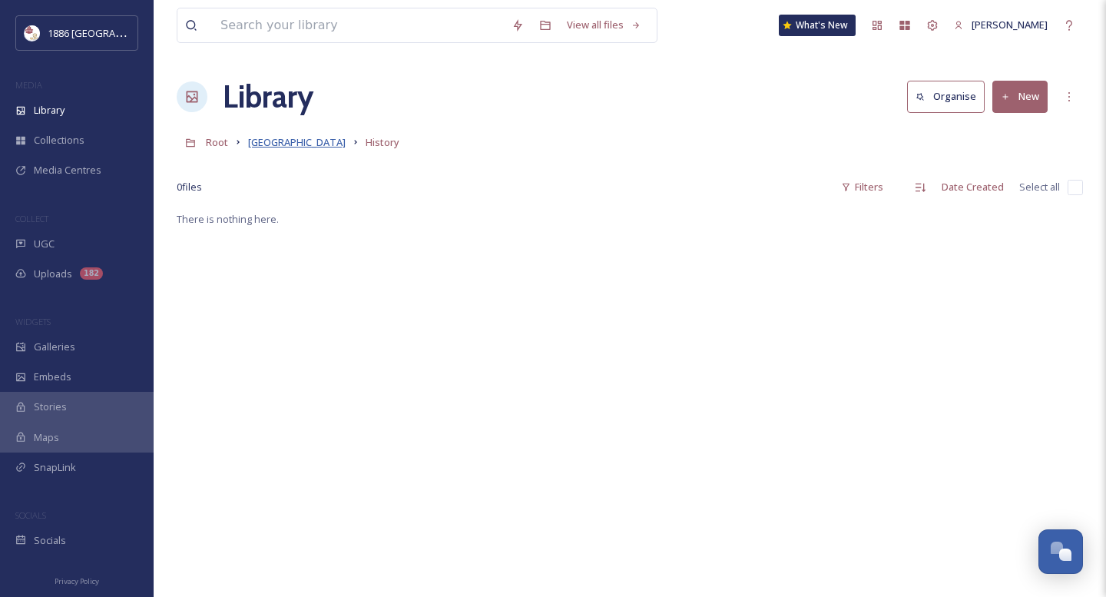
click at [291, 141] on span "Basin Park Hotel" at bounding box center [297, 142] width 98 height 14
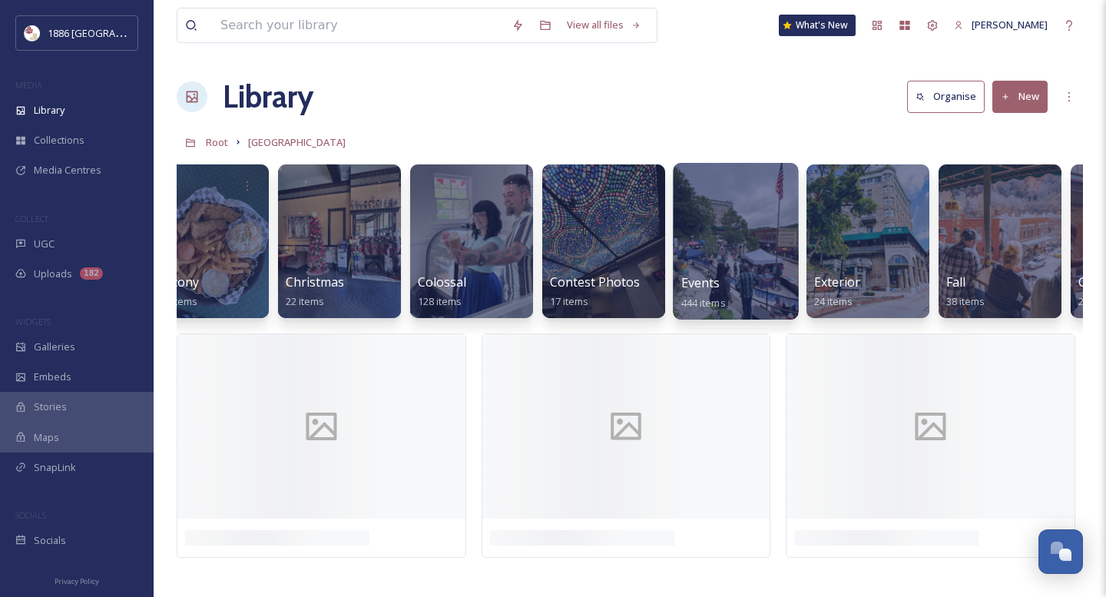
scroll to position [0, 169]
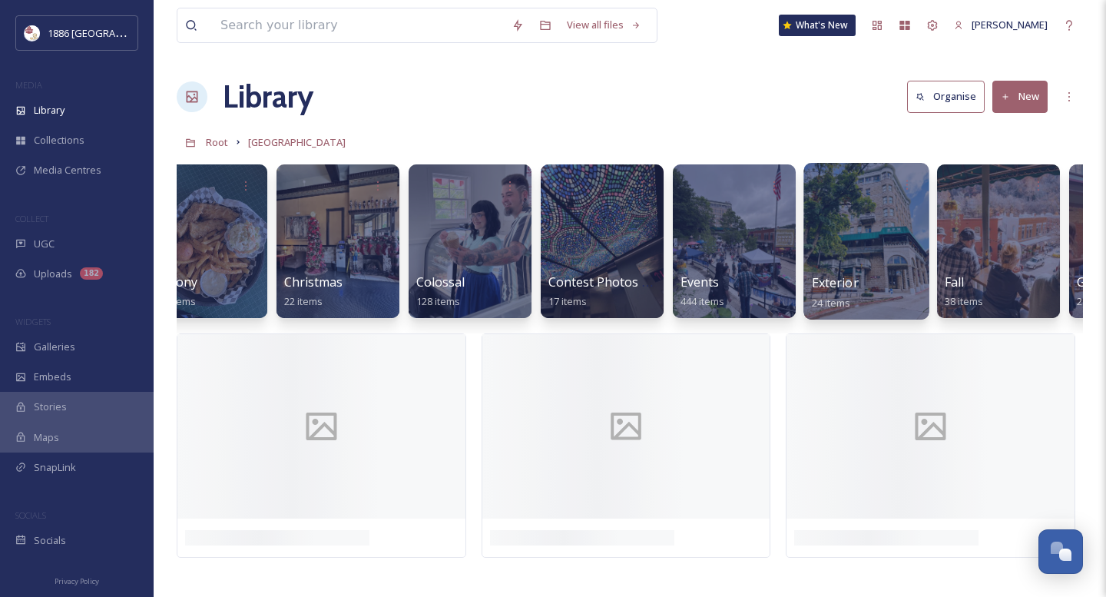
click at [845, 275] on span "Exterior" at bounding box center [835, 282] width 47 height 17
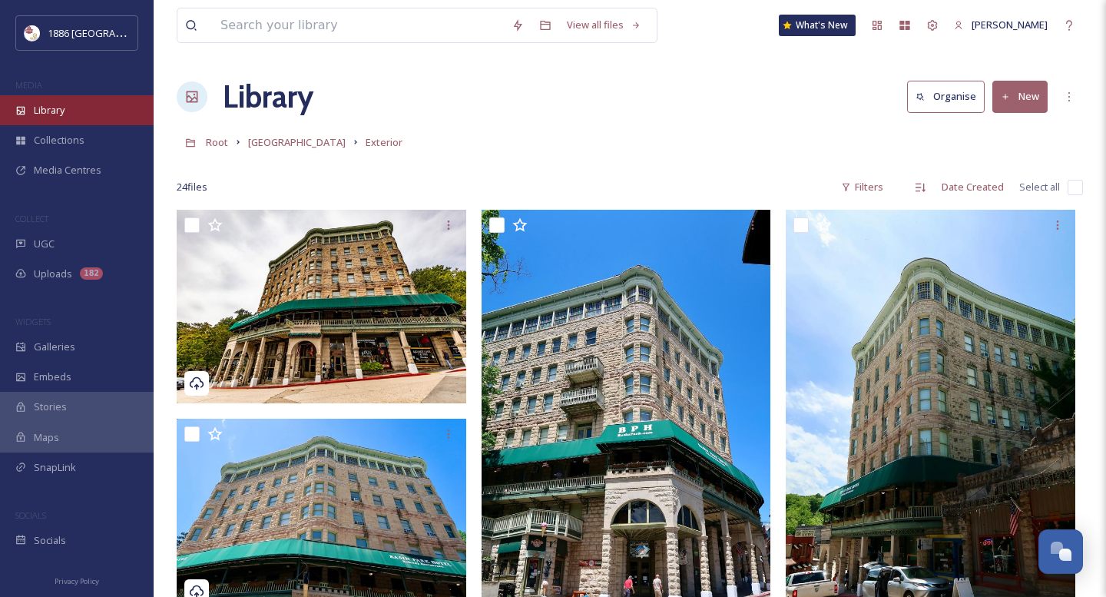
click at [51, 117] on div "Library" at bounding box center [77, 110] width 154 height 30
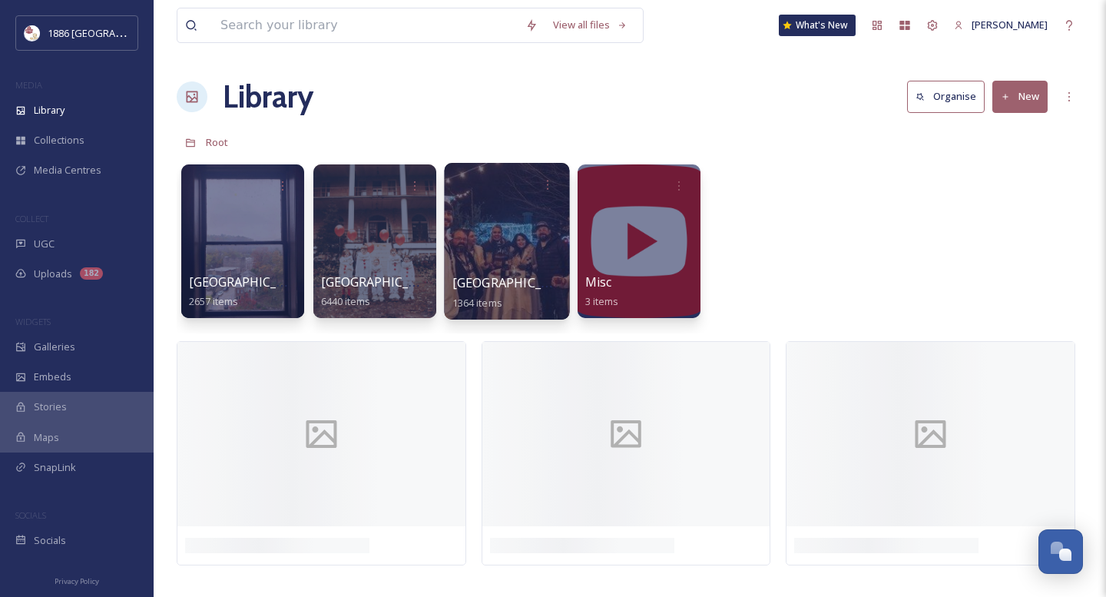
click at [510, 266] on div at bounding box center [506, 241] width 125 height 157
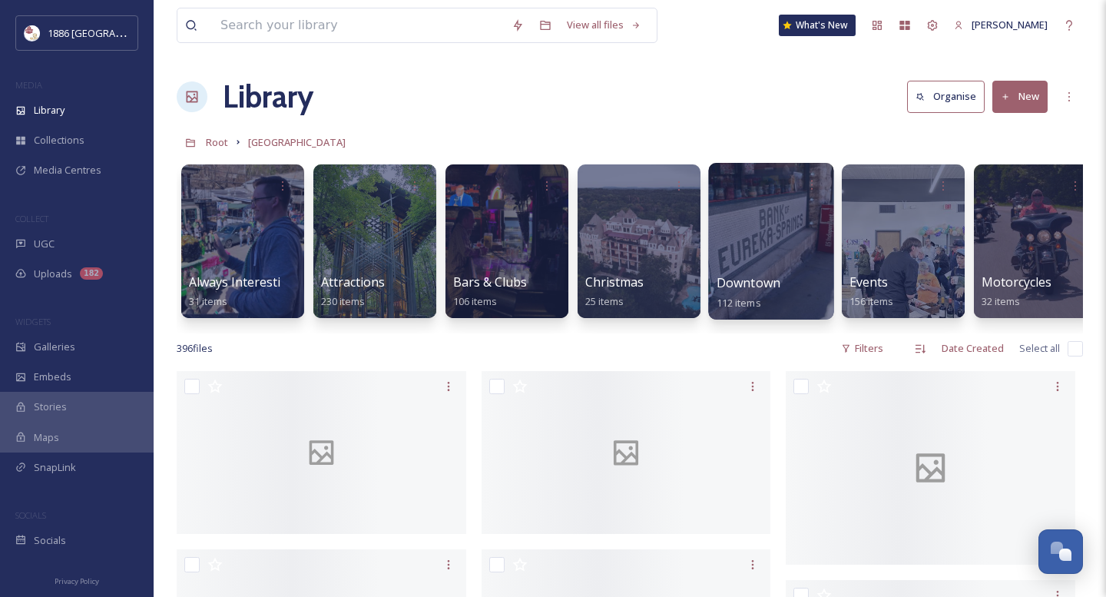
click at [740, 273] on div at bounding box center [770, 241] width 125 height 157
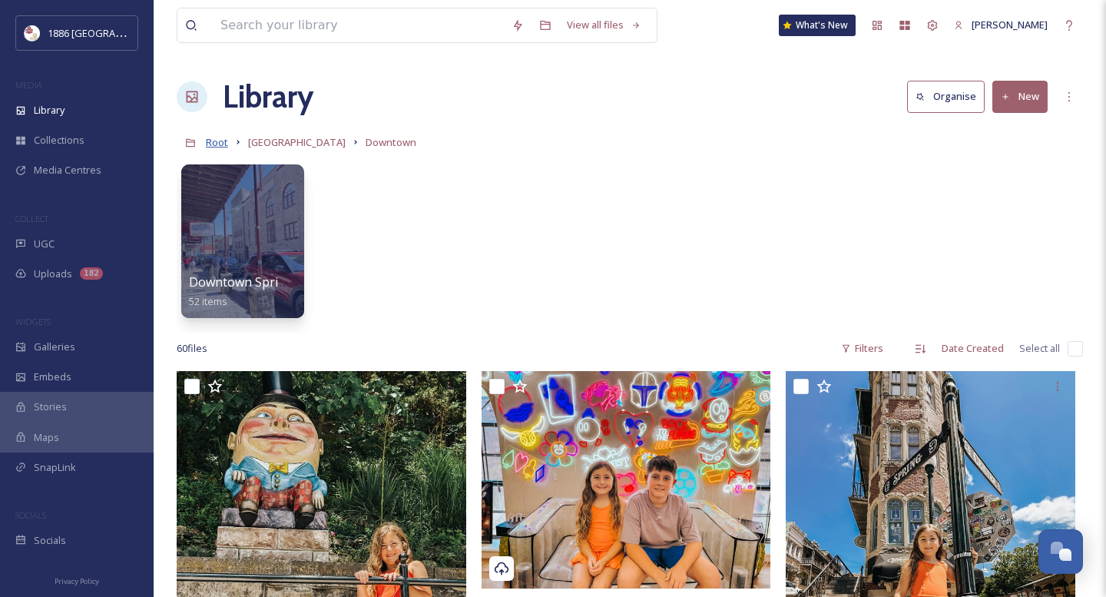
click at [209, 144] on span "Root" at bounding box center [217, 142] width 22 height 14
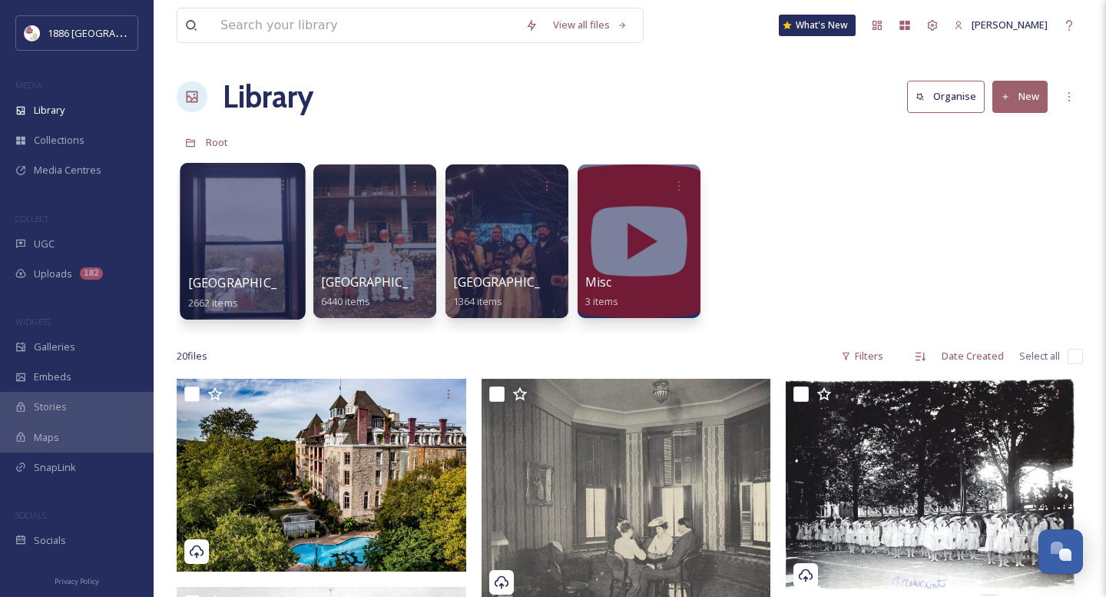
click at [249, 260] on div at bounding box center [242, 241] width 125 height 157
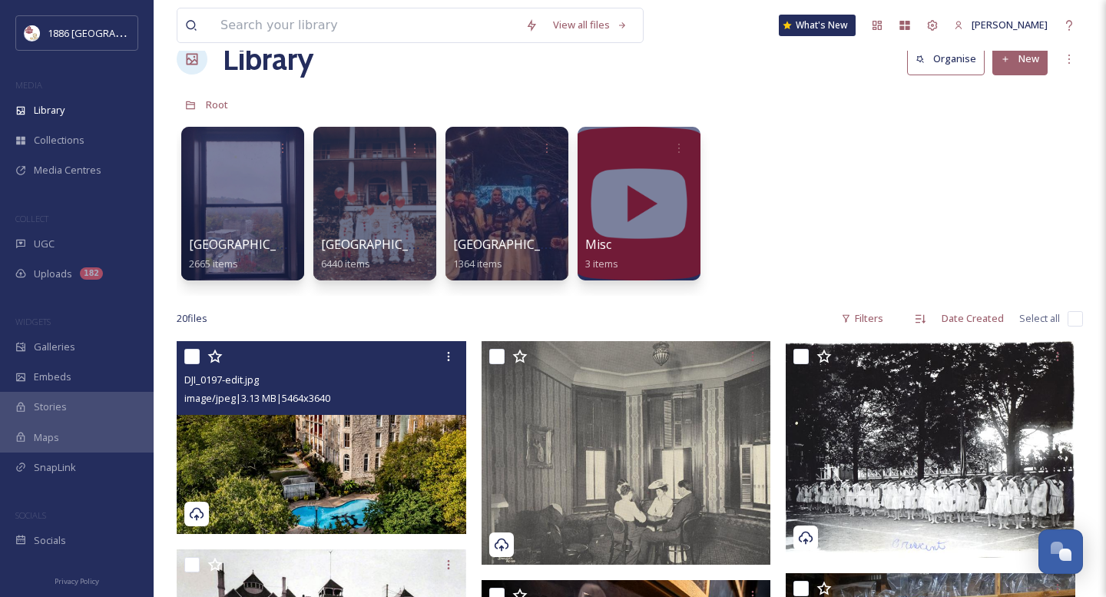
scroll to position [53, 0]
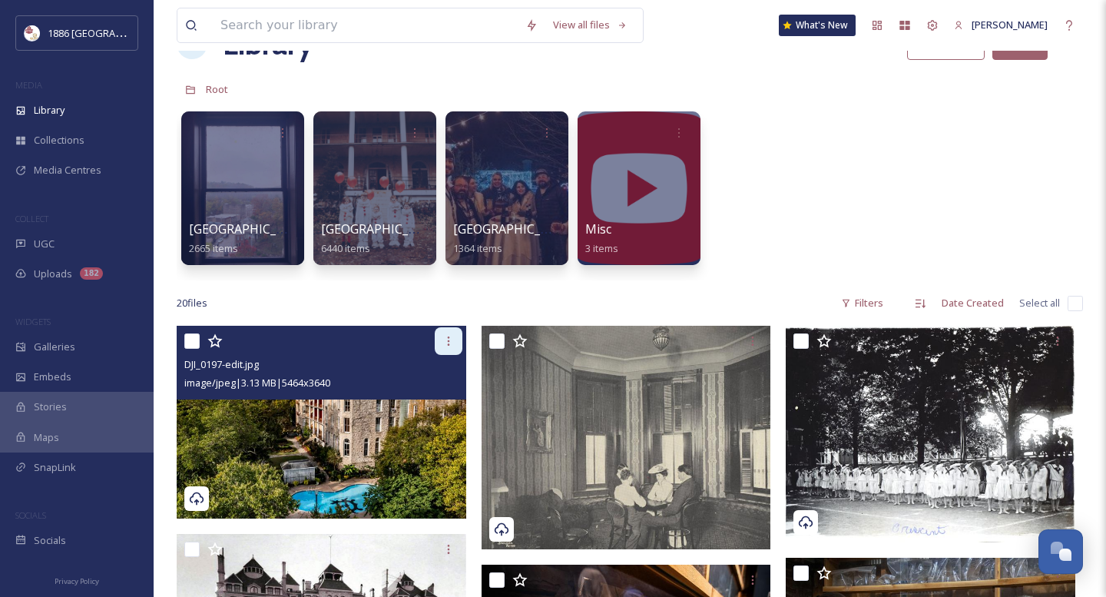
click at [439, 342] on div at bounding box center [449, 341] width 28 height 28
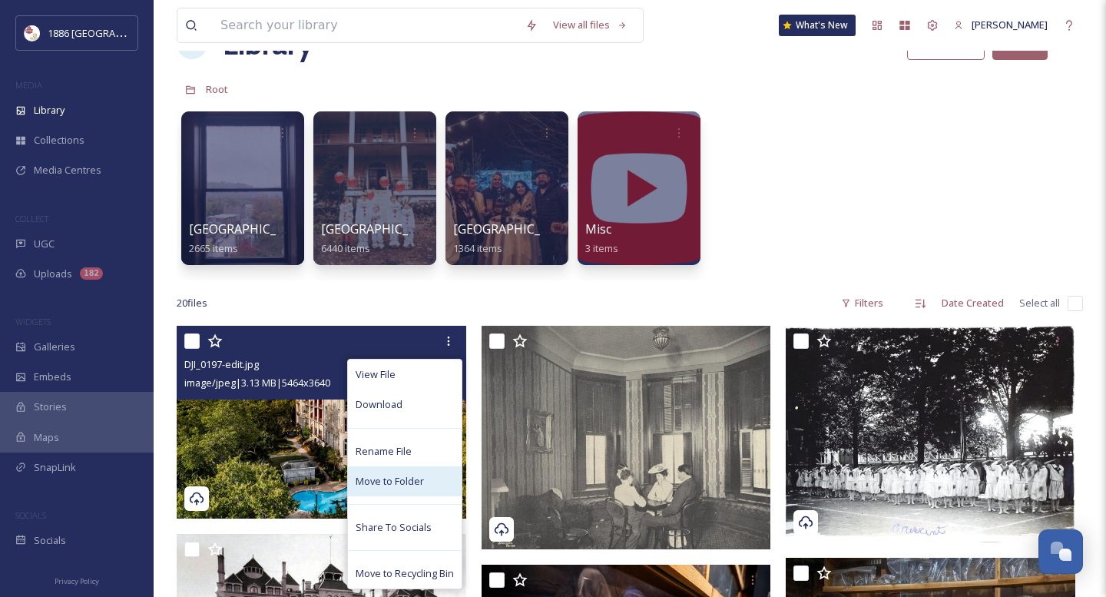
click at [421, 476] on span "Move to Folder" at bounding box center [390, 481] width 68 height 15
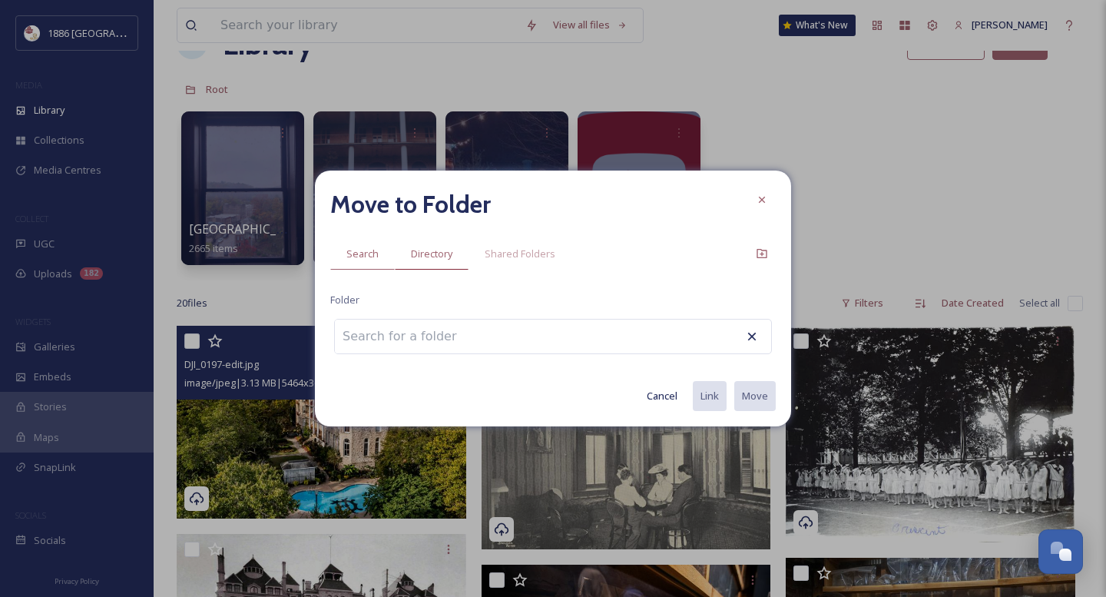
click at [437, 260] on span "Directory" at bounding box center [431, 254] width 41 height 15
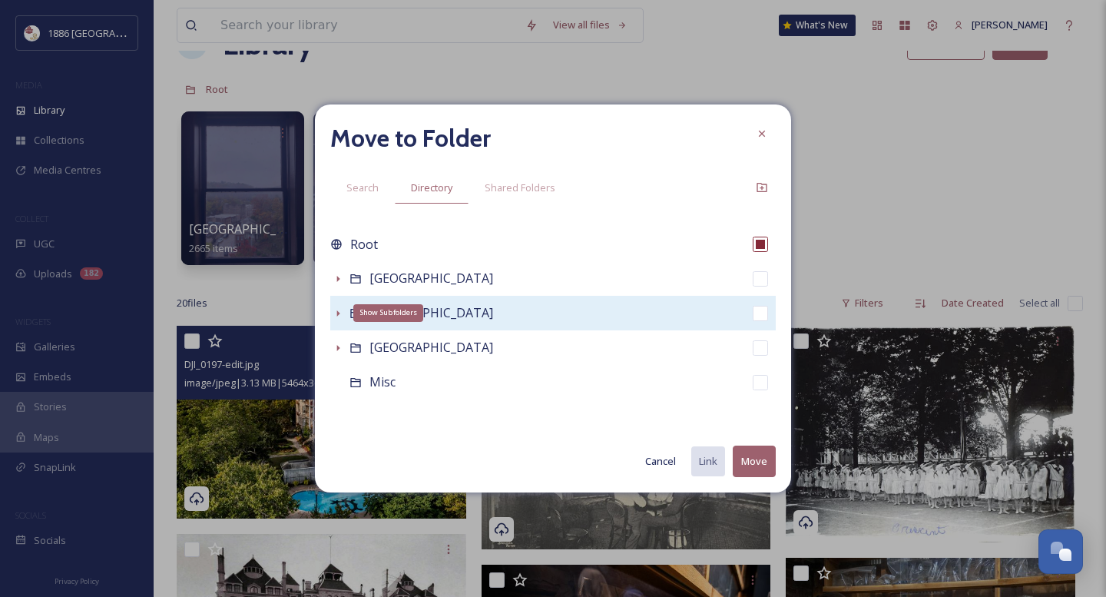
click at [339, 311] on icon at bounding box center [338, 313] width 12 height 12
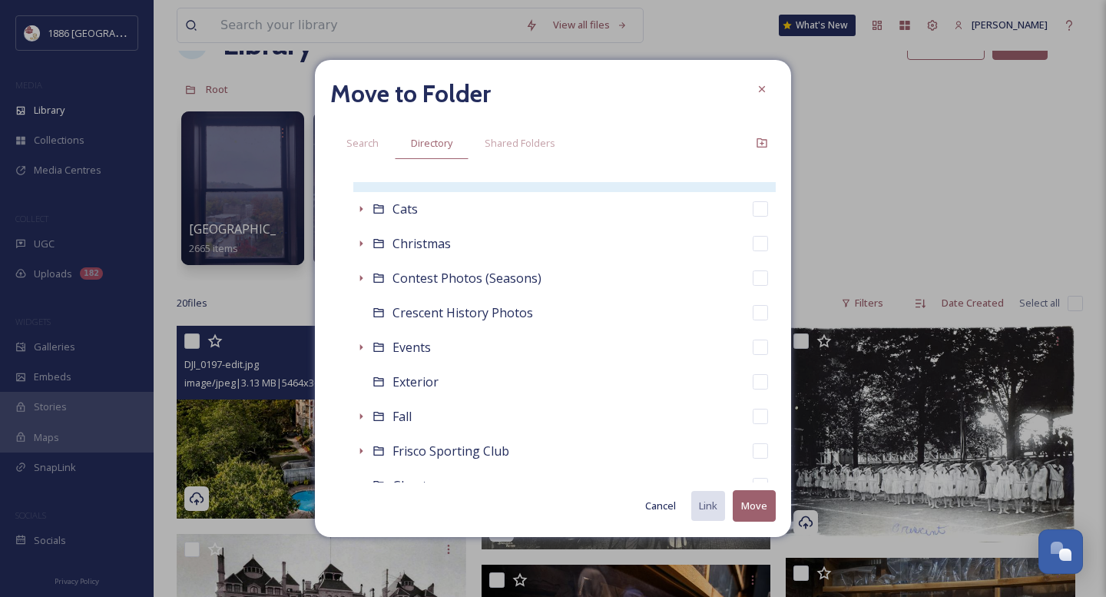
scroll to position [205, 0]
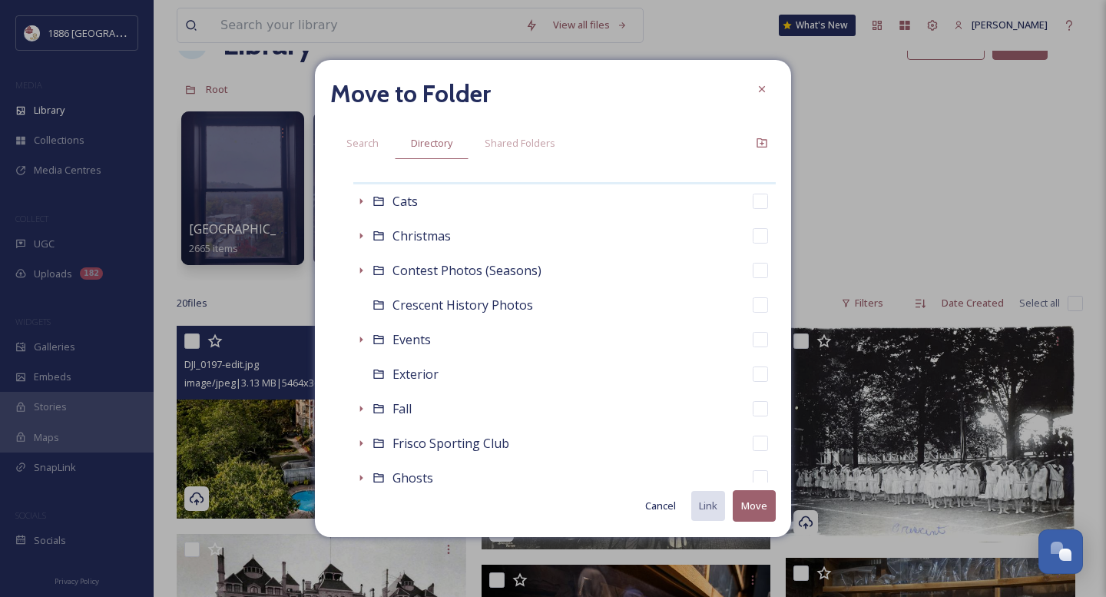
click at [472, 371] on div "Exterior" at bounding box center [564, 374] width 422 height 35
checkbox input "false"
checkbox input "true"
click at [766, 502] on button "Move" at bounding box center [754, 505] width 43 height 31
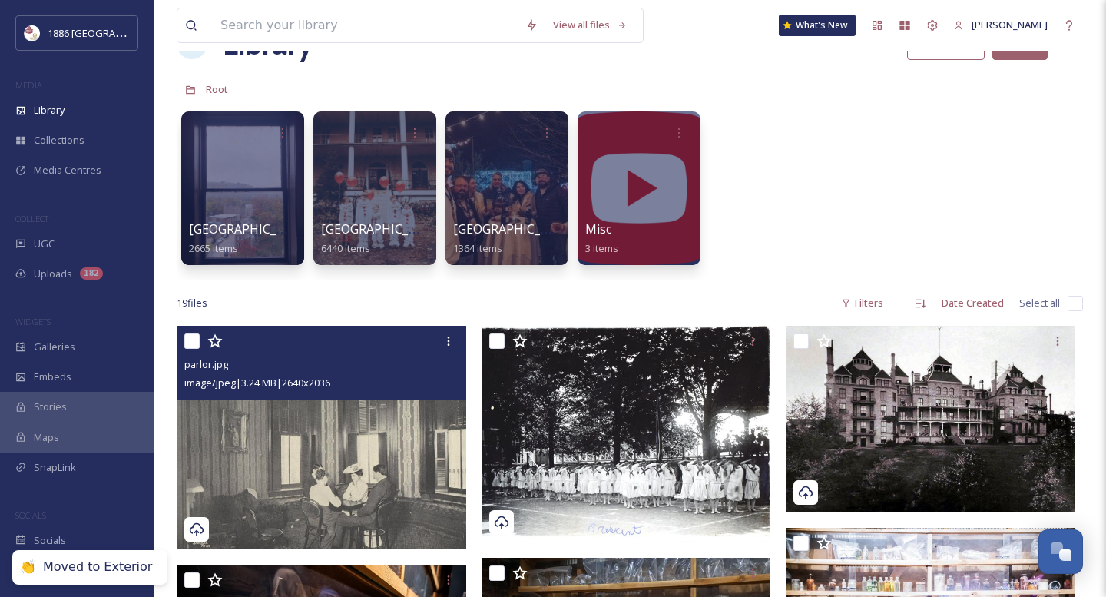
click at [197, 339] on input "checkbox" at bounding box center [191, 340] width 15 height 15
checkbox input "true"
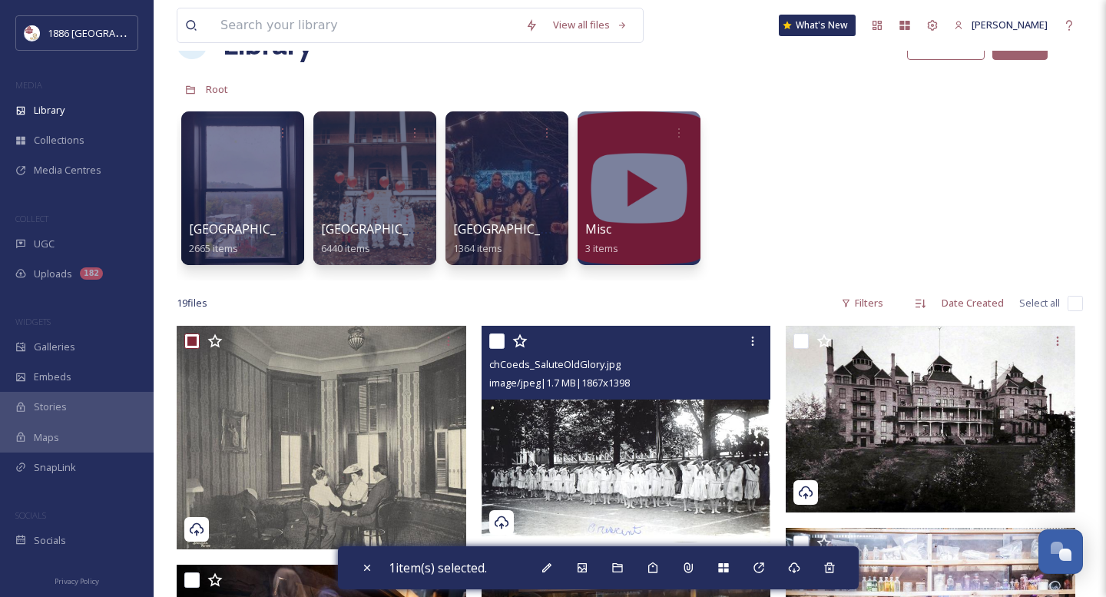
click at [498, 344] on input "checkbox" at bounding box center [496, 340] width 15 height 15
checkbox input "true"
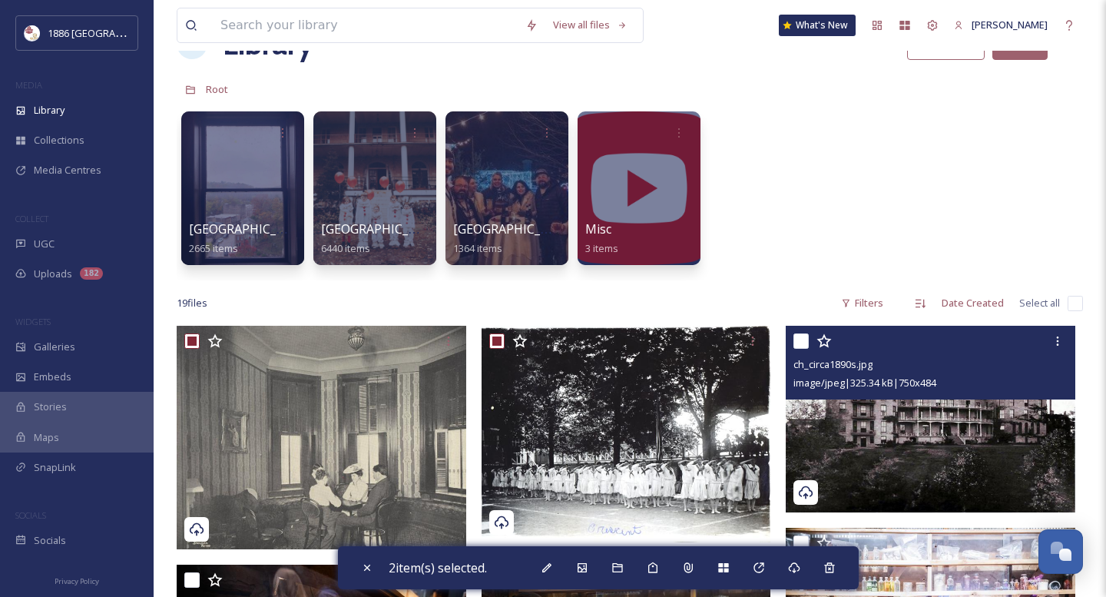
click at [806, 341] on input "checkbox" at bounding box center [800, 340] width 15 height 15
checkbox input "true"
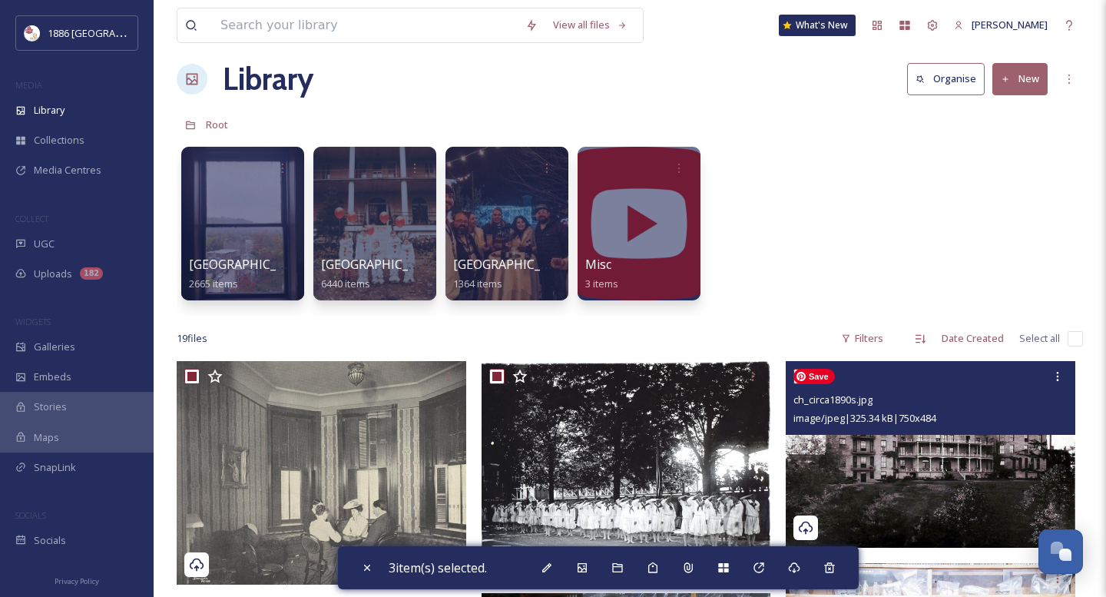
scroll to position [3, 0]
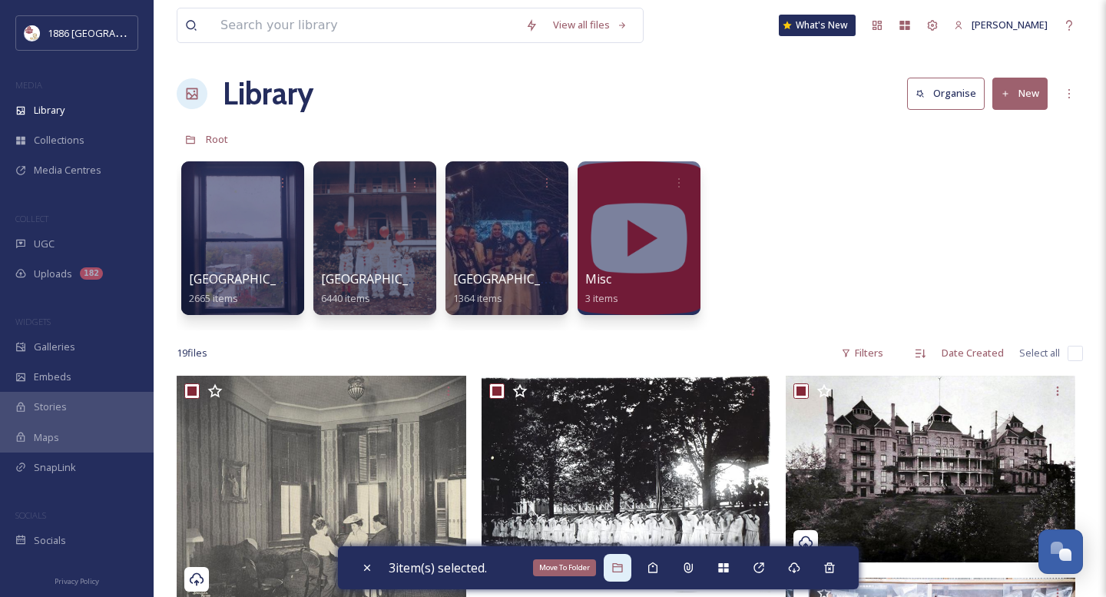
click at [618, 571] on icon at bounding box center [617, 567] width 10 height 9
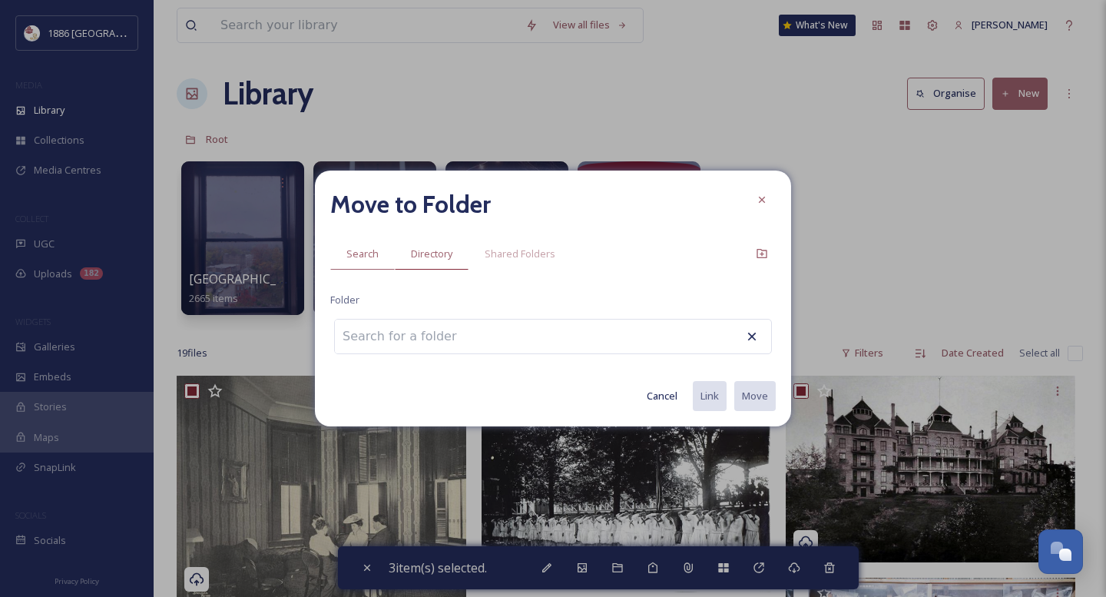
click at [445, 257] on span "Directory" at bounding box center [431, 254] width 41 height 15
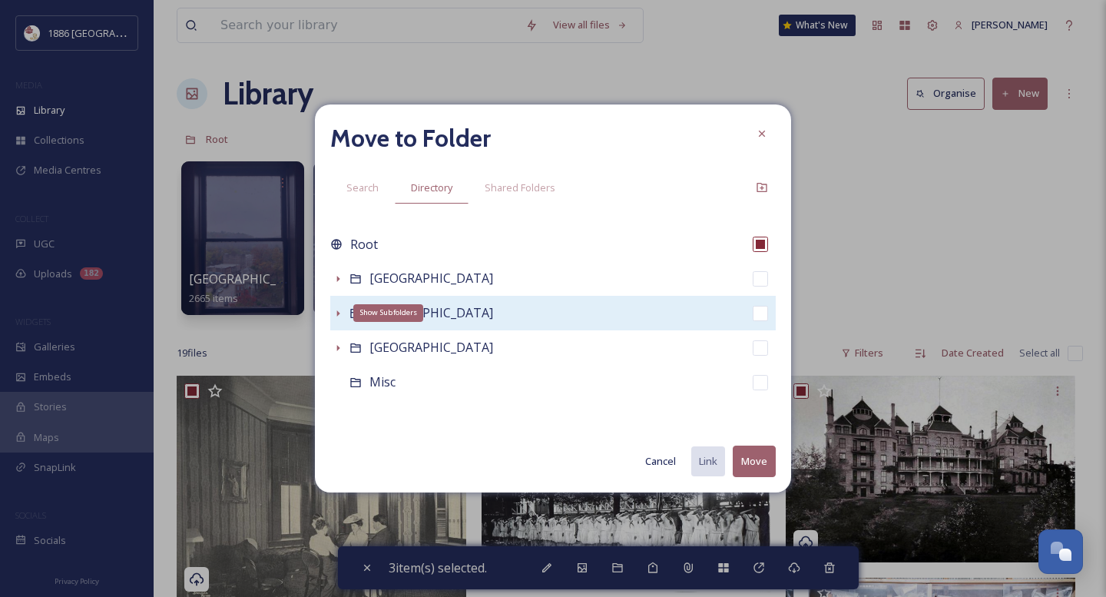
click at [336, 311] on icon at bounding box center [338, 313] width 12 height 12
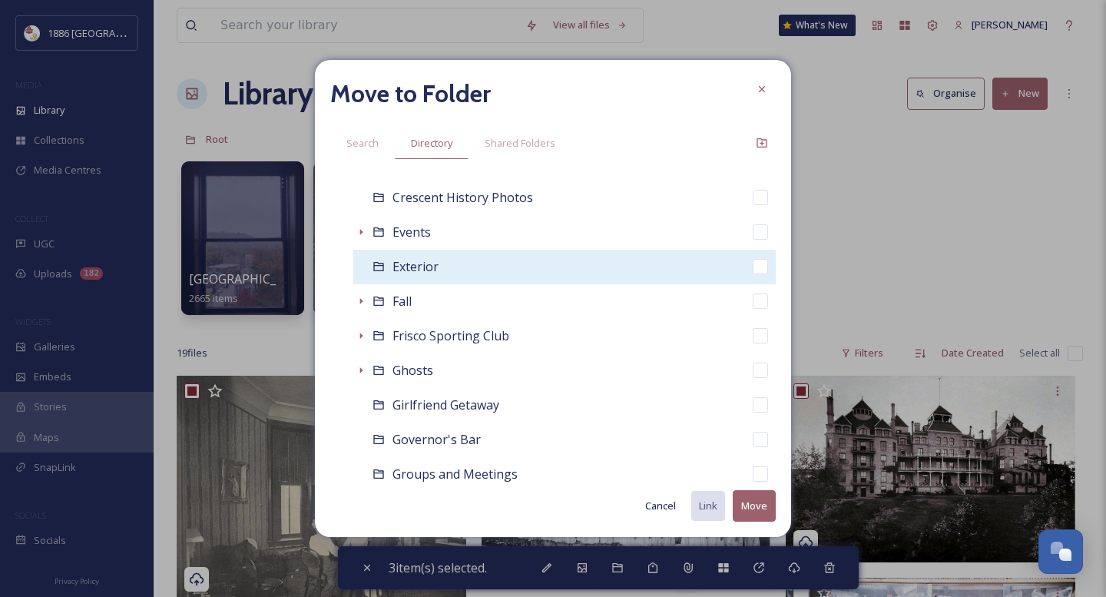
scroll to position [296, 0]
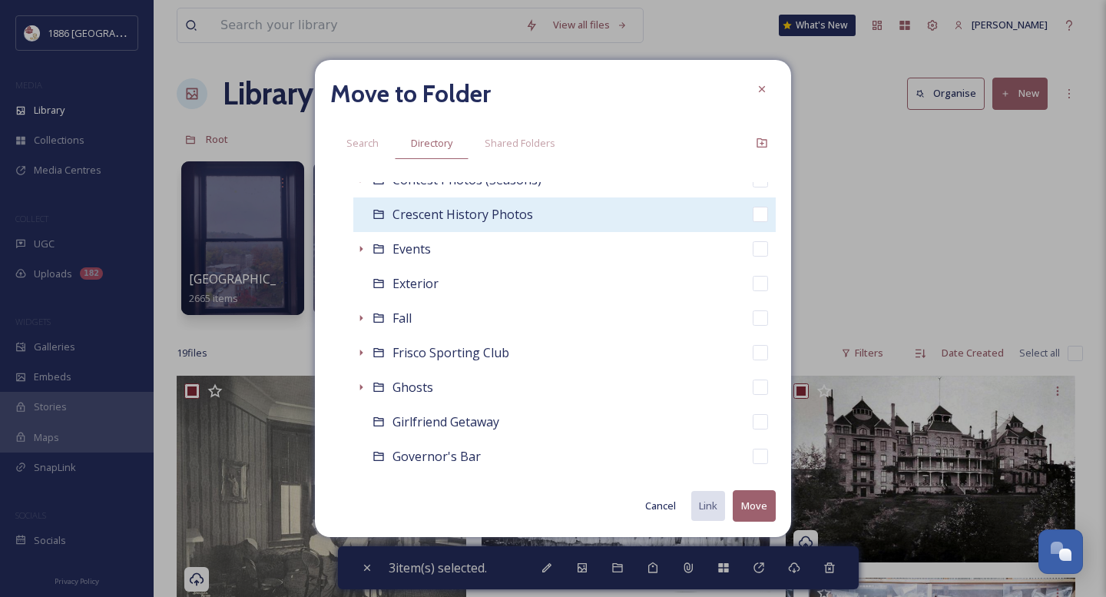
click at [443, 217] on span "Crescent History Photos" at bounding box center [462, 214] width 141 height 17
checkbox input "false"
checkbox input "true"
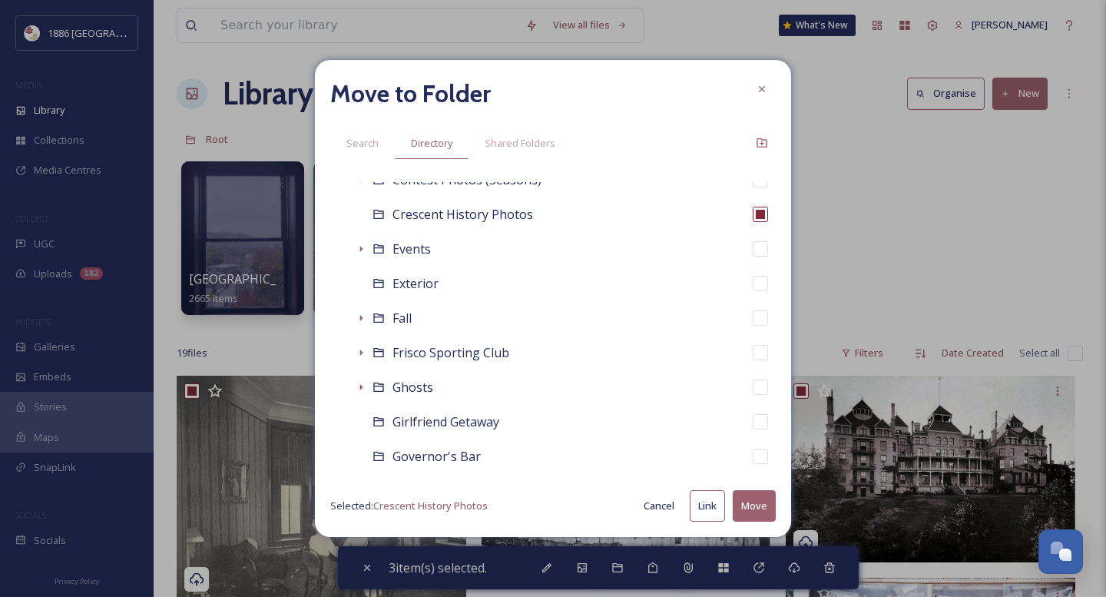
click at [765, 496] on button "Move" at bounding box center [754, 505] width 43 height 31
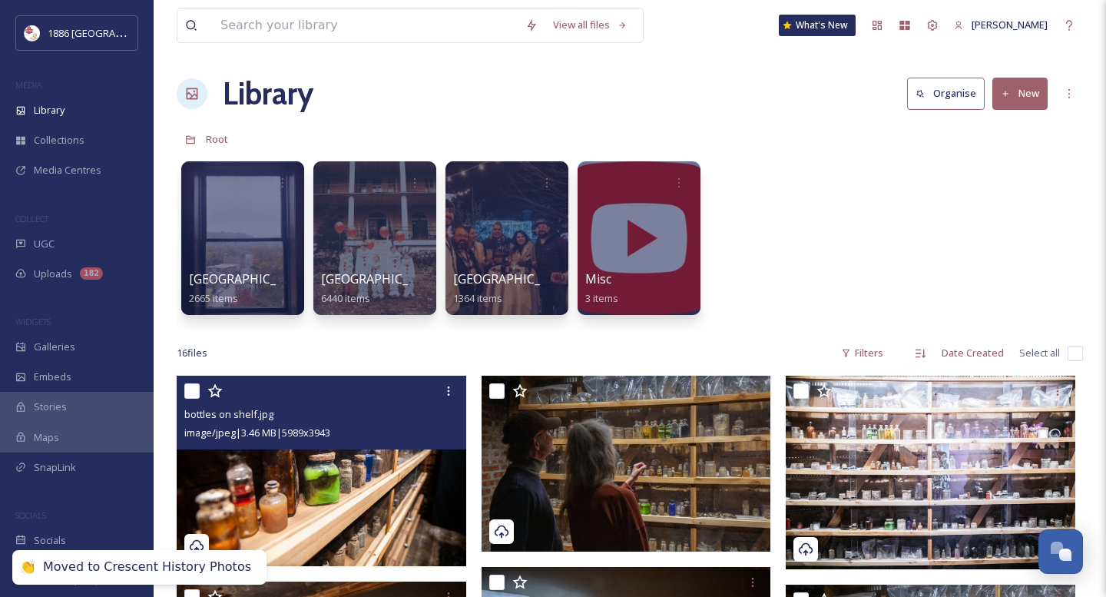
click at [188, 390] on input "checkbox" at bounding box center [191, 390] width 15 height 15
checkbox input "true"
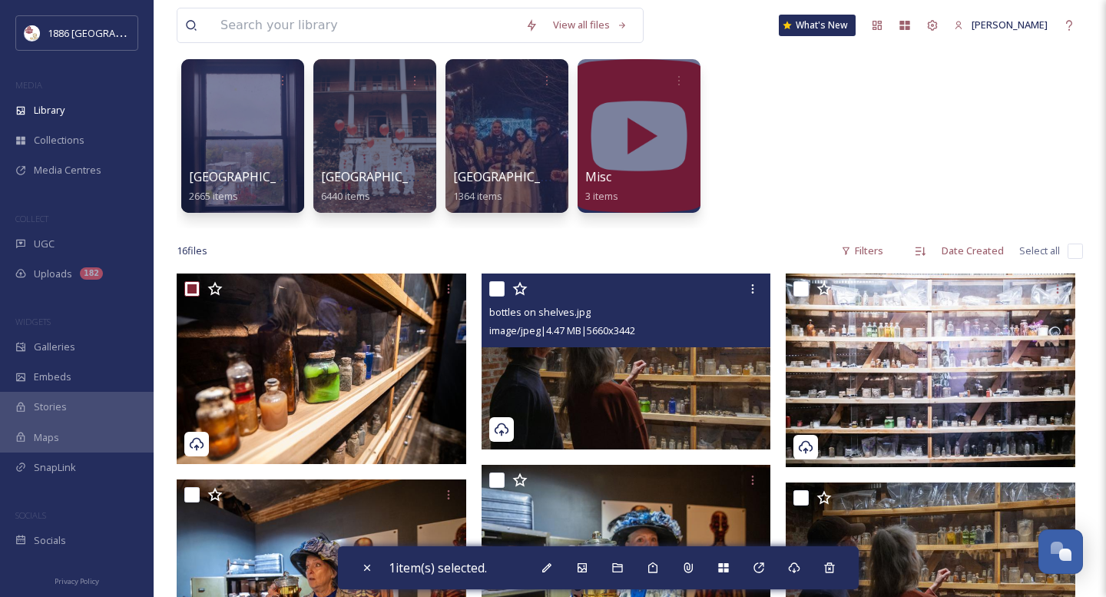
scroll to position [116, 0]
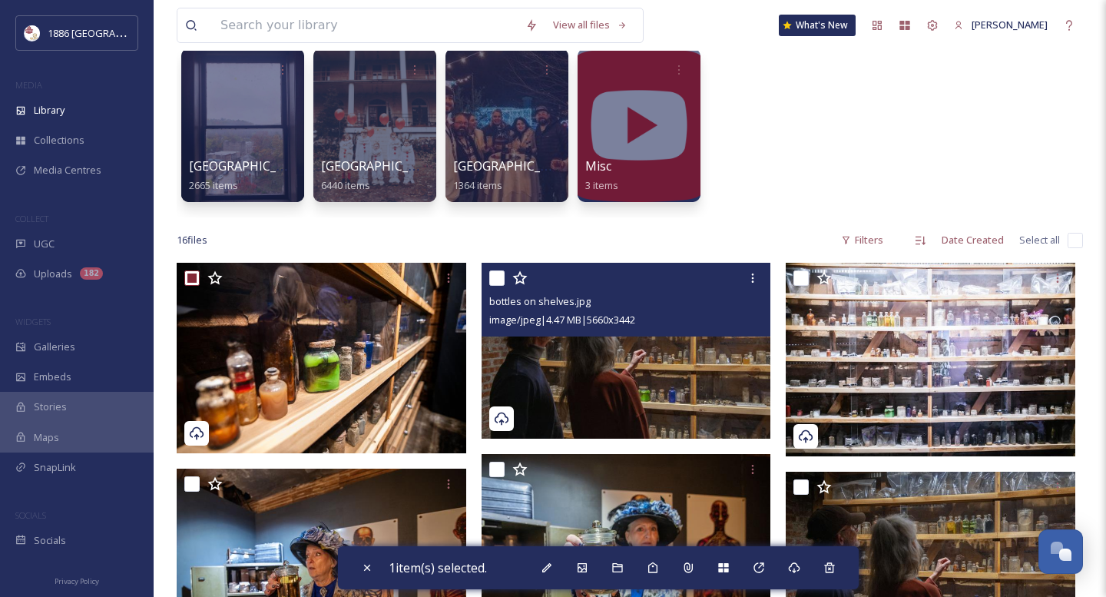
click at [495, 279] on input "checkbox" at bounding box center [496, 277] width 15 height 15
checkbox input "true"
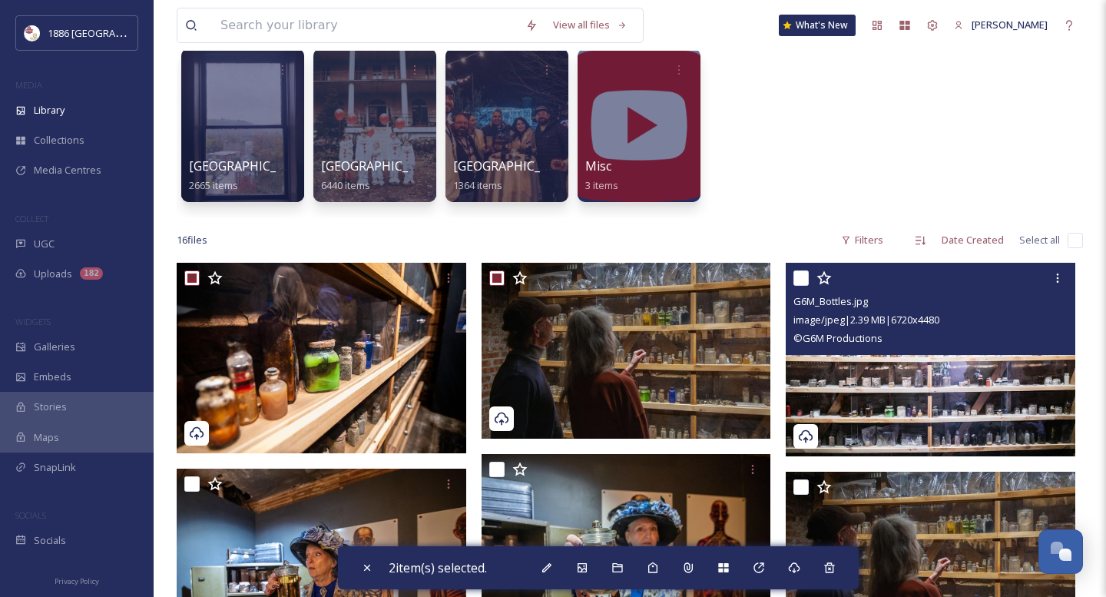
click at [800, 281] on input "checkbox" at bounding box center [800, 277] width 15 height 15
checkbox input "true"
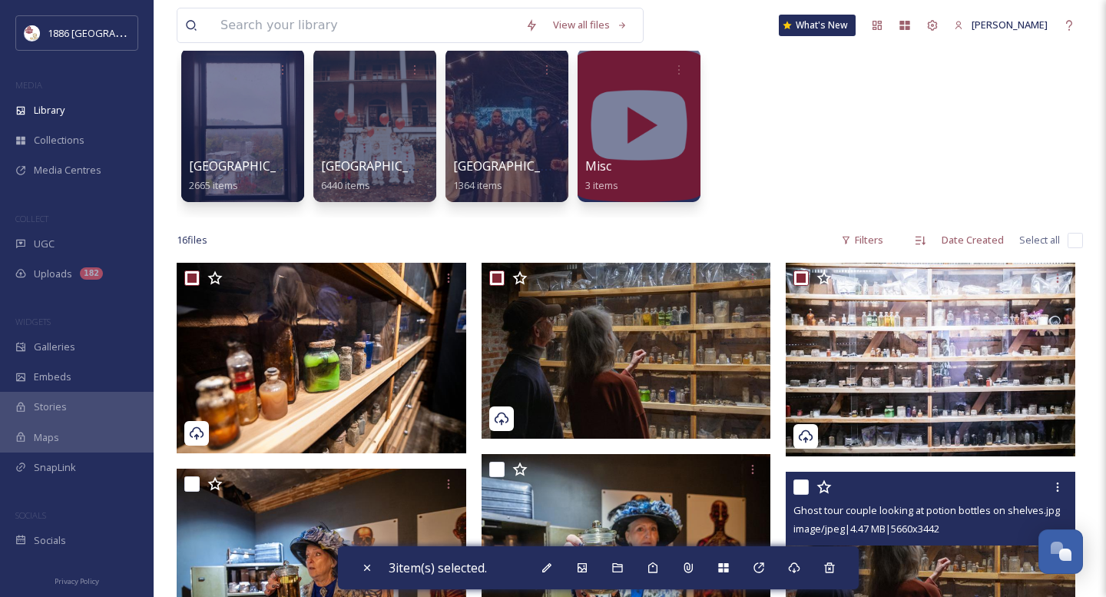
click at [806, 492] on input "checkbox" at bounding box center [800, 486] width 15 height 15
checkbox input "true"
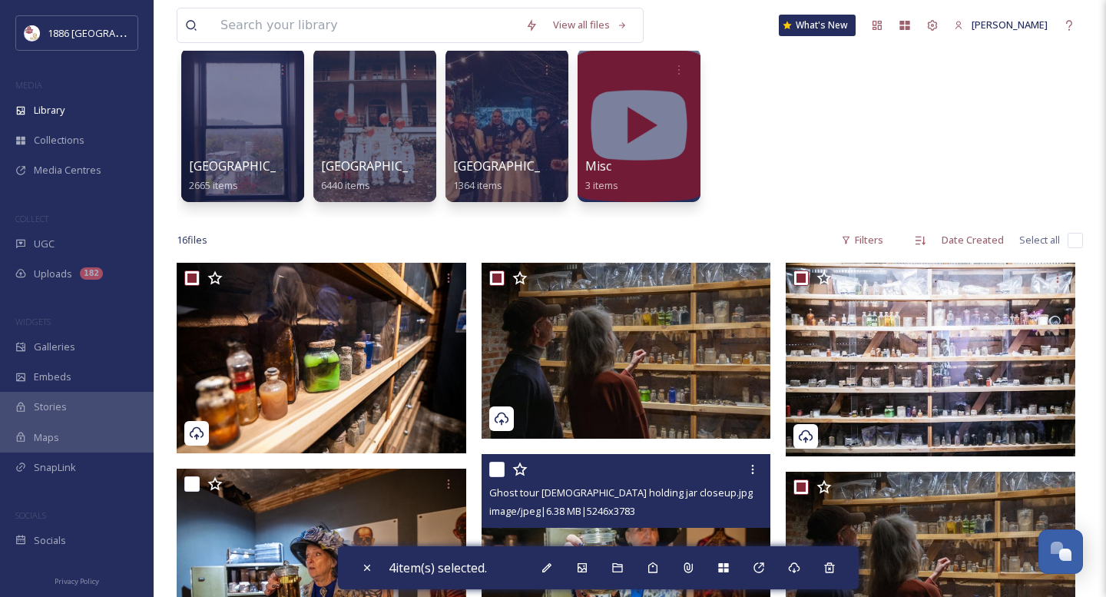
click at [501, 465] on input "checkbox" at bounding box center [496, 469] width 15 height 15
checkbox input "true"
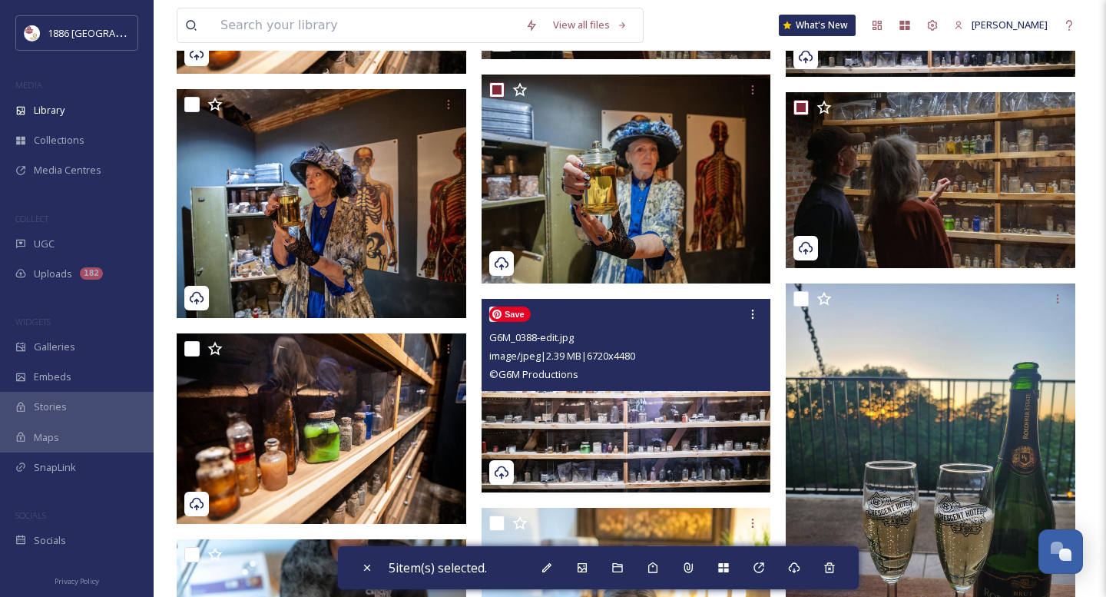
scroll to position [505, 0]
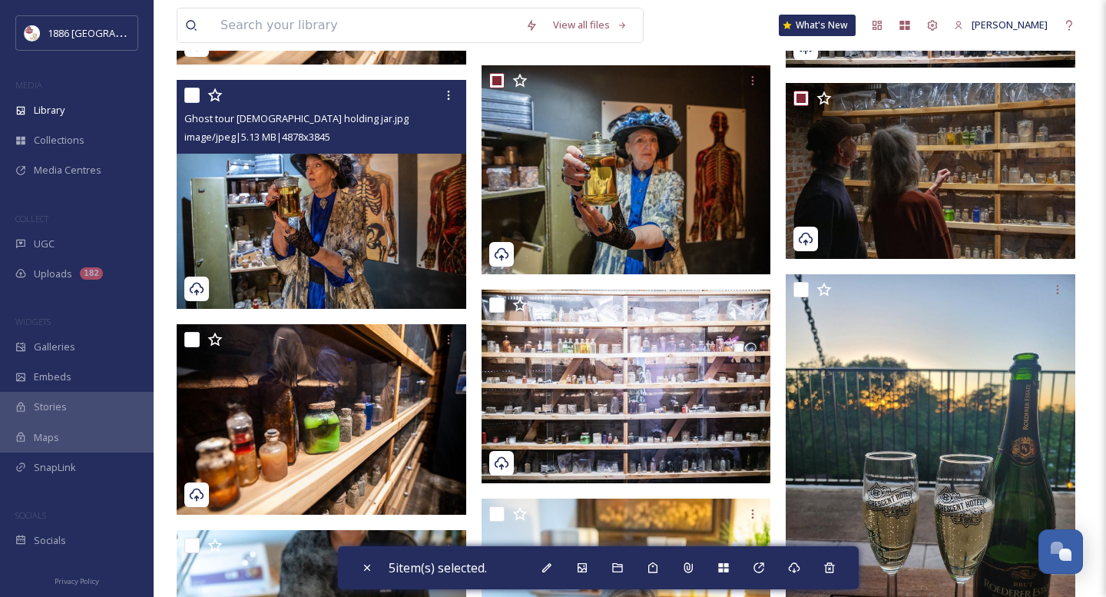
click at [196, 91] on input "checkbox" at bounding box center [191, 95] width 15 height 15
checkbox input "true"
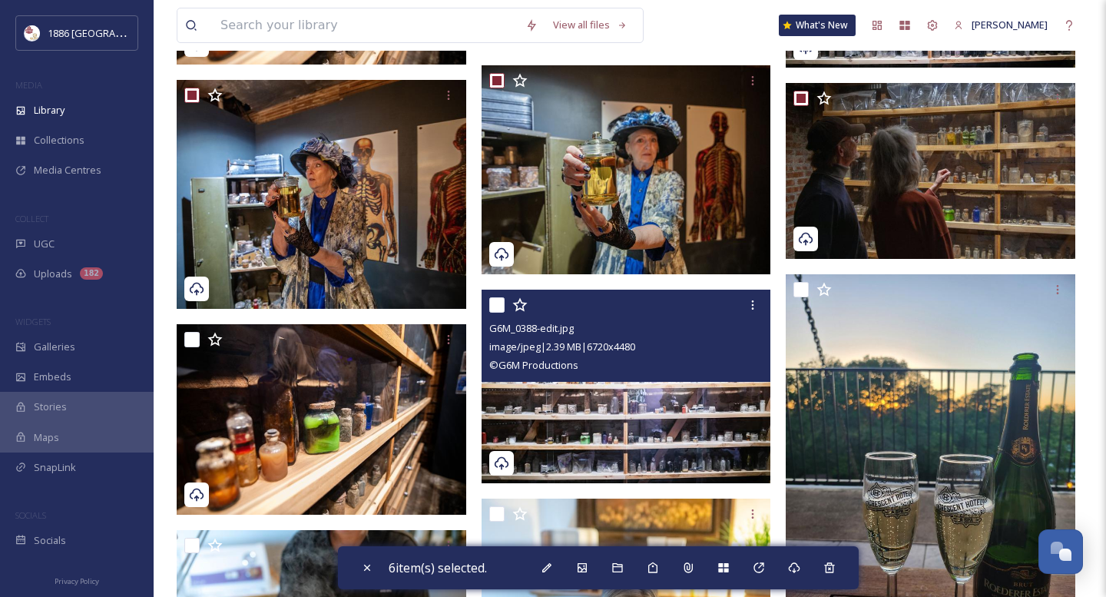
click at [503, 301] on input "checkbox" at bounding box center [496, 304] width 15 height 15
checkbox input "true"
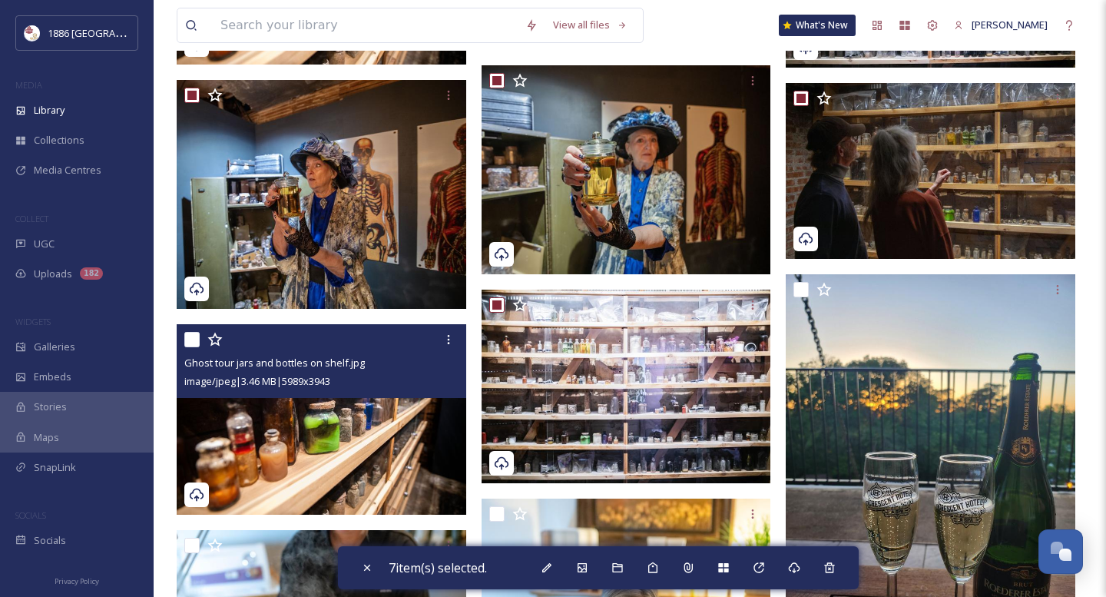
click at [191, 339] on input "checkbox" at bounding box center [191, 339] width 15 height 15
checkbox input "true"
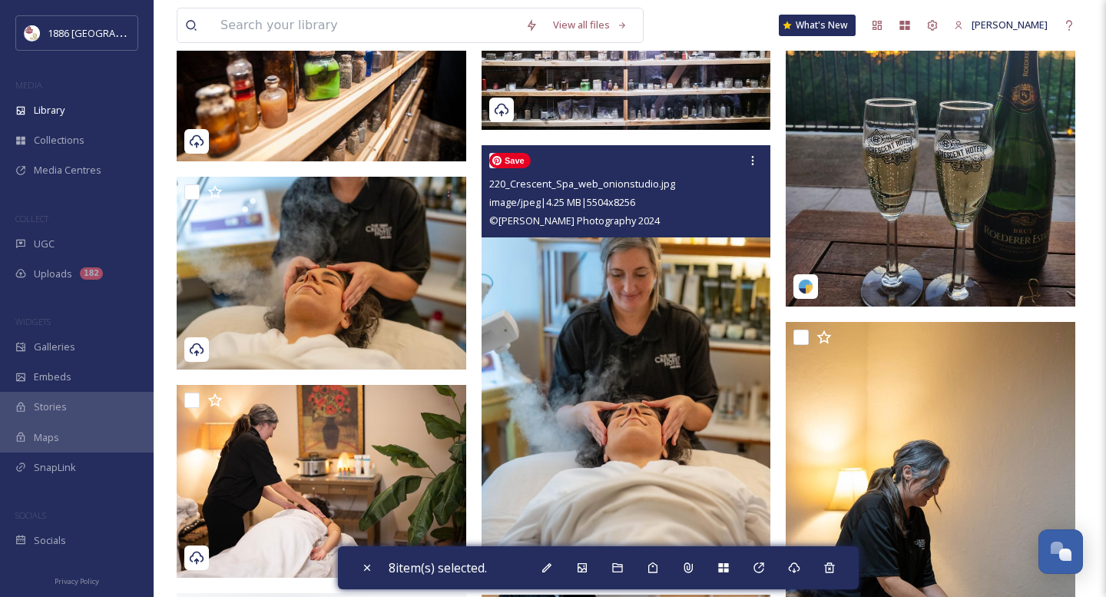
scroll to position [861, 0]
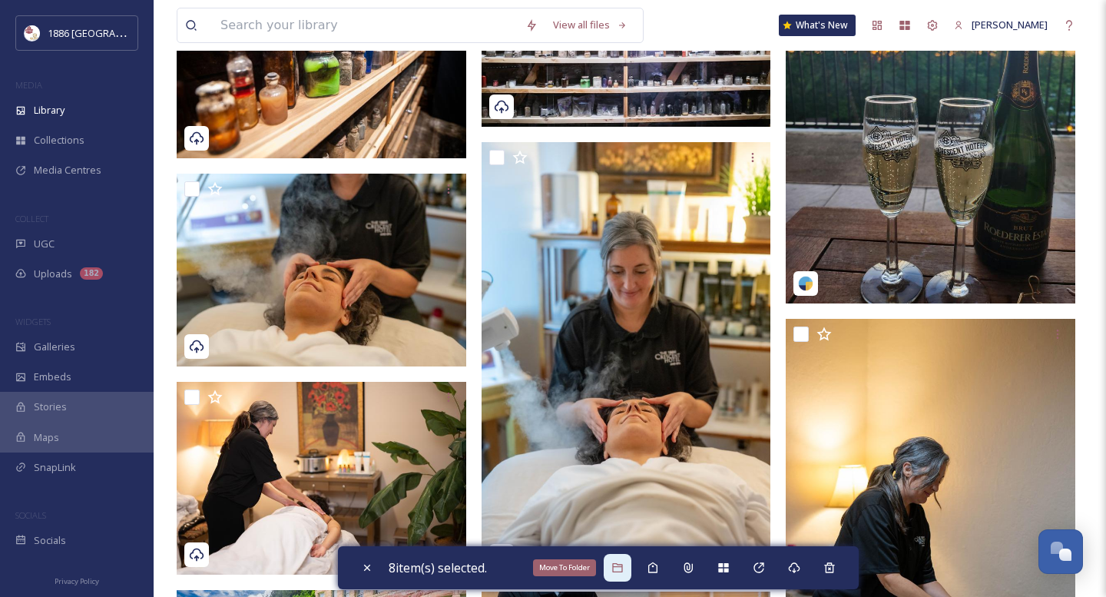
click at [614, 572] on div "Move To Folder" at bounding box center [618, 568] width 28 height 28
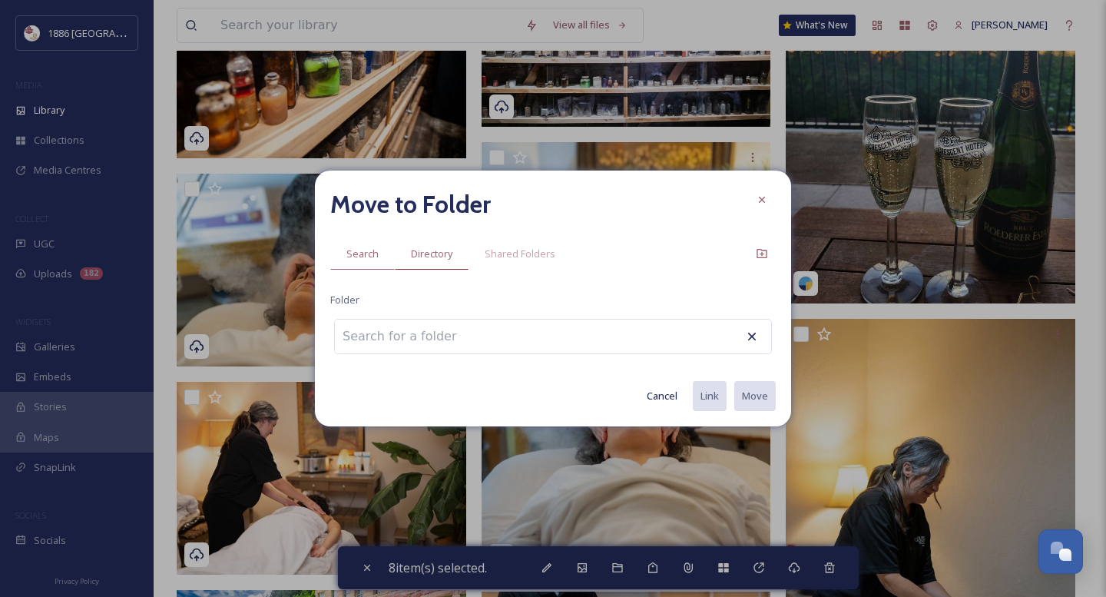
click at [442, 250] on span "Directory" at bounding box center [431, 254] width 41 height 15
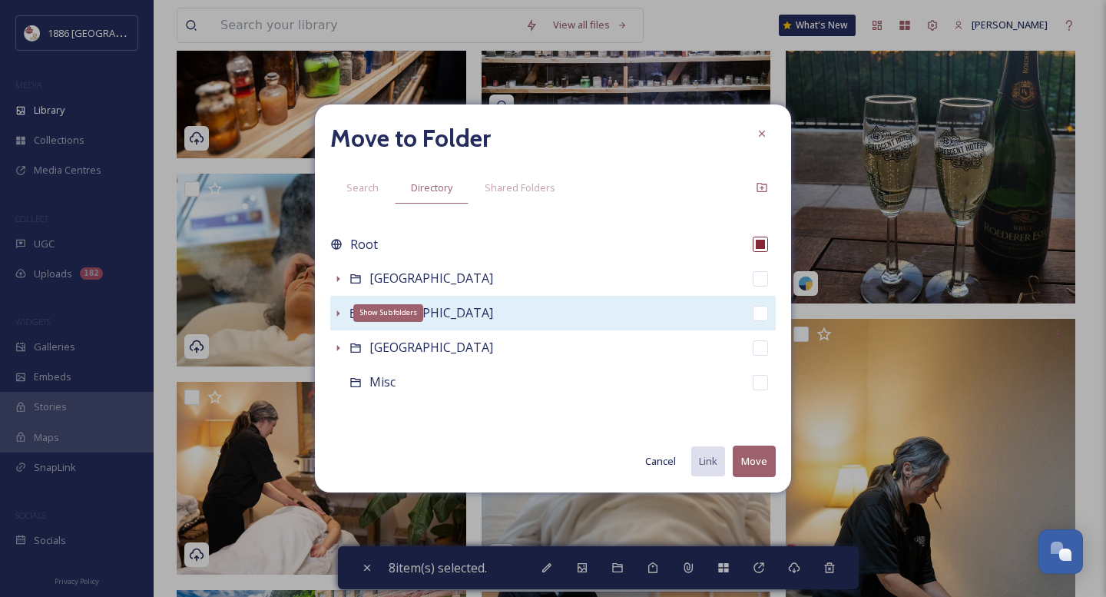
click at [340, 310] on icon at bounding box center [338, 313] width 12 height 12
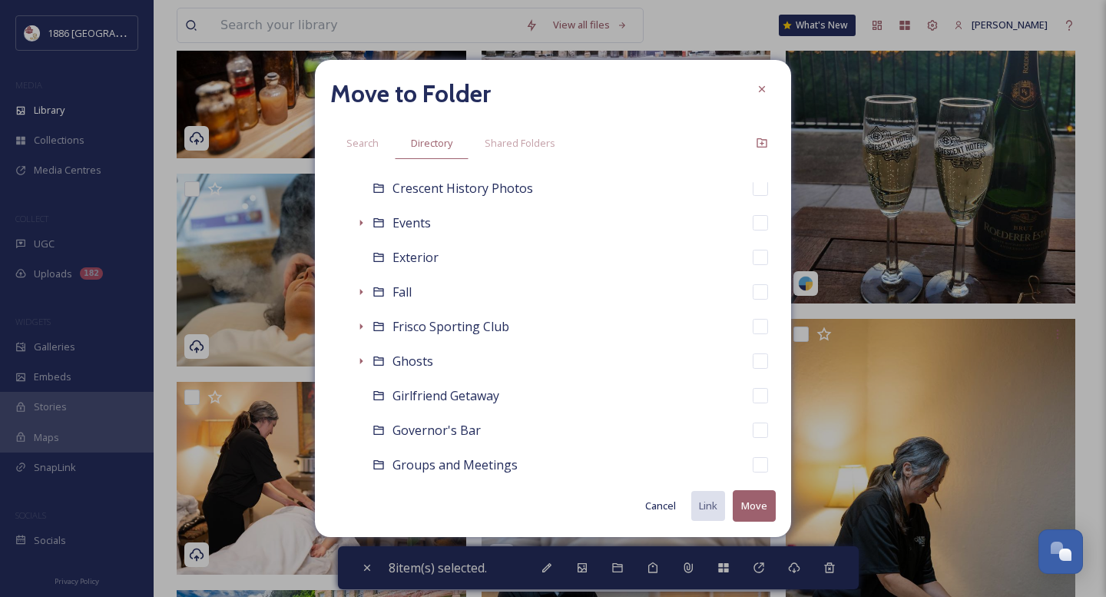
scroll to position [324, 0]
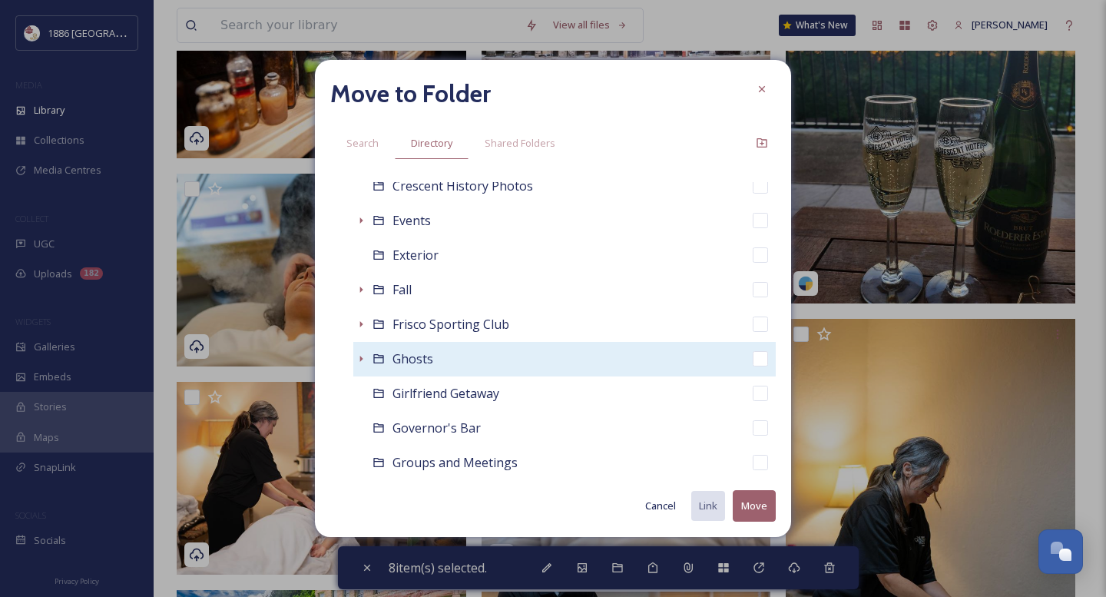
click at [518, 356] on div "Ghosts" at bounding box center [564, 359] width 422 height 35
checkbox input "false"
checkbox input "true"
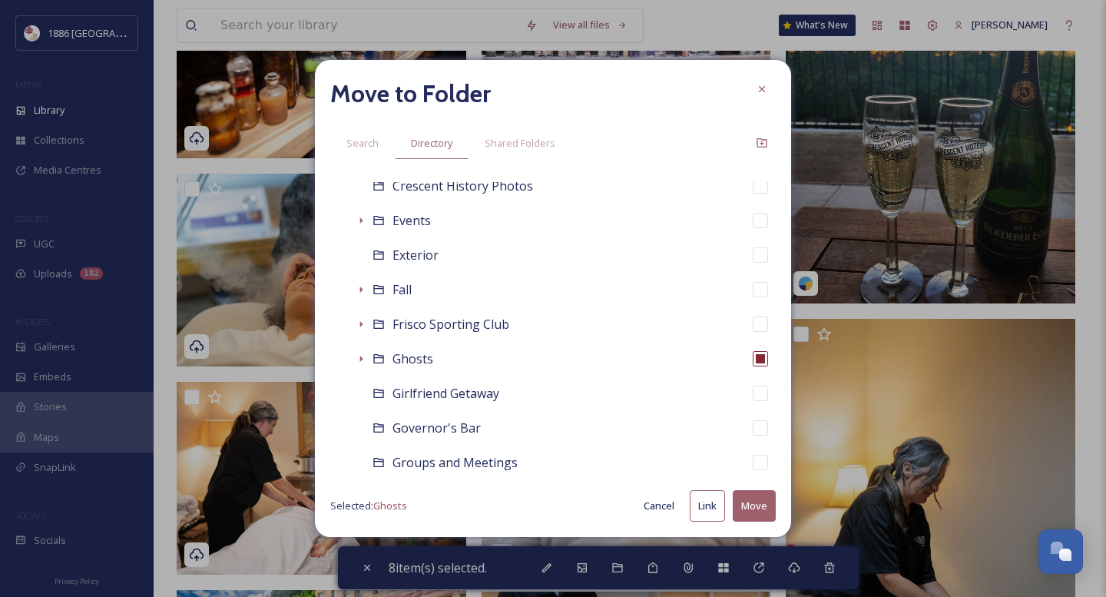
click at [756, 498] on button "Move" at bounding box center [754, 505] width 43 height 31
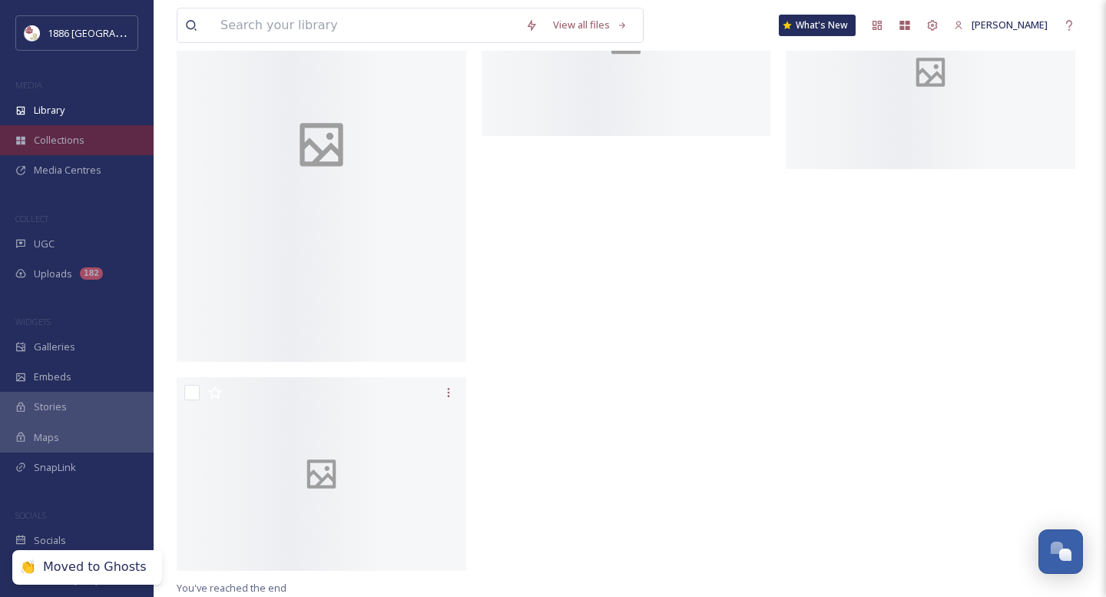
scroll to position [852, 0]
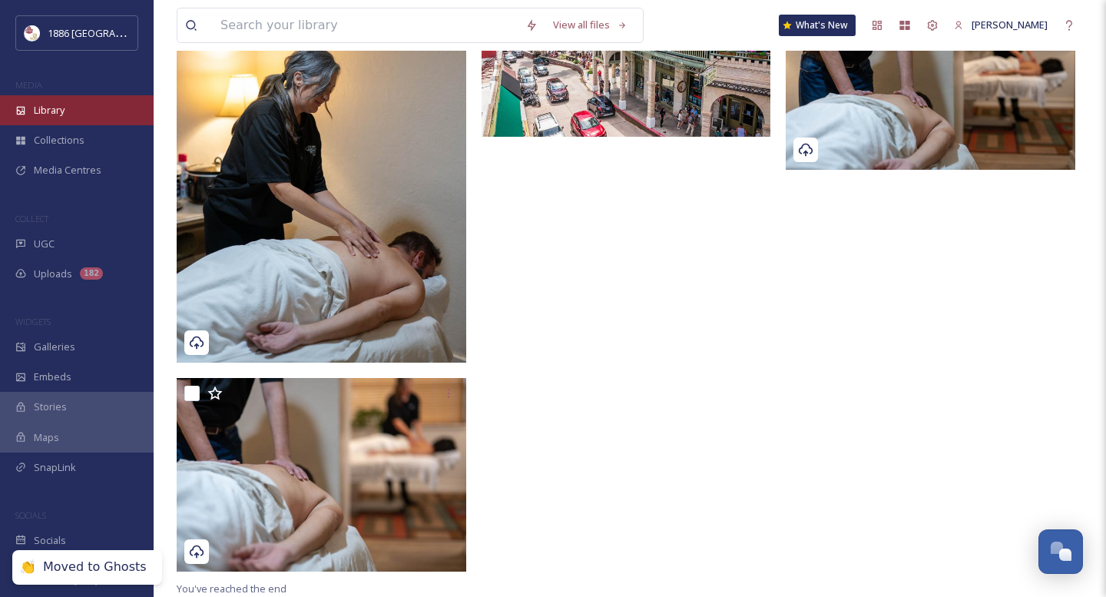
click at [55, 111] on span "Library" at bounding box center [49, 110] width 31 height 15
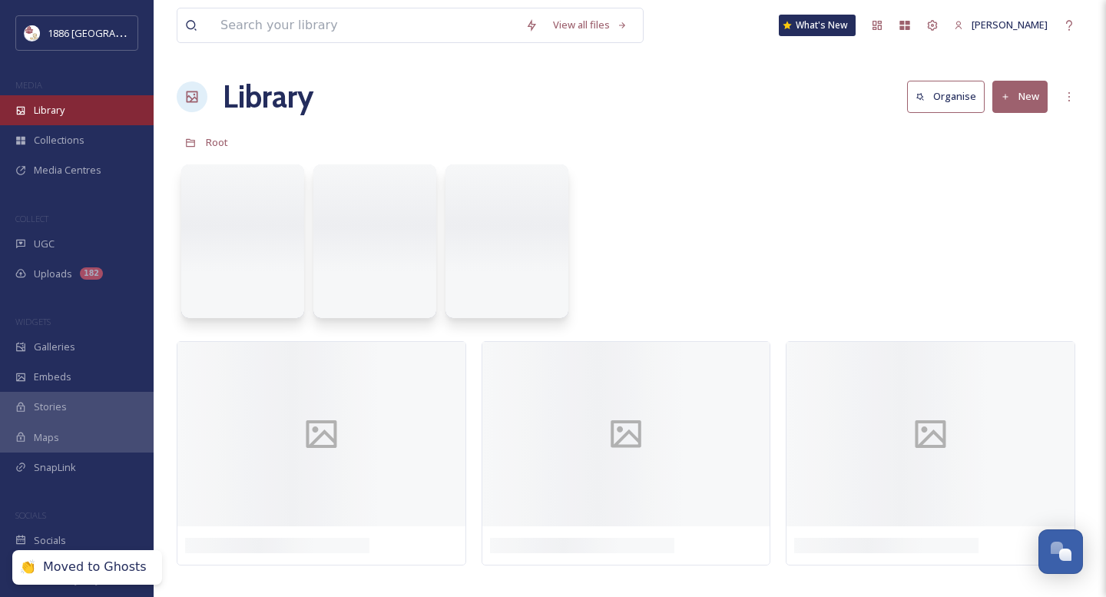
scroll to position [0, 0]
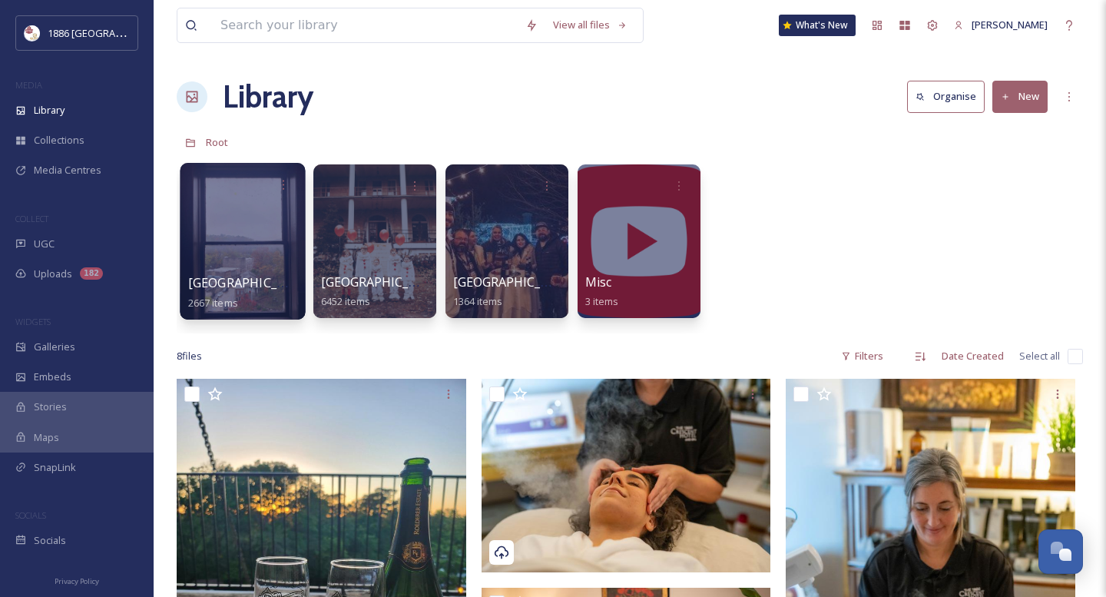
click at [259, 241] on div at bounding box center [242, 241] width 125 height 157
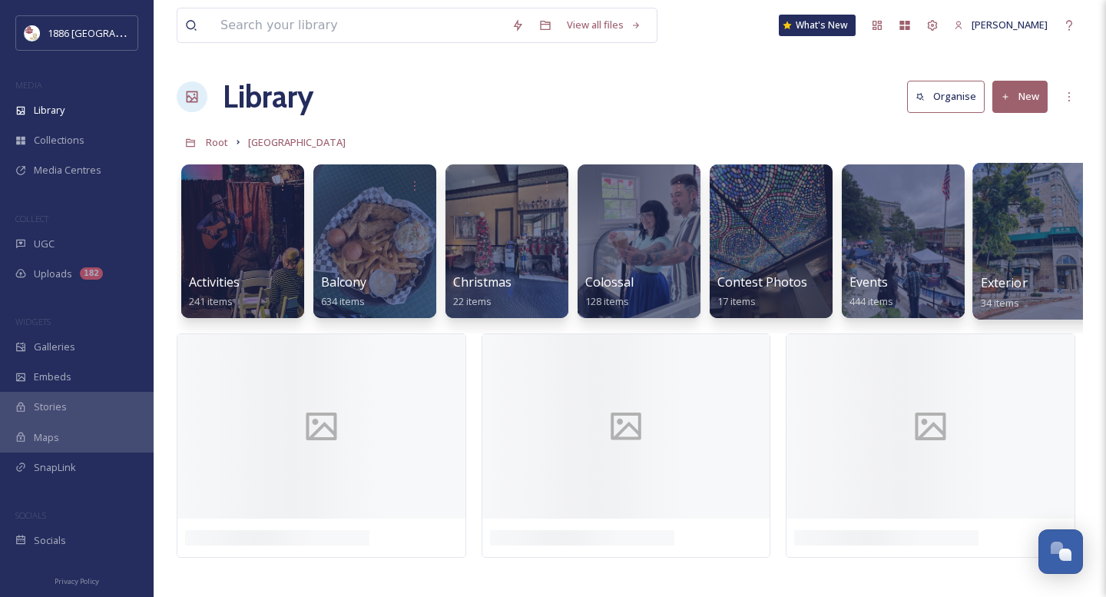
click at [1011, 238] on div at bounding box center [1034, 241] width 125 height 157
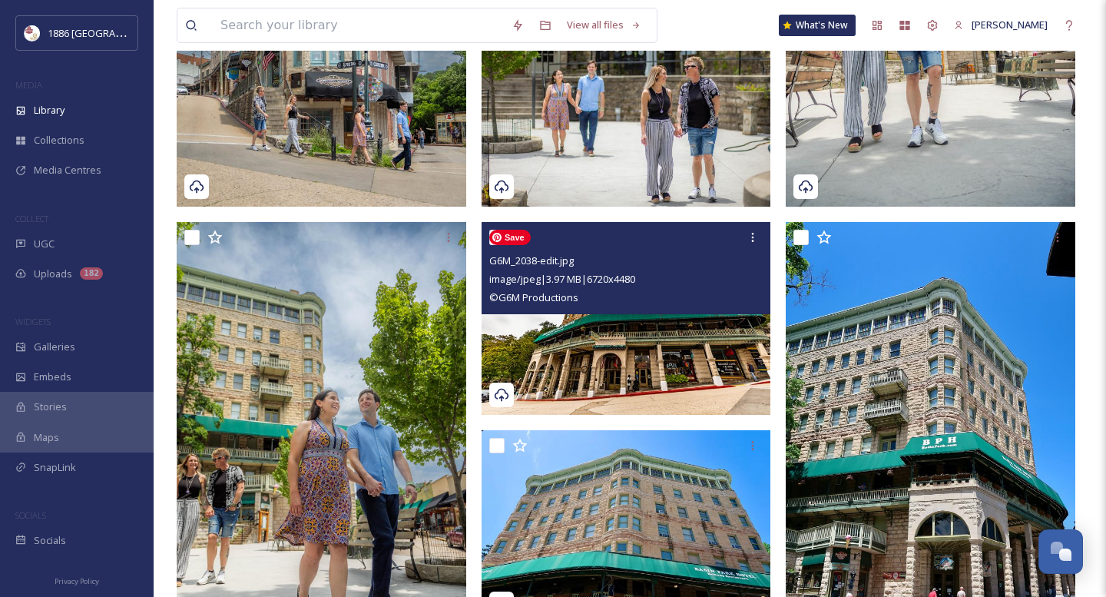
scroll to position [1104, 0]
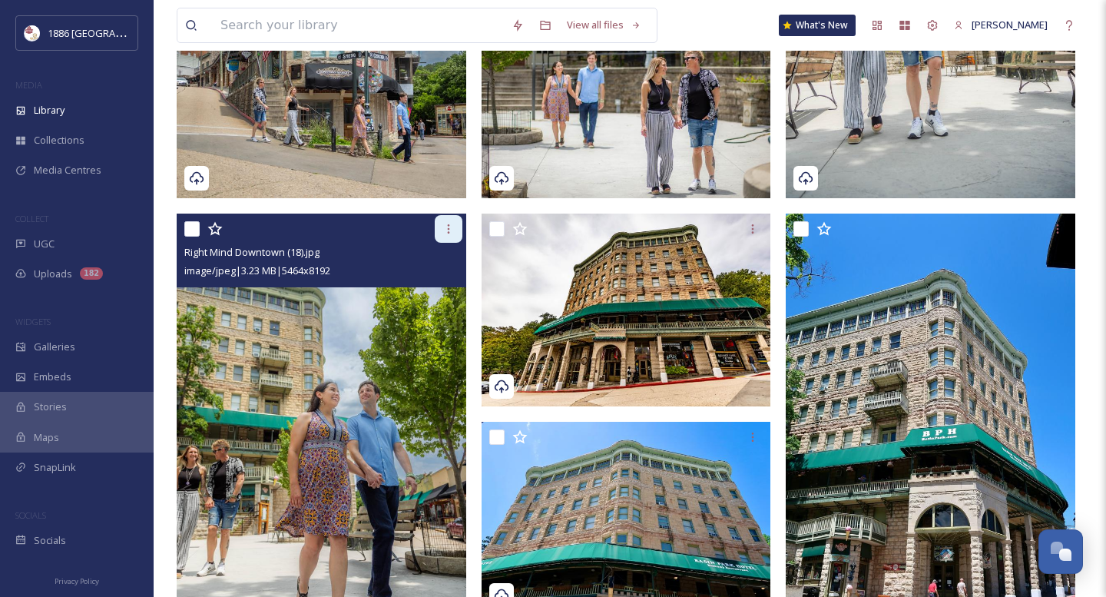
click at [452, 230] on icon at bounding box center [448, 229] width 12 height 12
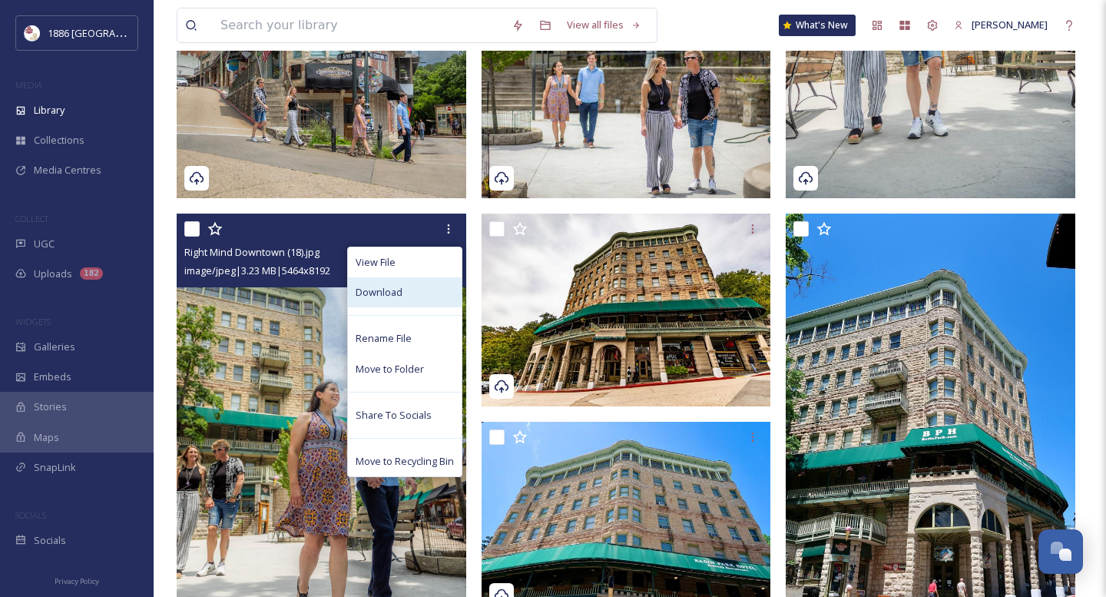
click at [421, 300] on div "Download" at bounding box center [405, 292] width 114 height 30
